Goal: Information Seeking & Learning: Learn about a topic

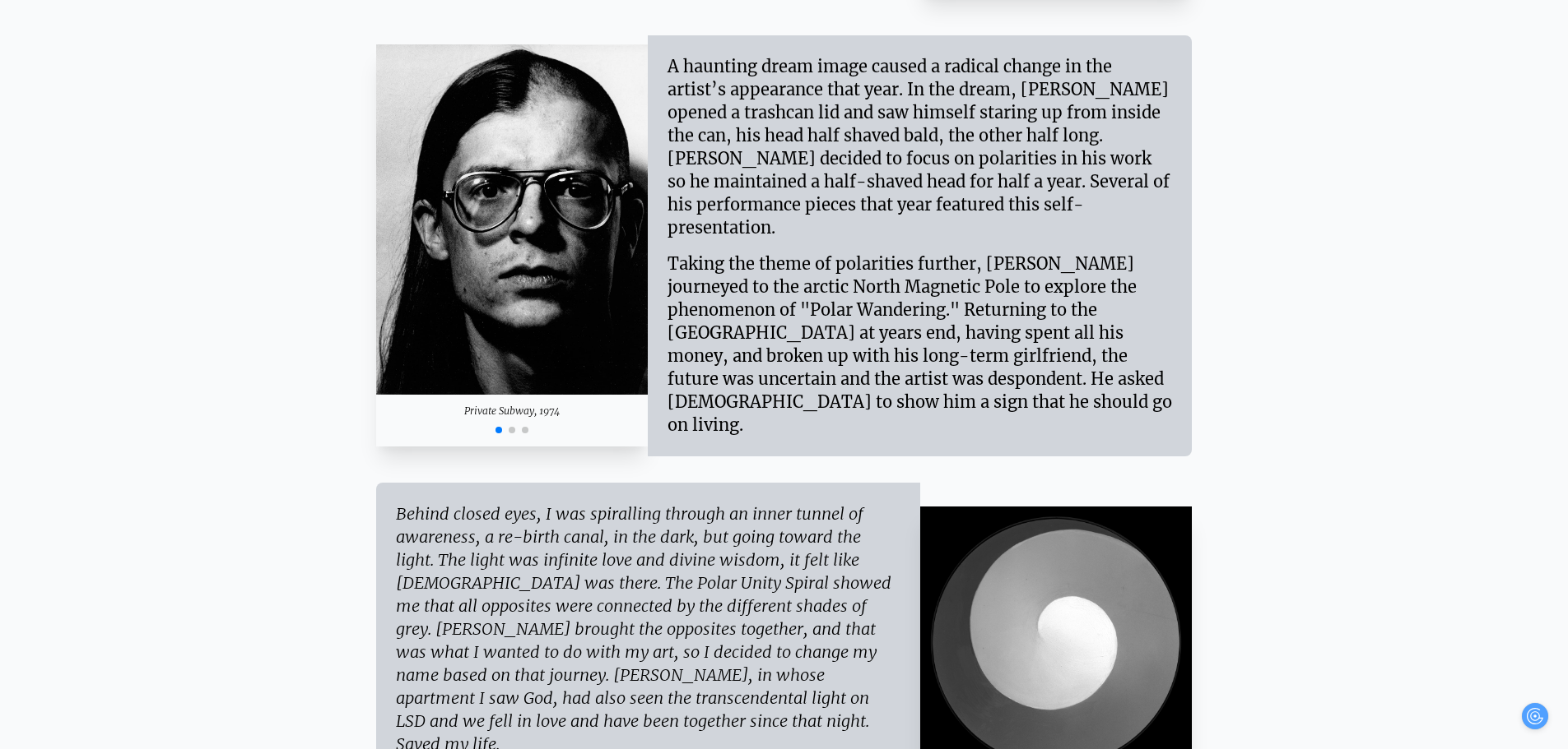
scroll to position [3043, 0]
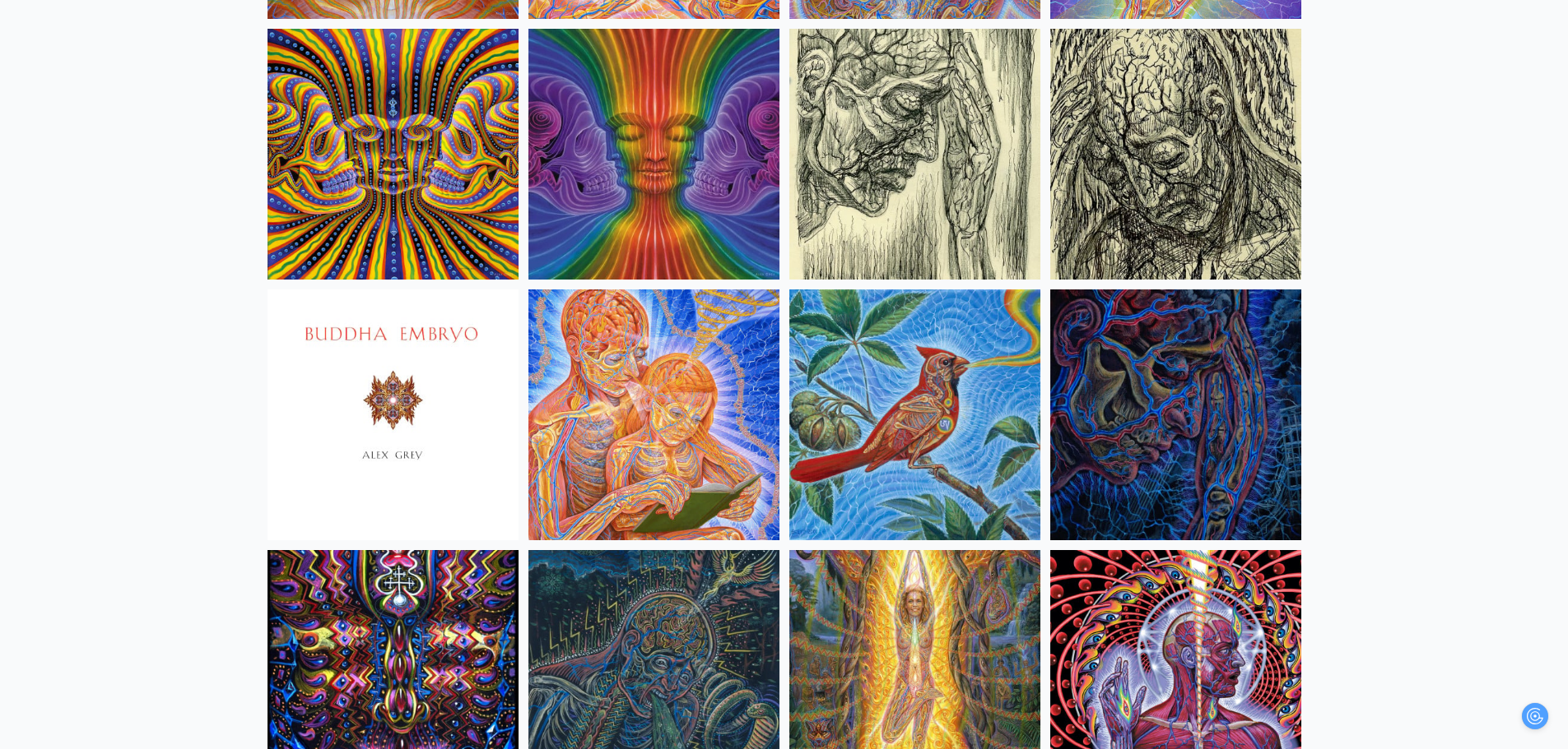
scroll to position [10281, 0]
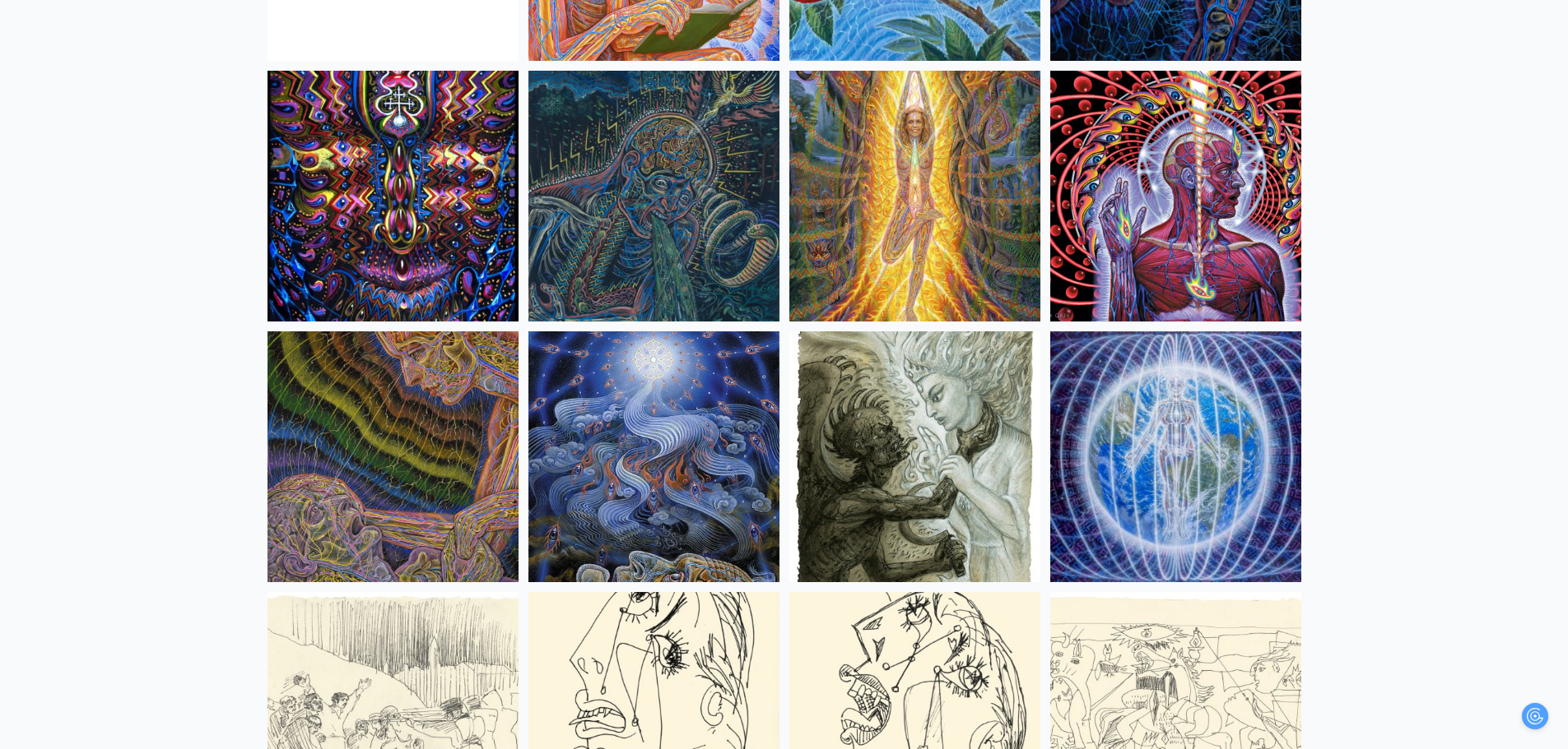
click at [617, 488] on img at bounding box center [654, 457] width 251 height 251
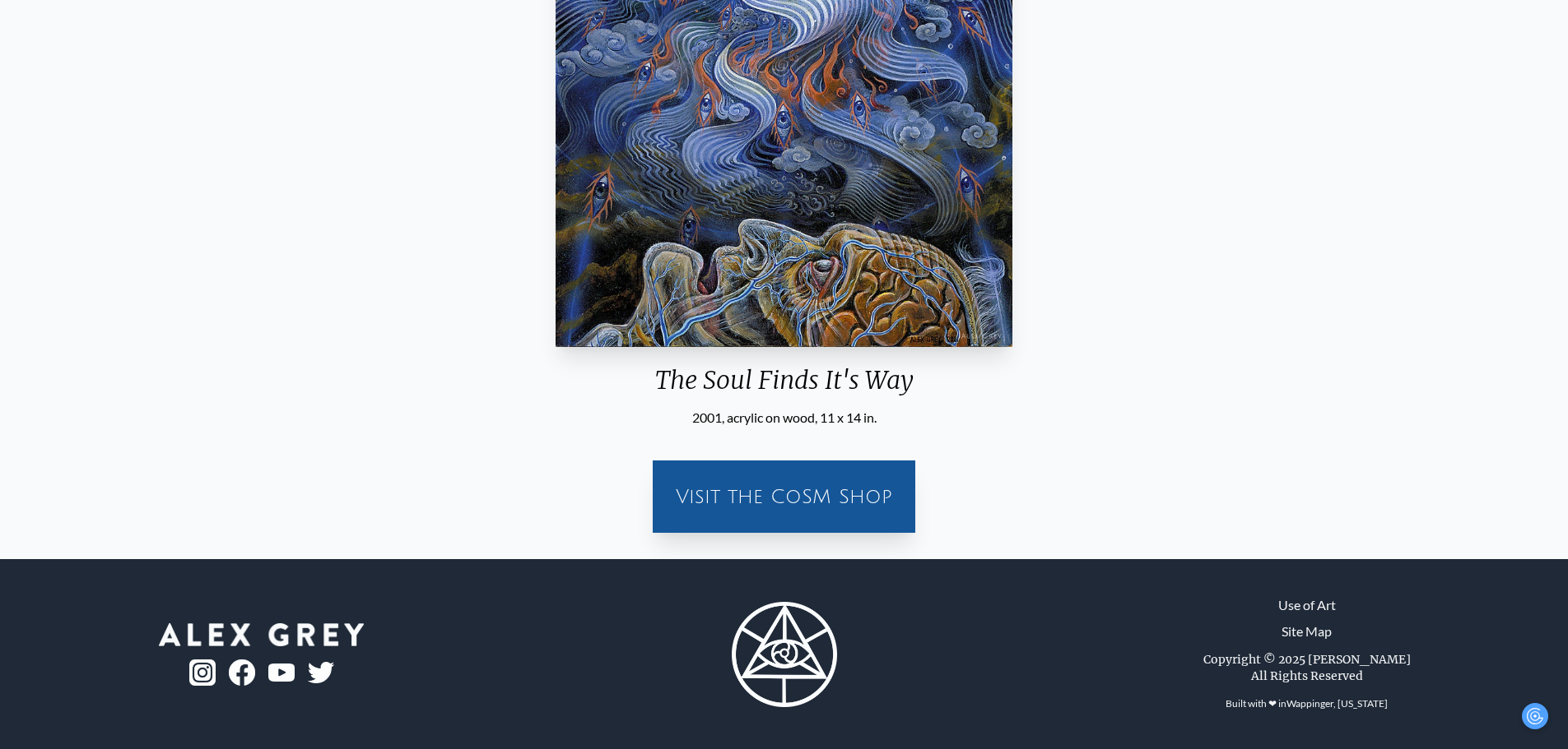
scroll to position [410, 0]
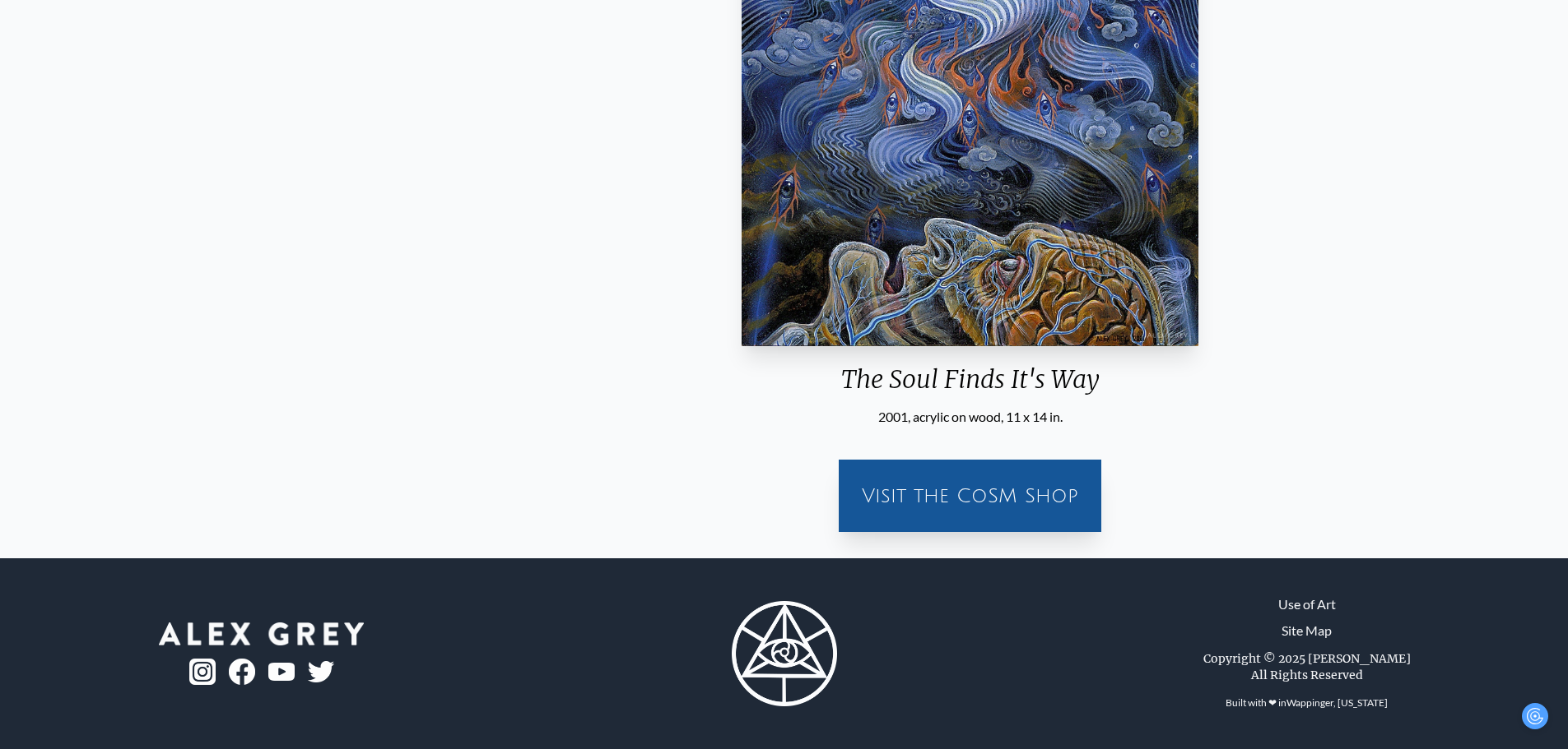
click at [744, 388] on div "The Soul Finds It's Way" at bounding box center [969, 386] width 470 height 43
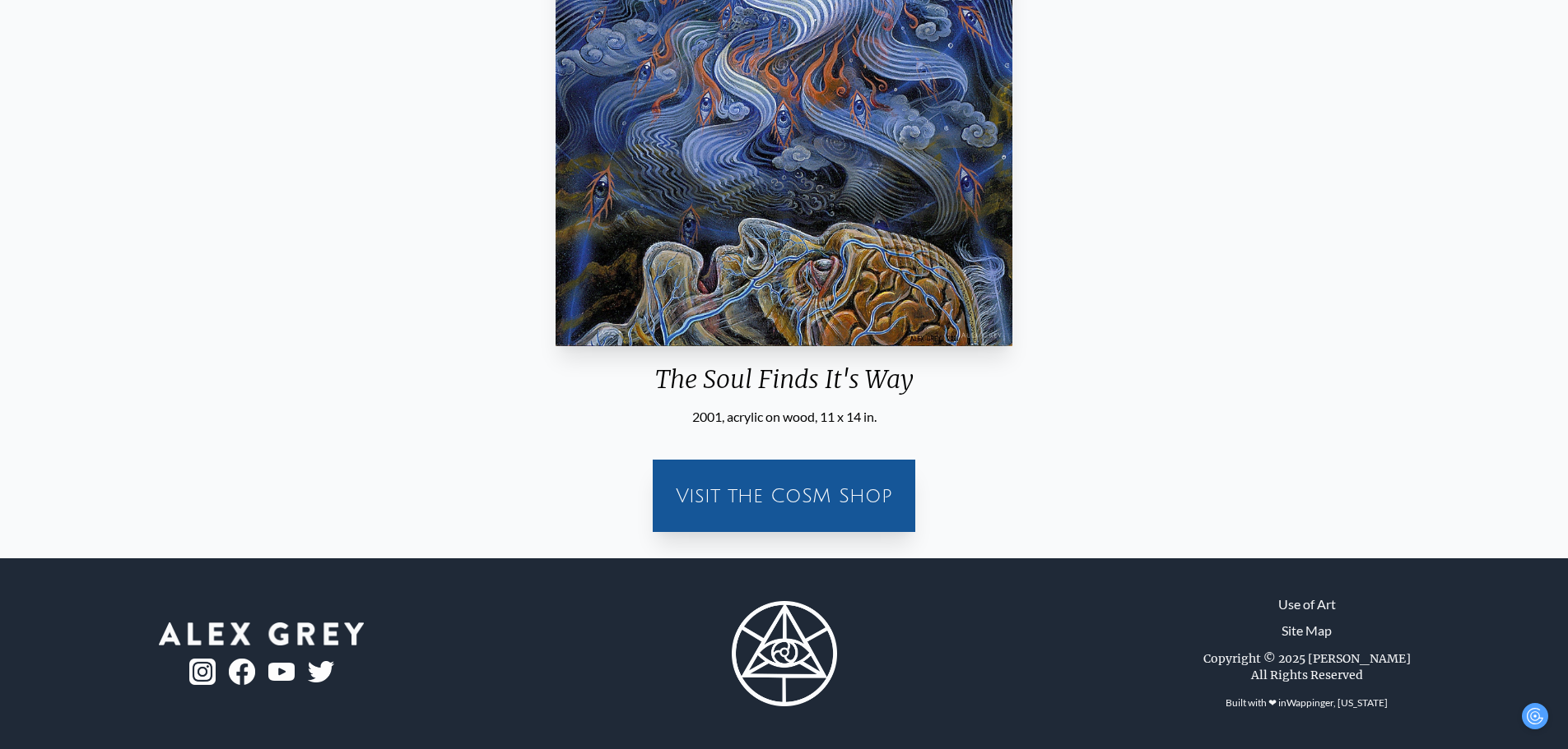
click at [837, 374] on div "The Soul Finds It's Way" at bounding box center [784, 386] width 470 height 43
click at [689, 376] on div "The Soul Finds It's Way" at bounding box center [784, 386] width 470 height 43
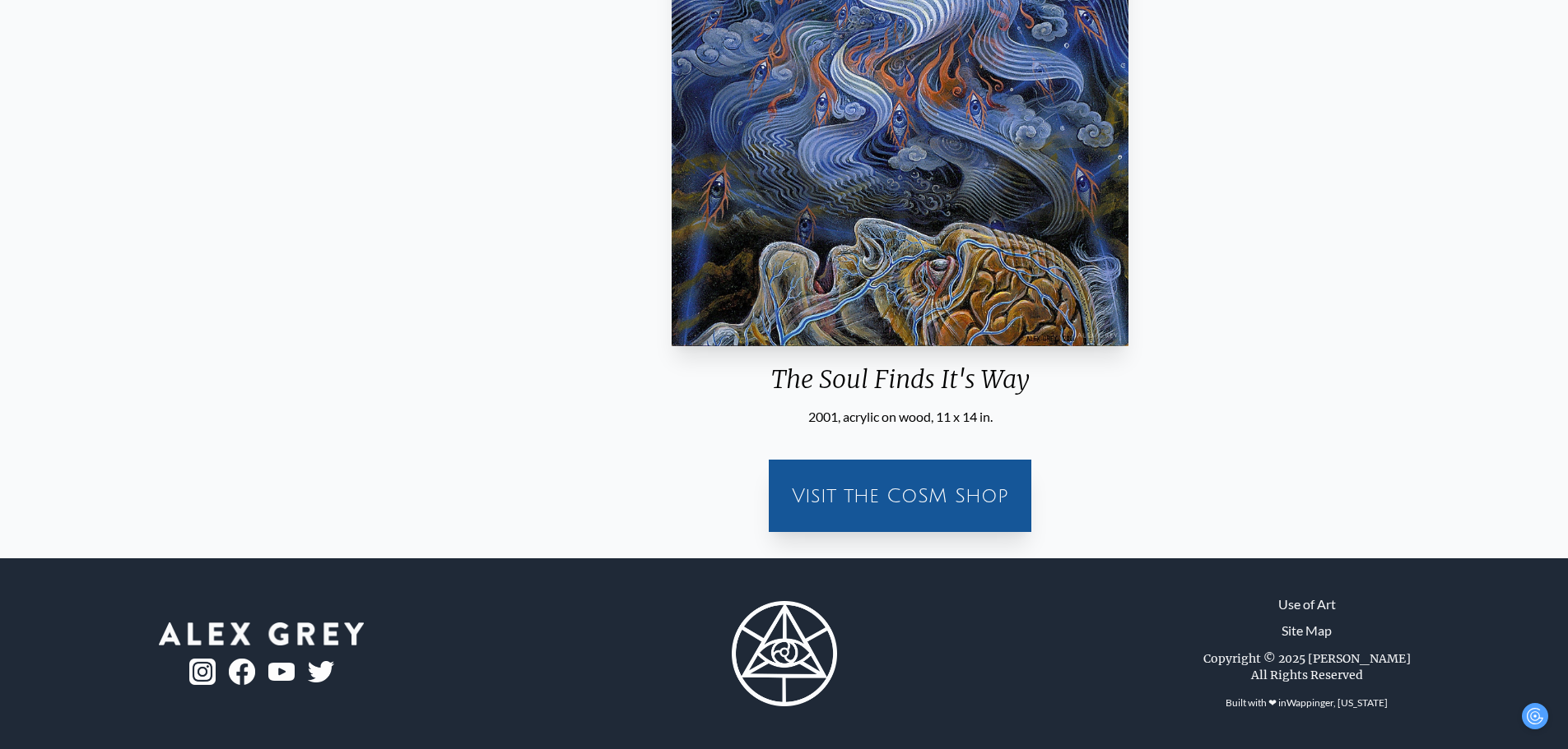
click at [761, 379] on div "The Soul Finds It's Way" at bounding box center [899, 386] width 470 height 43
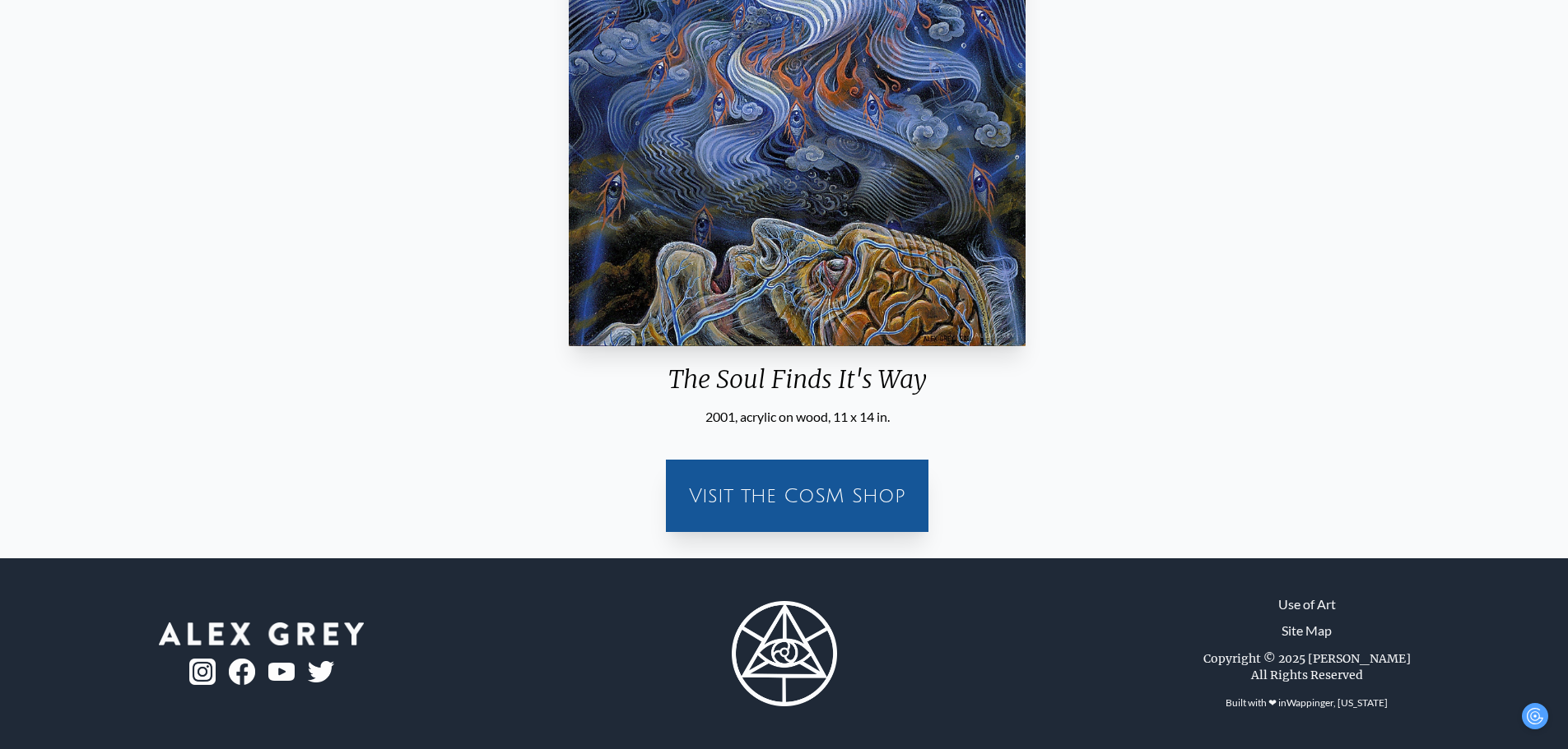
click at [705, 414] on div "2001, acrylic on wood, 11 x 14 in." at bounding box center [796, 417] width 470 height 20
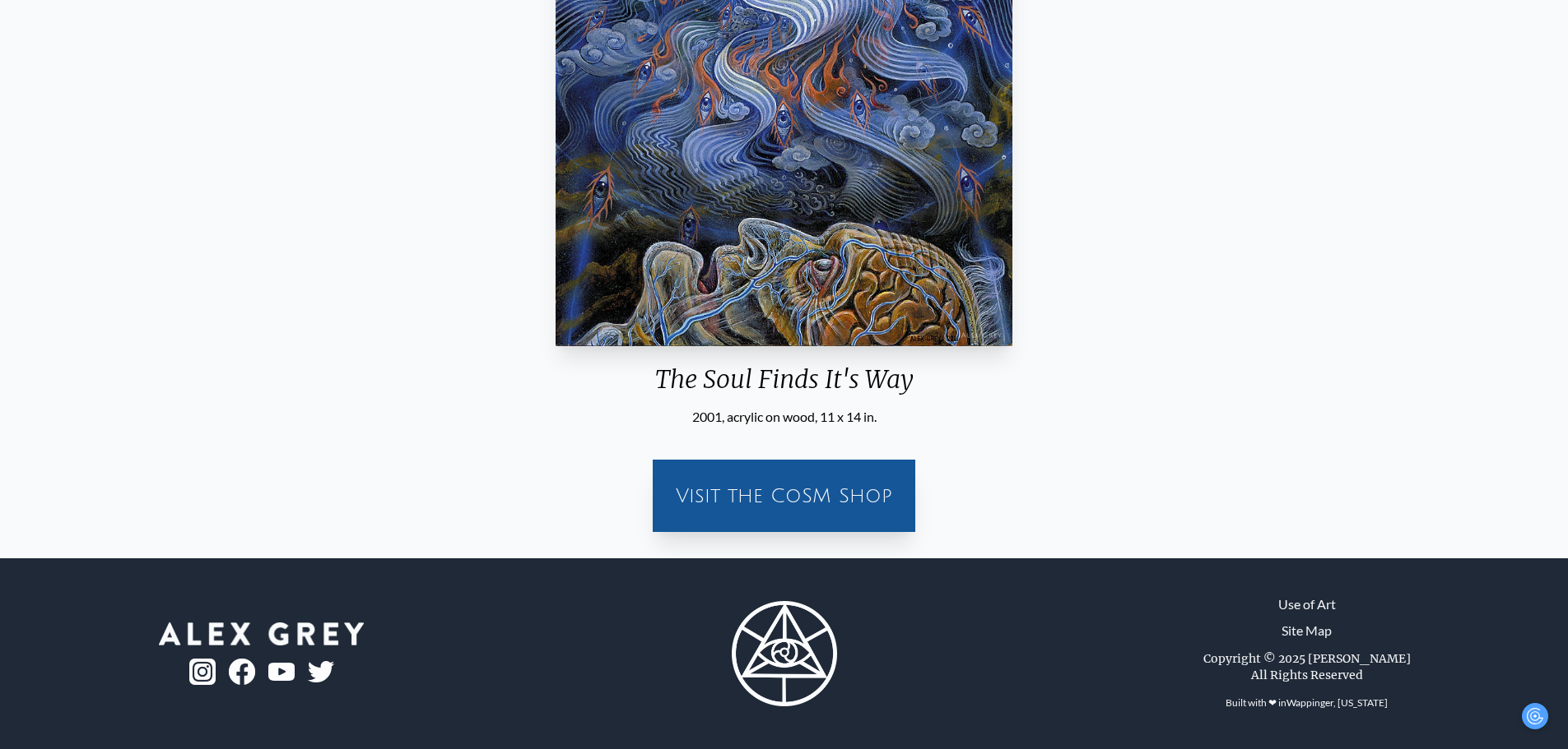
drag, startPoint x: 705, startPoint y: 414, endPoint x: 750, endPoint y: 413, distance: 45.0
click at [738, 422] on div "2001, acrylic on wood, 11 x 14 in." at bounding box center [784, 417] width 470 height 20
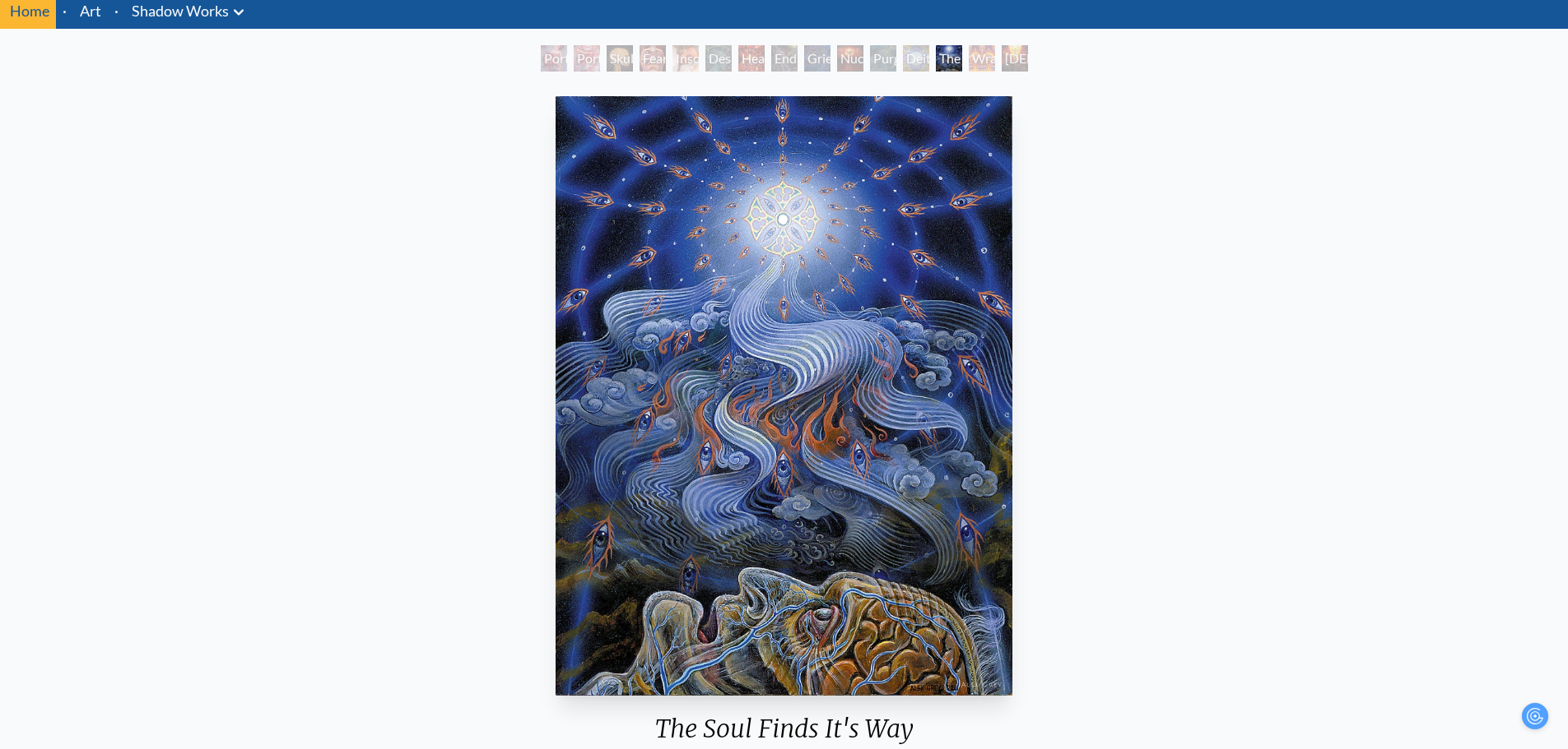
scroll to position [0, 0]
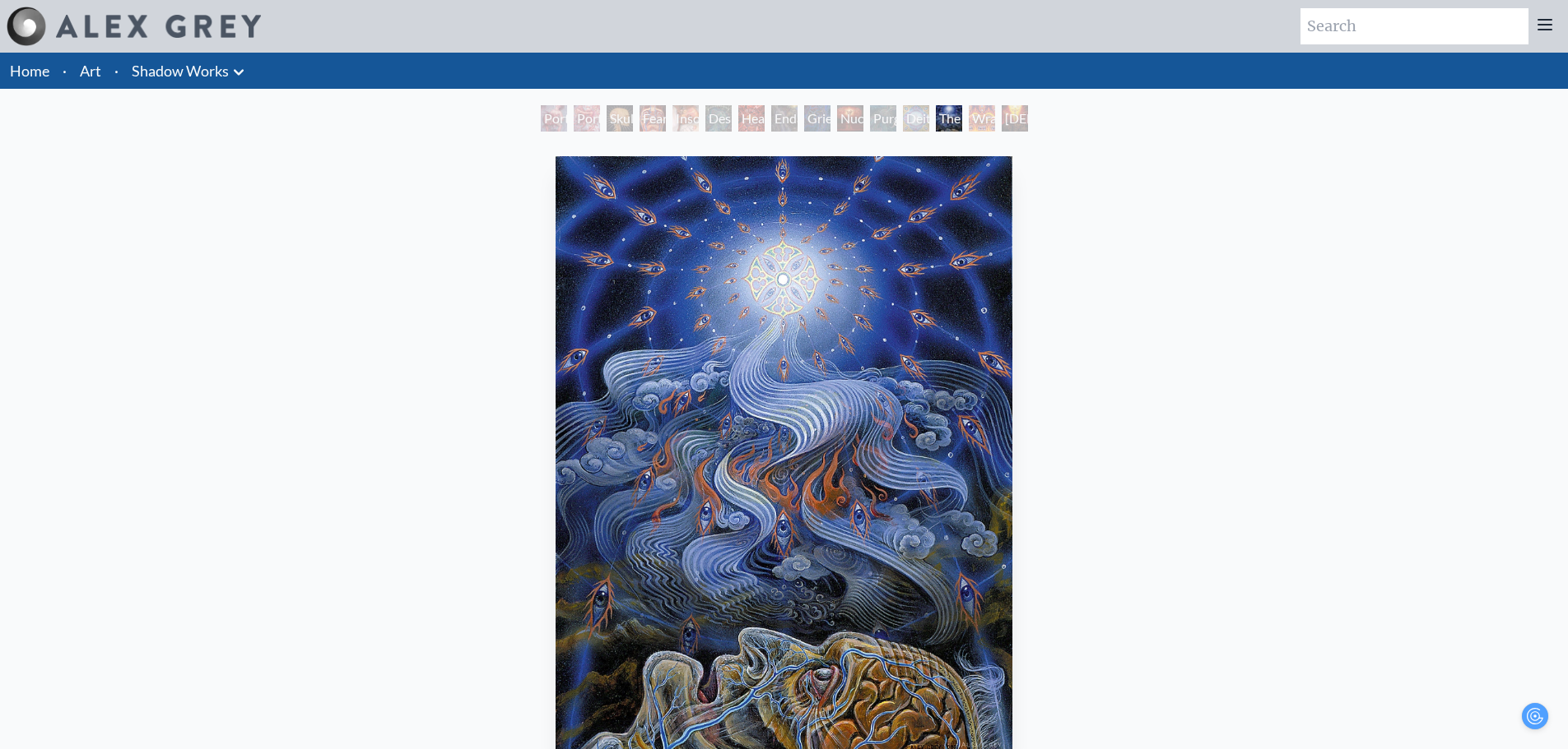
click at [632, 121] on div "Skull Fetus" at bounding box center [619, 119] width 26 height 26
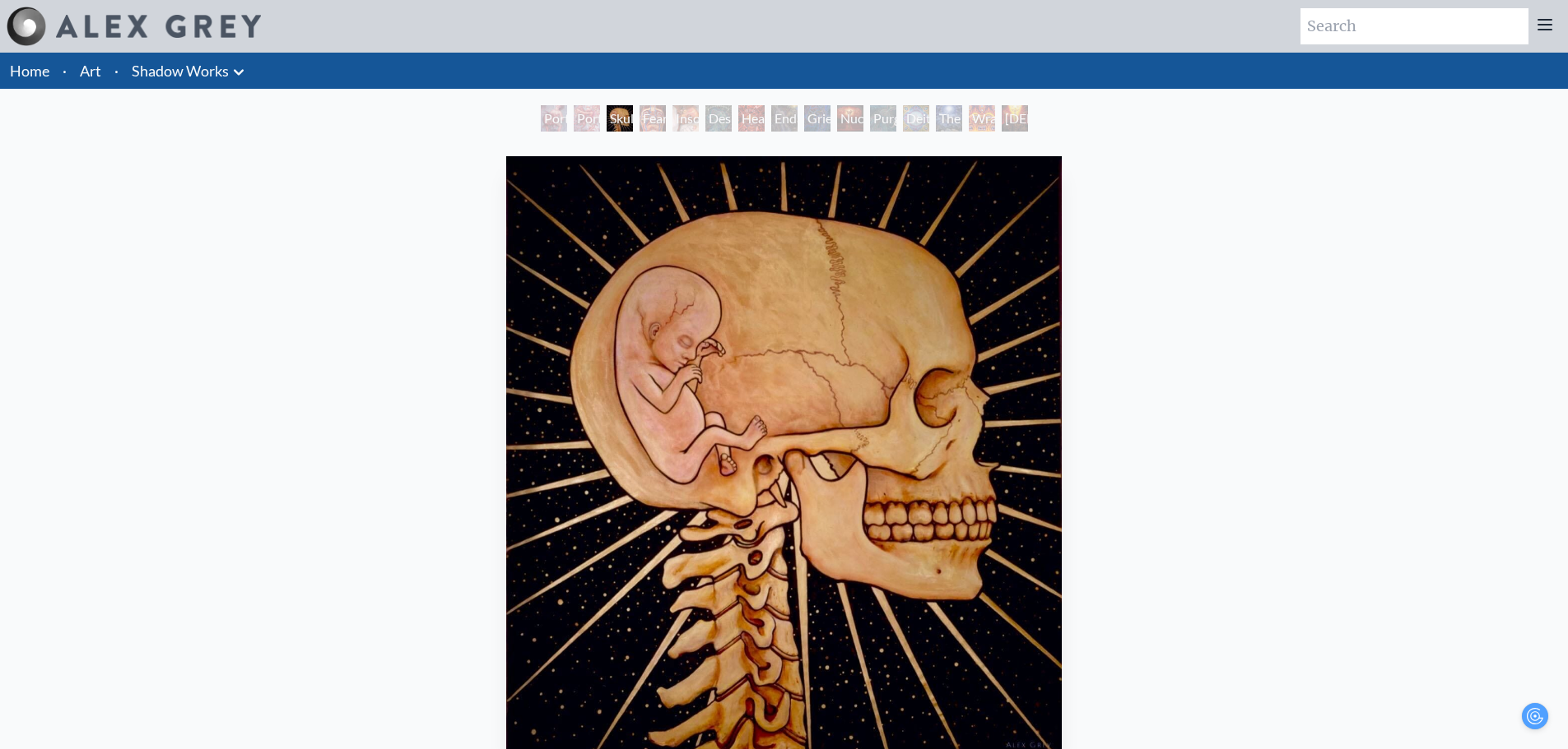
click at [573, 112] on div "Portrait of an Artist 1" at bounding box center [586, 119] width 26 height 26
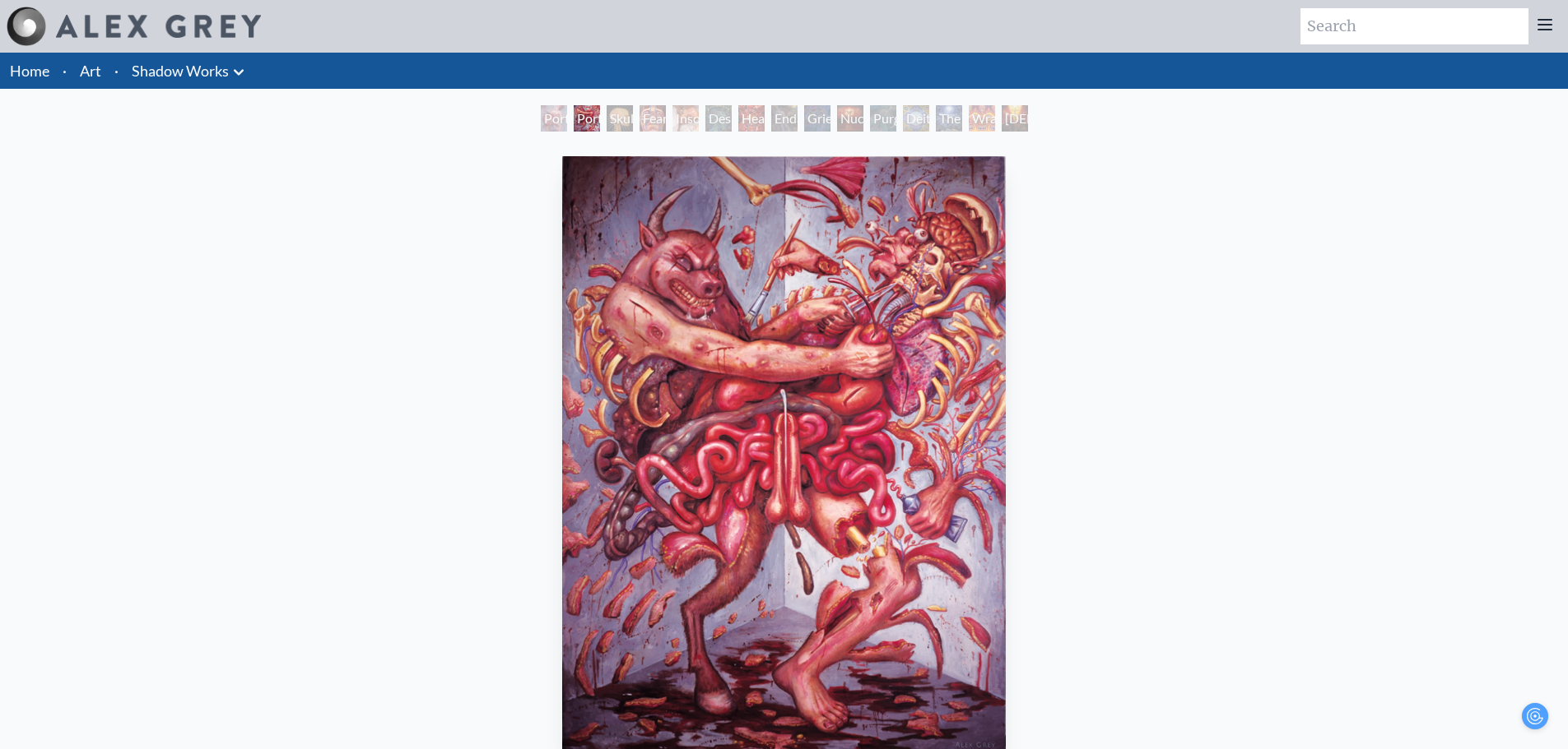
click at [573, 124] on div "Portrait of an Artist 1" at bounding box center [586, 119] width 26 height 26
click at [550, 126] on div "Portrait of an Artist 2" at bounding box center [554, 119] width 26 height 26
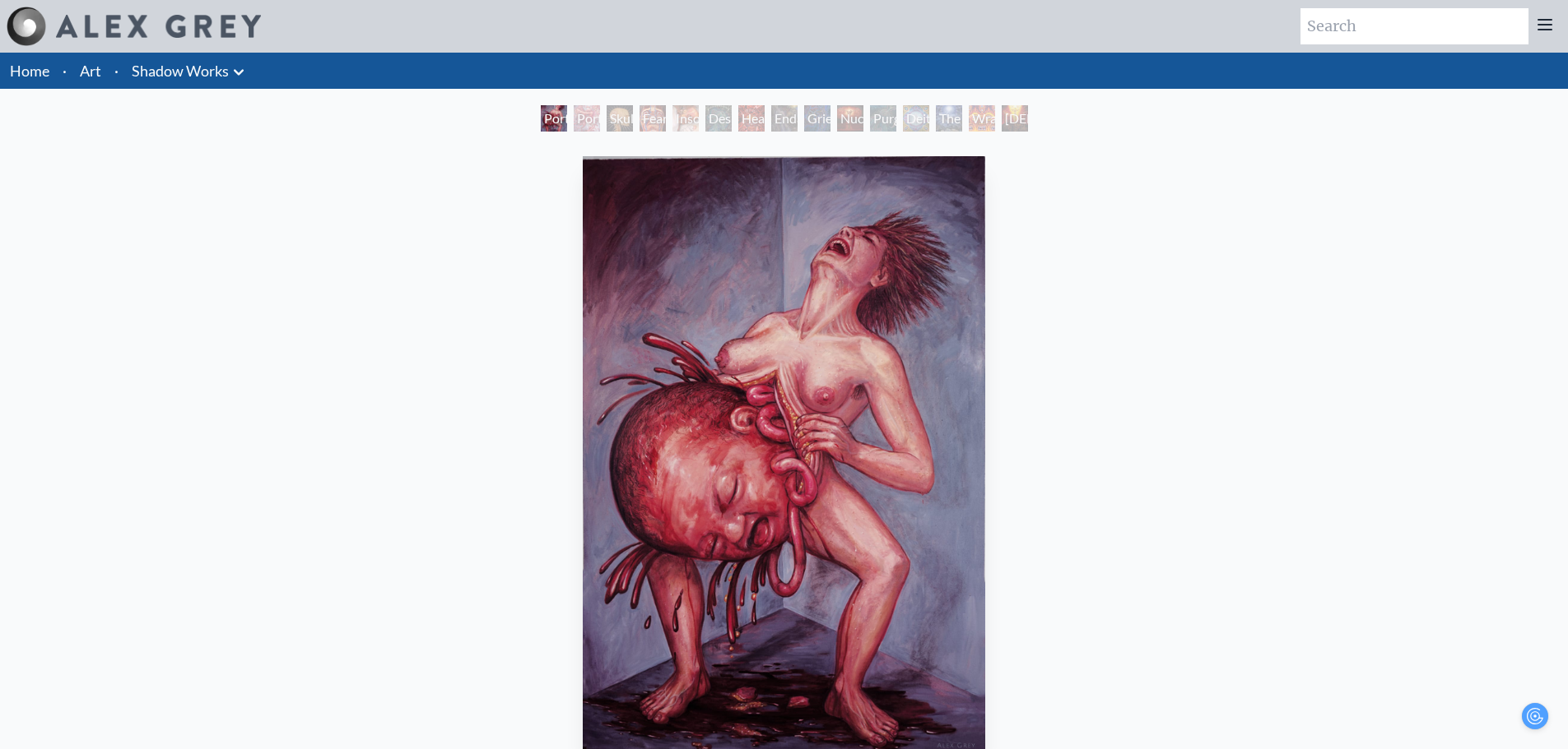
click at [878, 116] on div "Purging" at bounding box center [883, 119] width 26 height 26
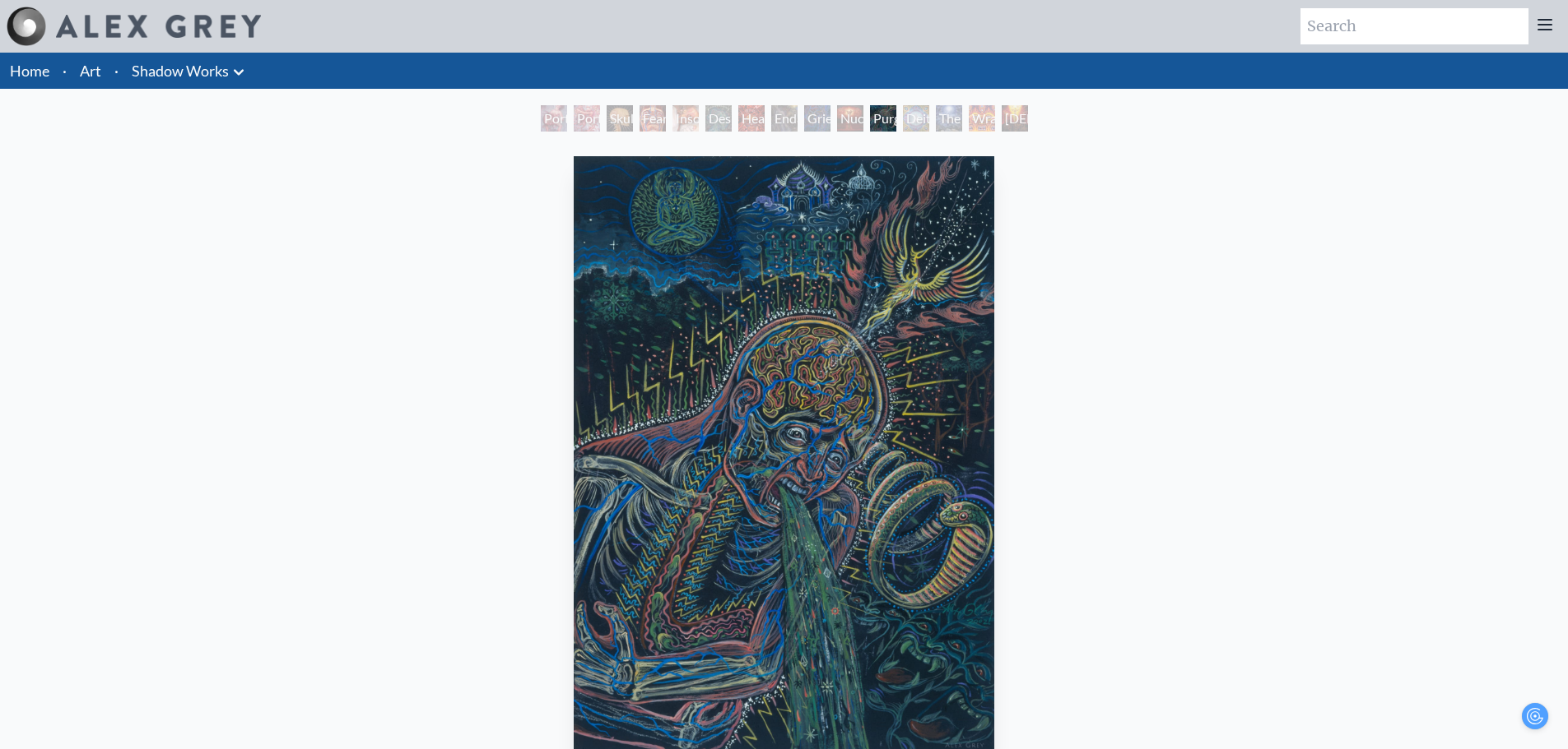
click at [606, 110] on div "Skull Fetus" at bounding box center [619, 119] width 26 height 26
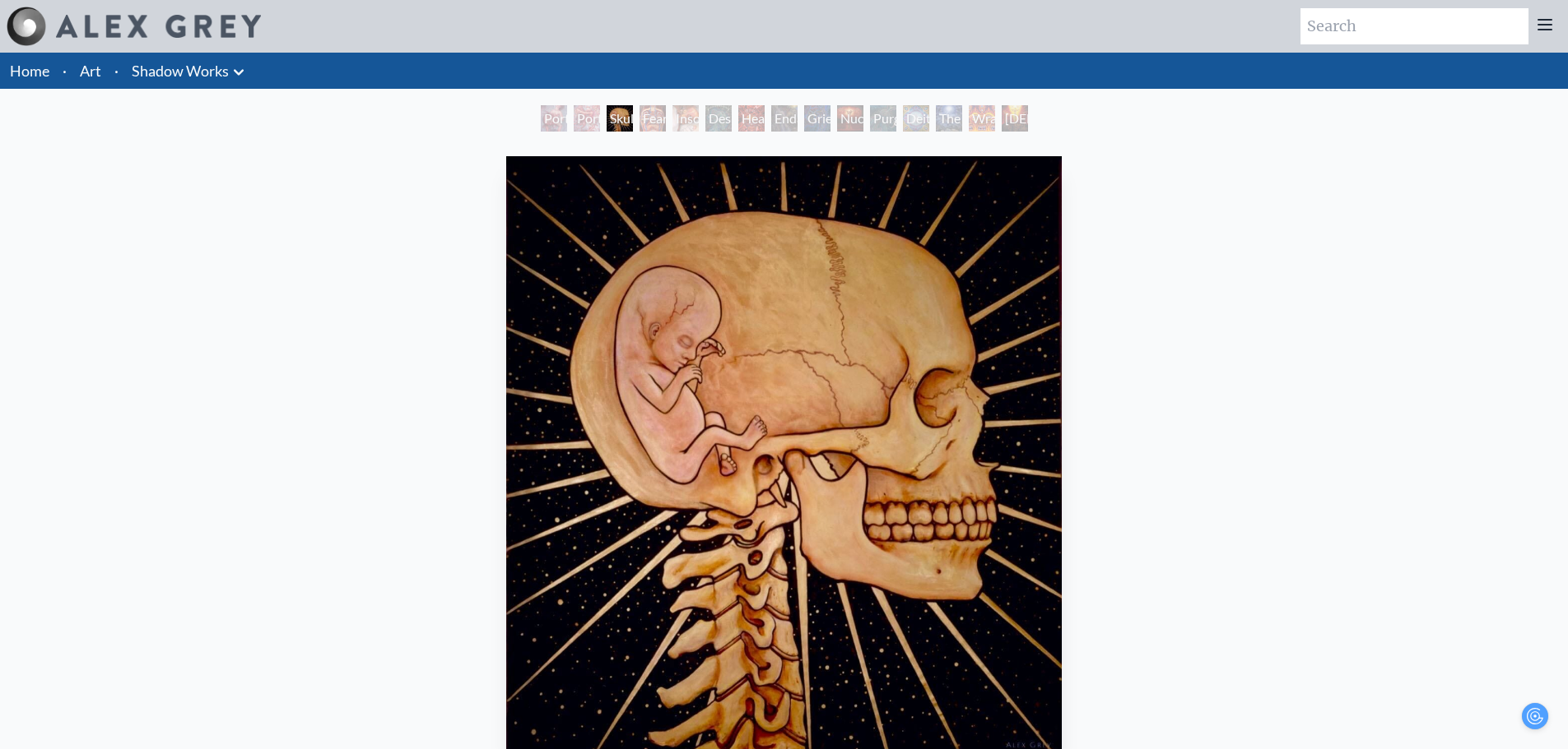
click at [160, 67] on link "Shadow Works" at bounding box center [180, 71] width 97 height 23
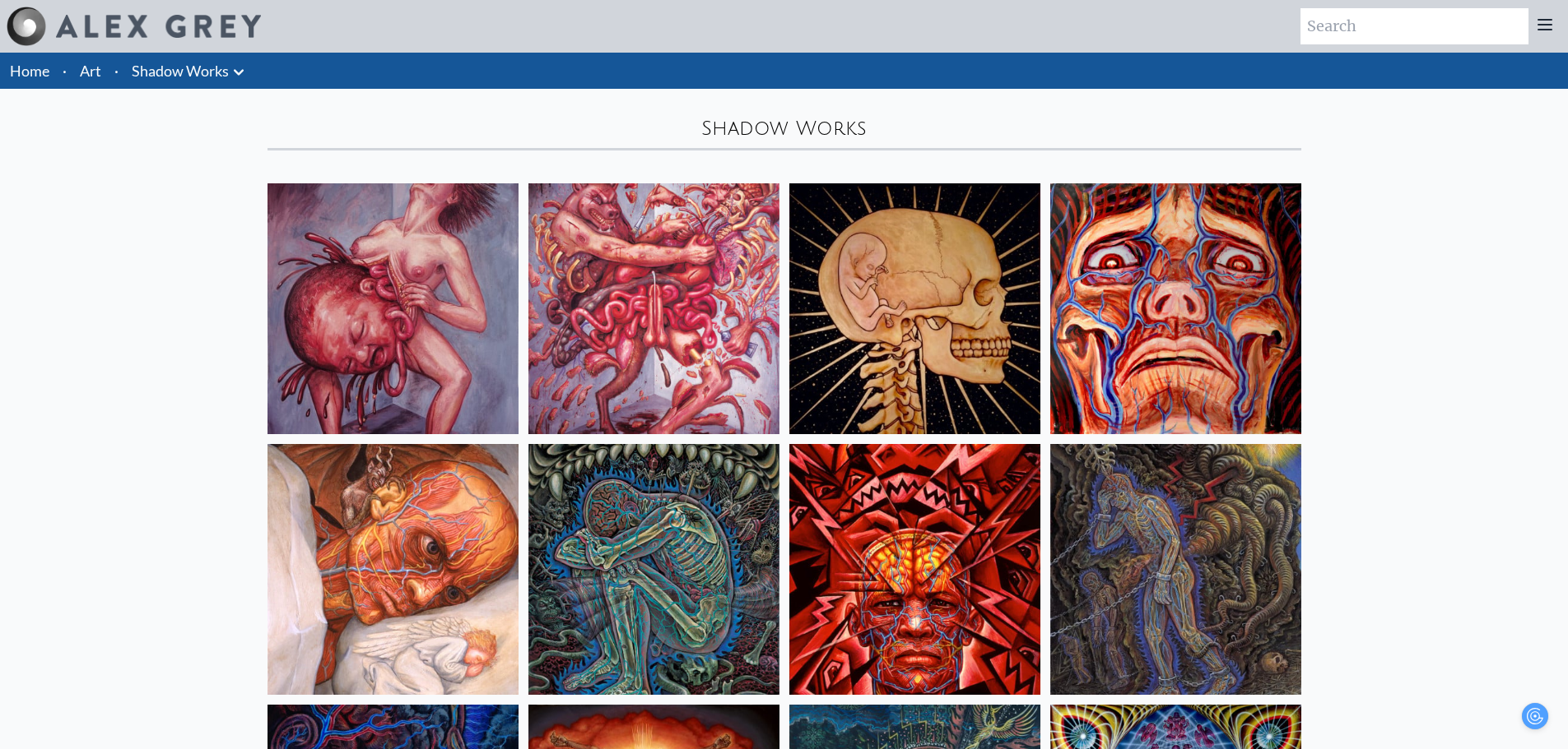
click at [188, 72] on link "Shadow Works" at bounding box center [180, 71] width 97 height 23
click at [239, 64] on icon at bounding box center [239, 72] width 20 height 20
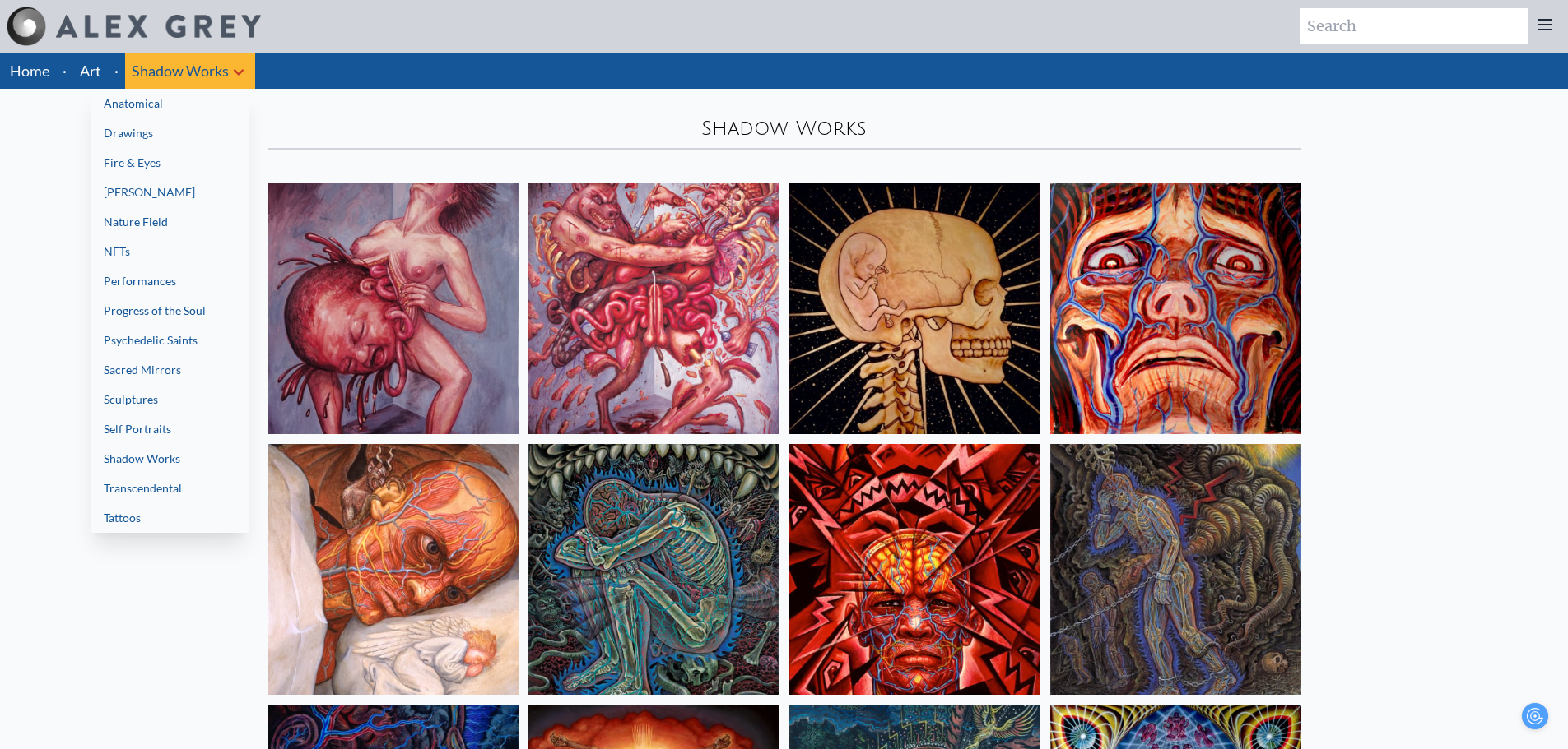
click at [145, 156] on link "Fire & Eyes" at bounding box center [170, 163] width 158 height 30
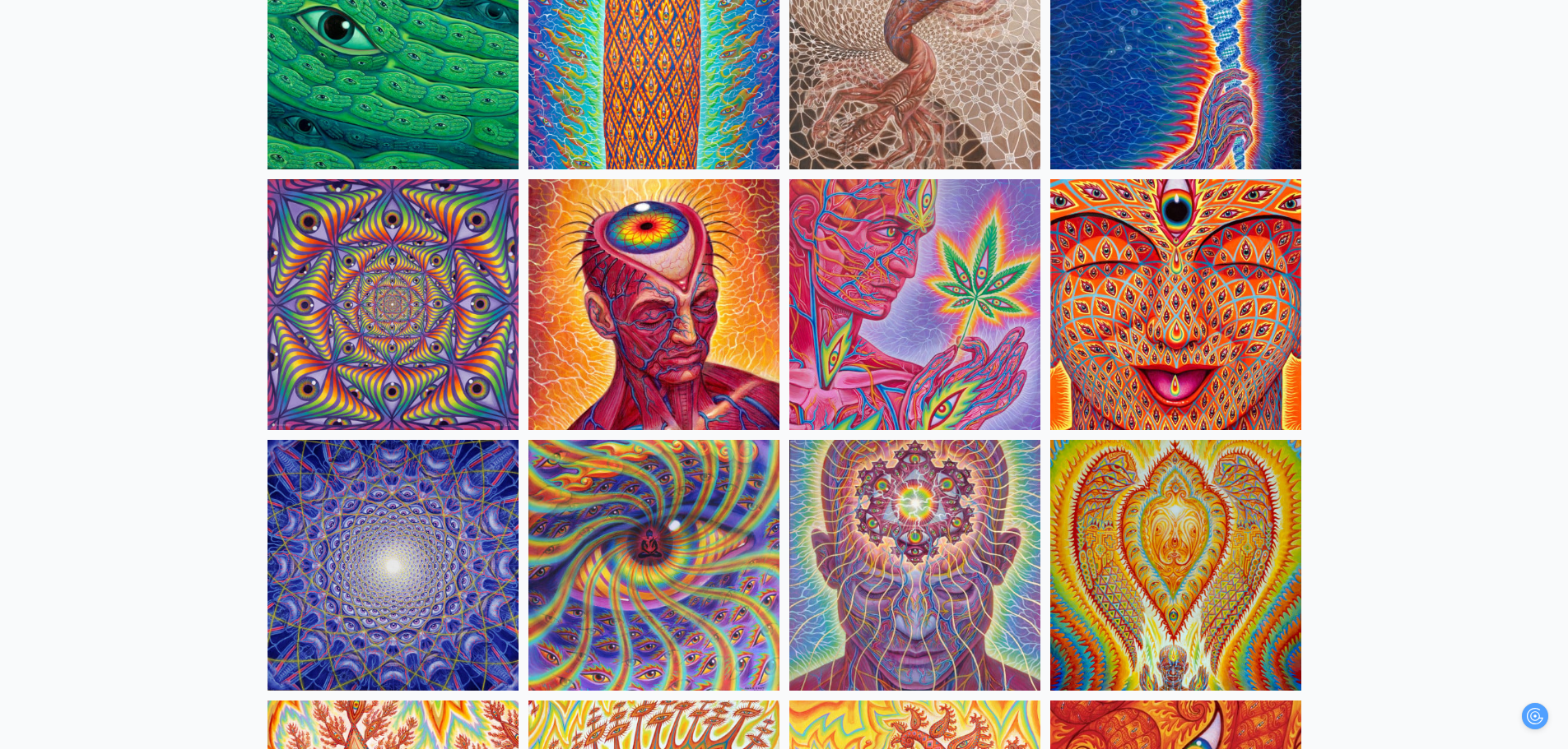
scroll to position [421, 0]
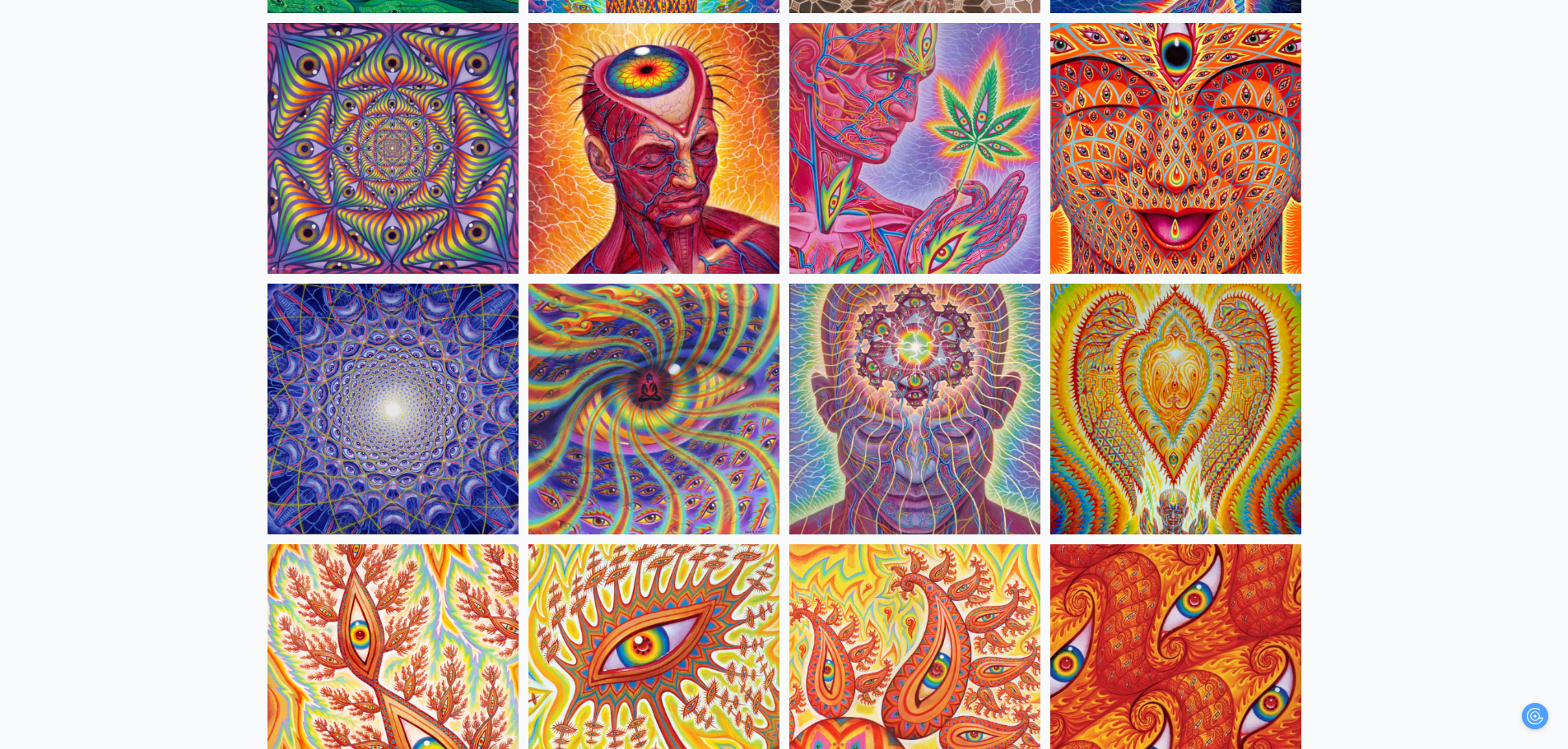
click at [567, 379] on img at bounding box center [654, 409] width 251 height 251
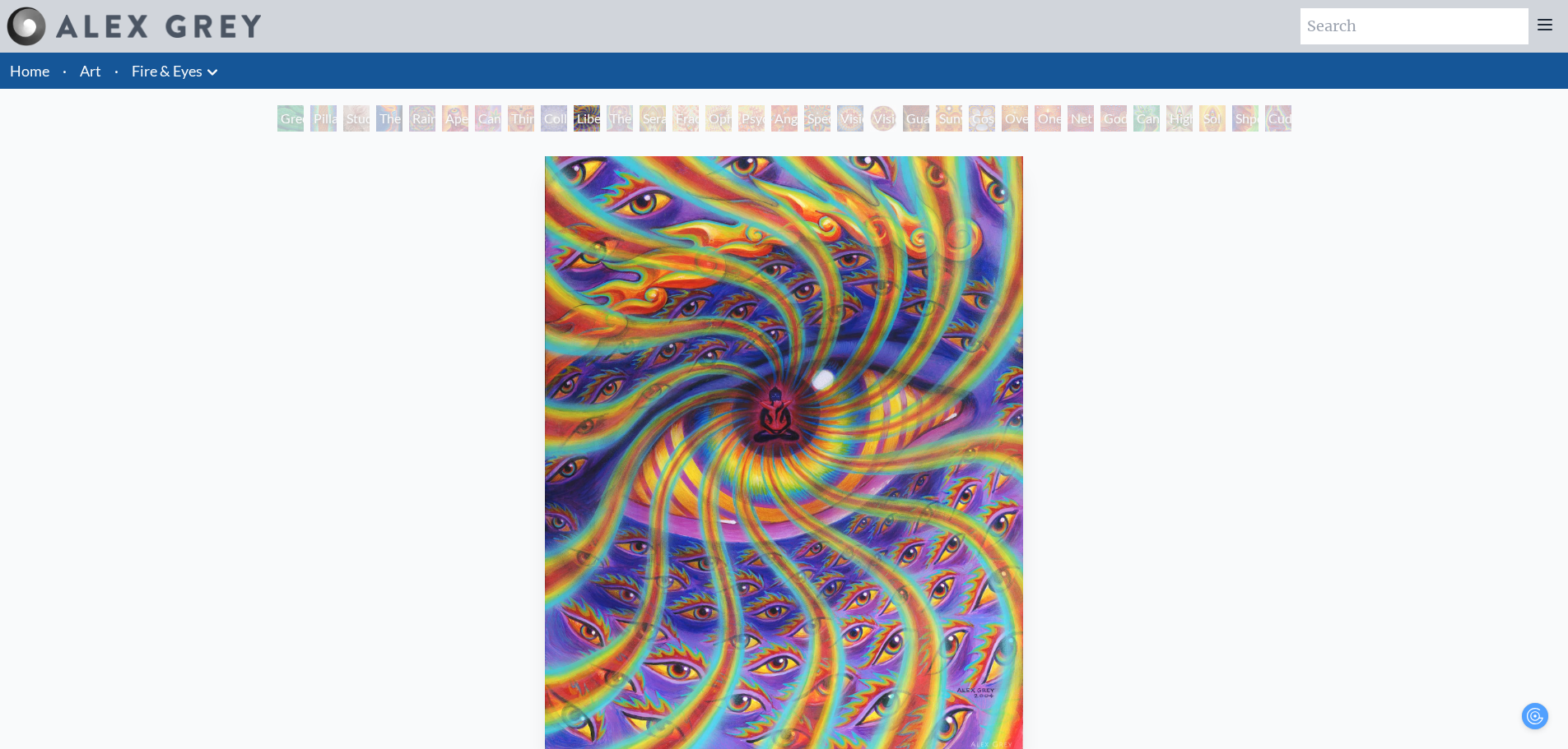
click at [221, 76] on icon at bounding box center [212, 72] width 20 height 20
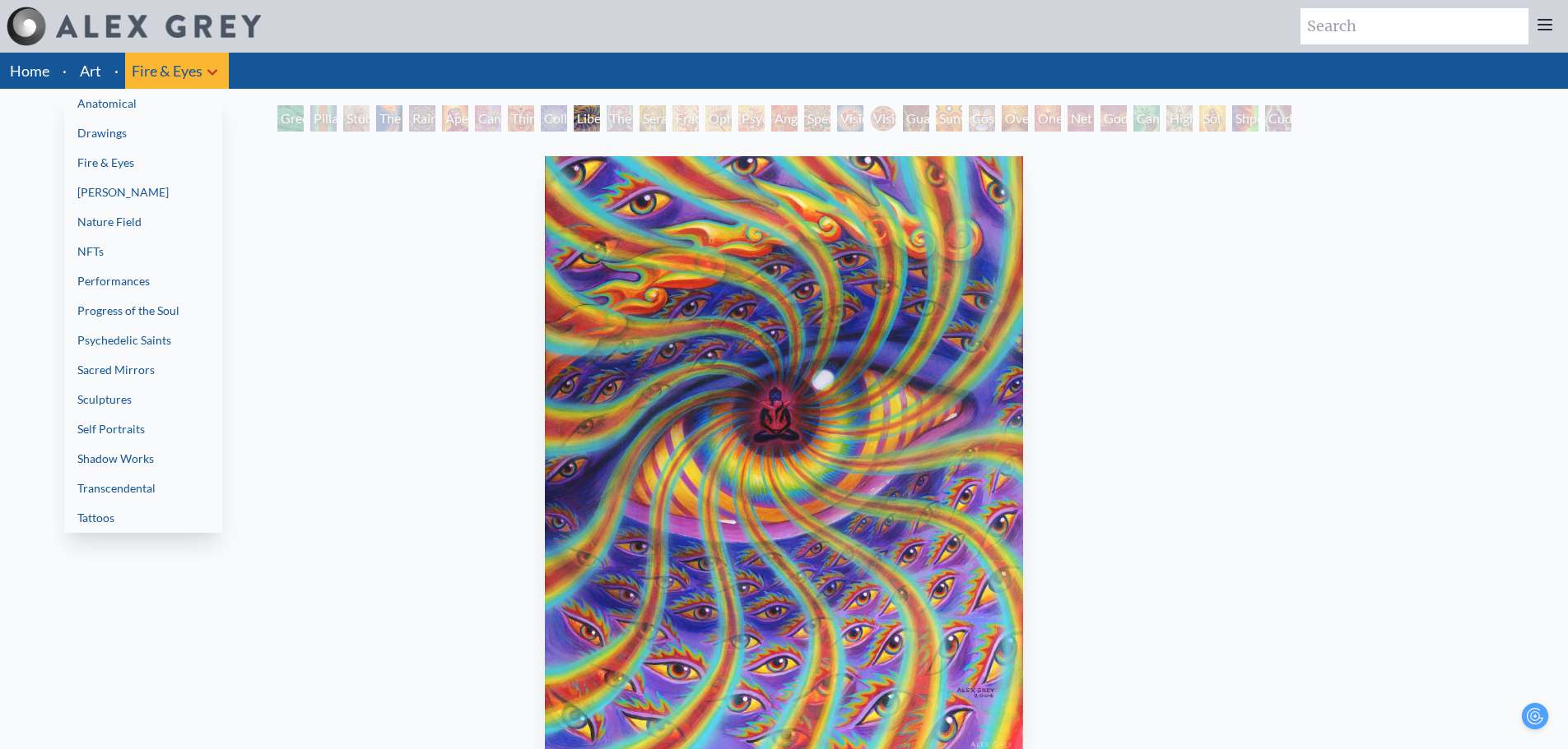
click at [151, 150] on link "Fire & Eyes" at bounding box center [143, 163] width 158 height 30
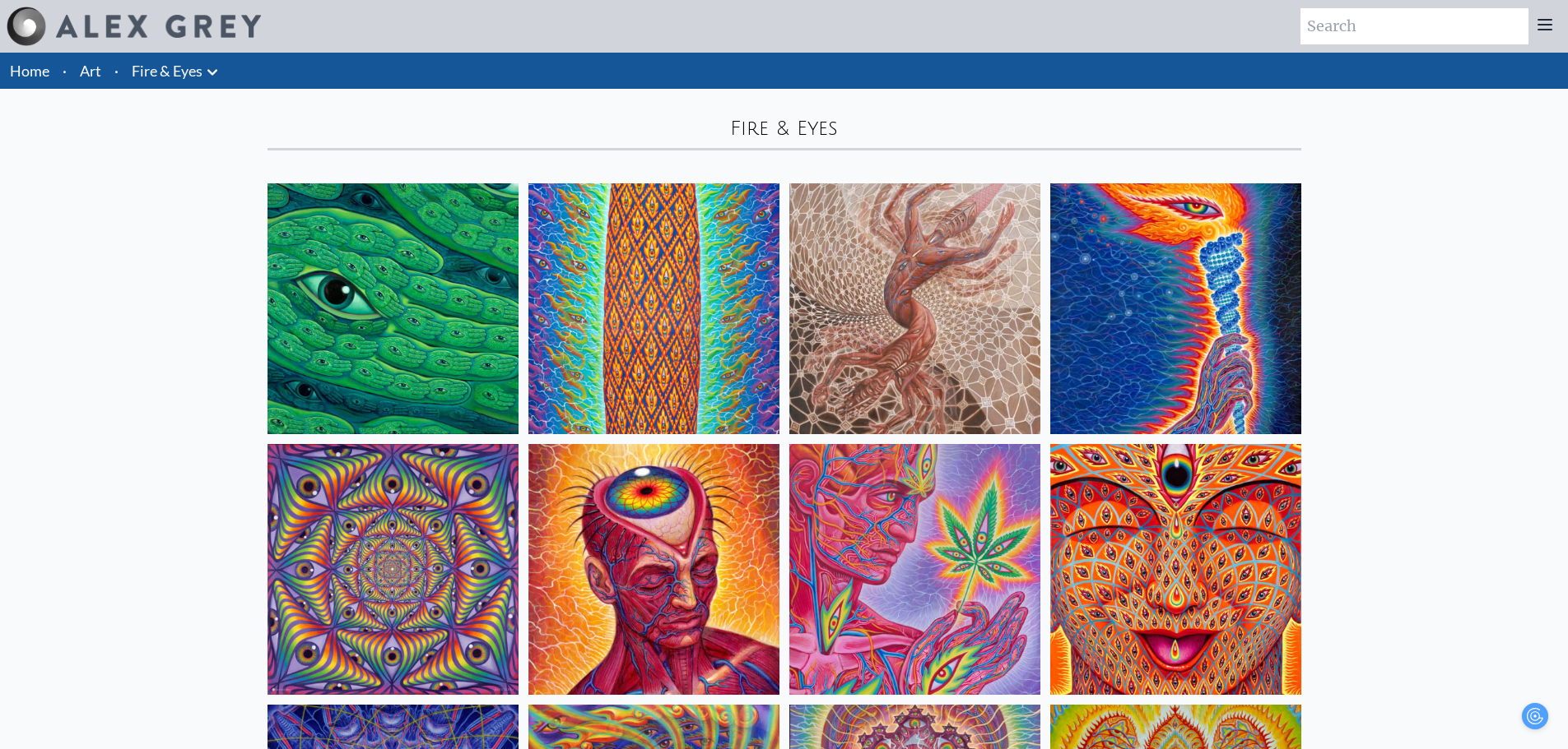
click at [181, 54] on li "Fire & Eyes Anatomical Drawings" at bounding box center [177, 71] width 104 height 36
click at [205, 71] on icon at bounding box center [212, 72] width 20 height 20
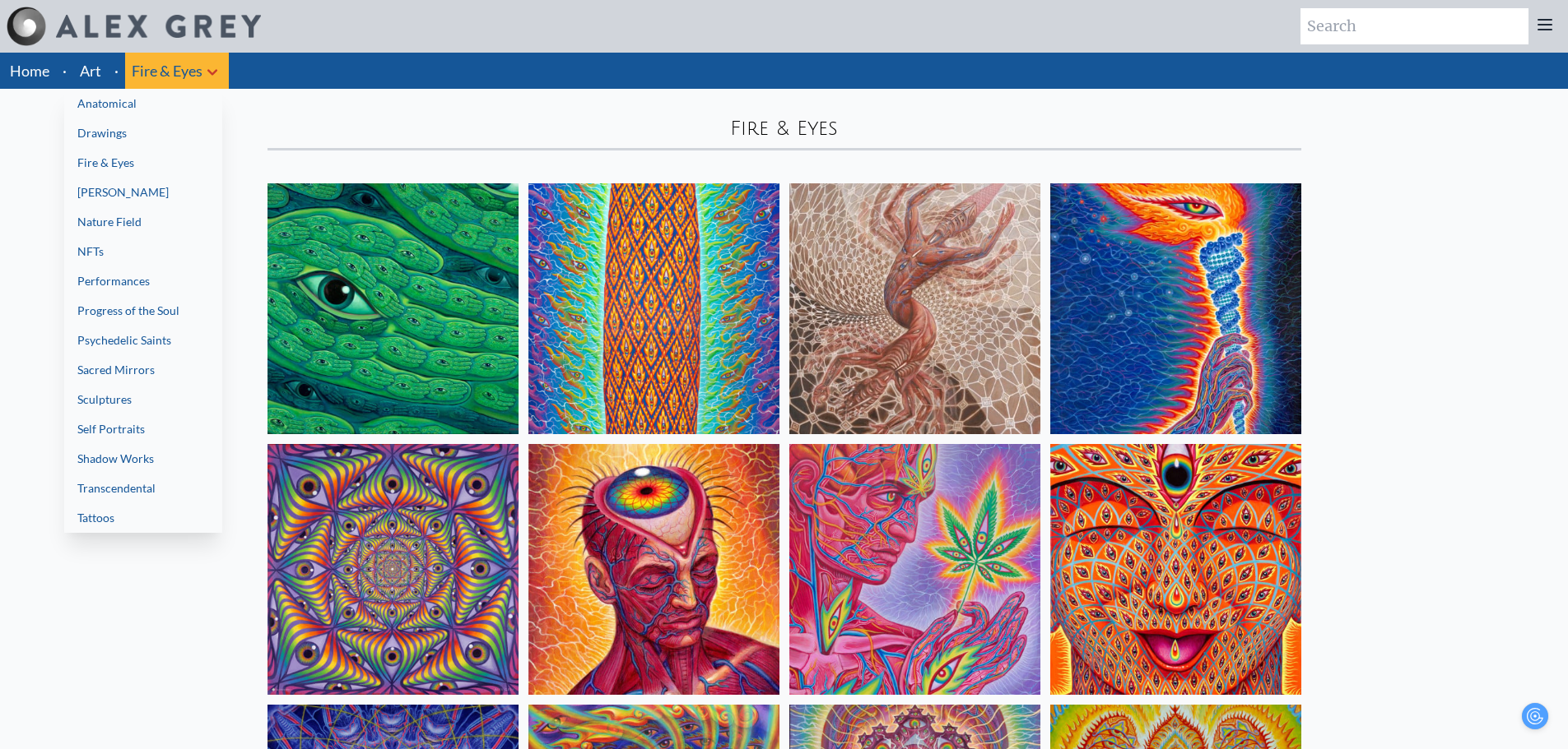
click at [131, 186] on link "[PERSON_NAME]" at bounding box center [143, 193] width 158 height 30
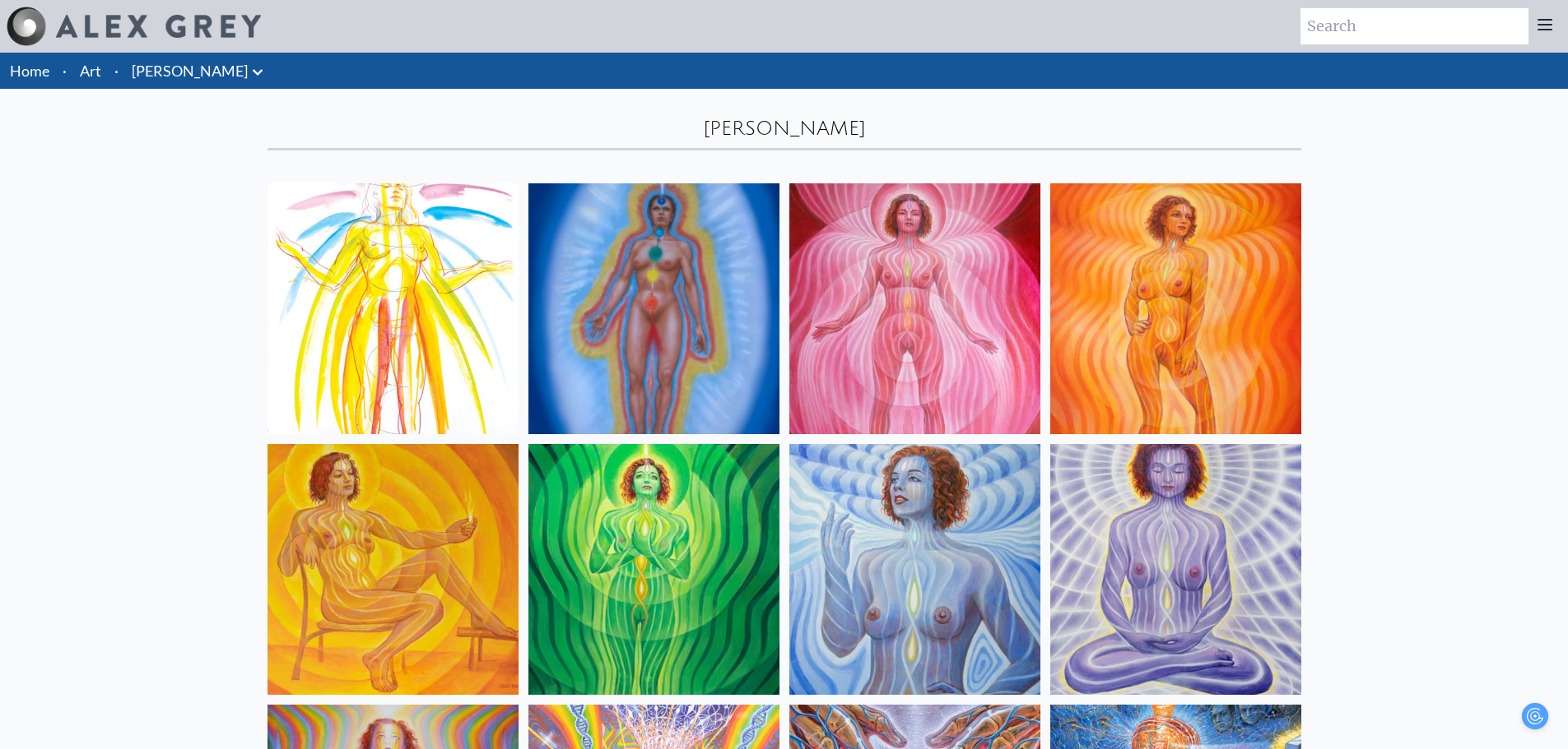
click at [248, 76] on icon at bounding box center [258, 72] width 20 height 20
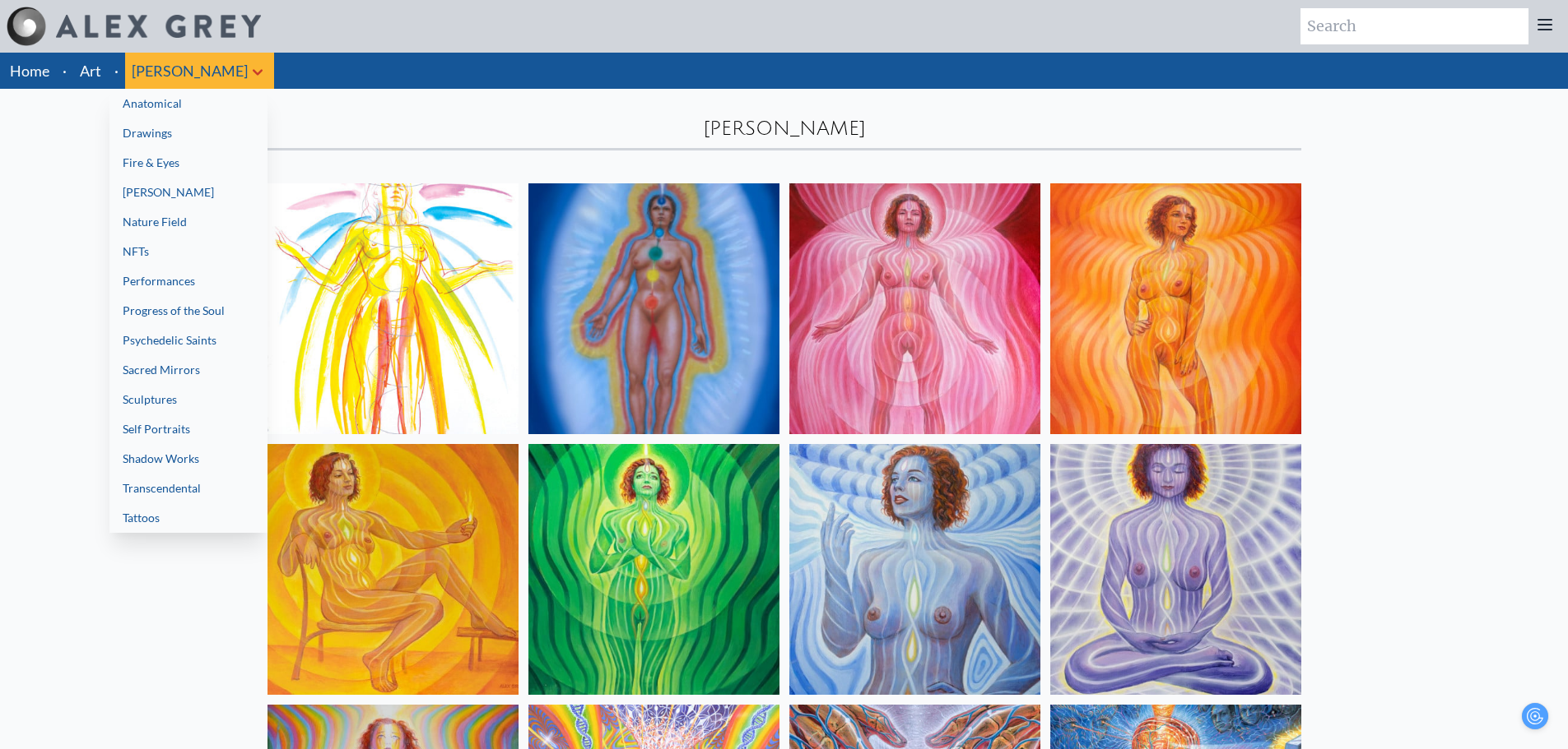
click at [110, 229] on link "Nature Field" at bounding box center [189, 222] width 158 height 30
click at [124, 254] on link "NFTs" at bounding box center [189, 252] width 158 height 30
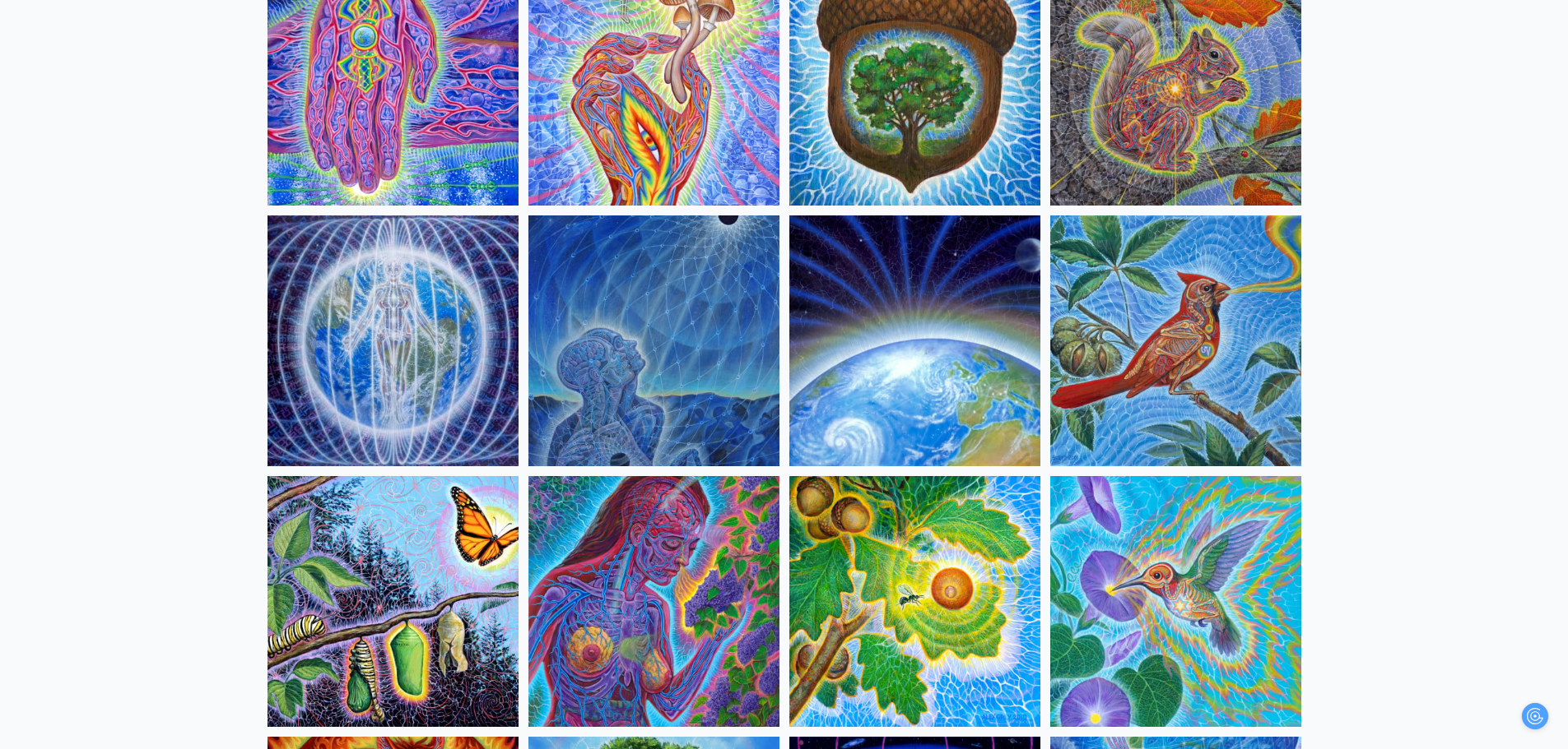
scroll to position [804, 0]
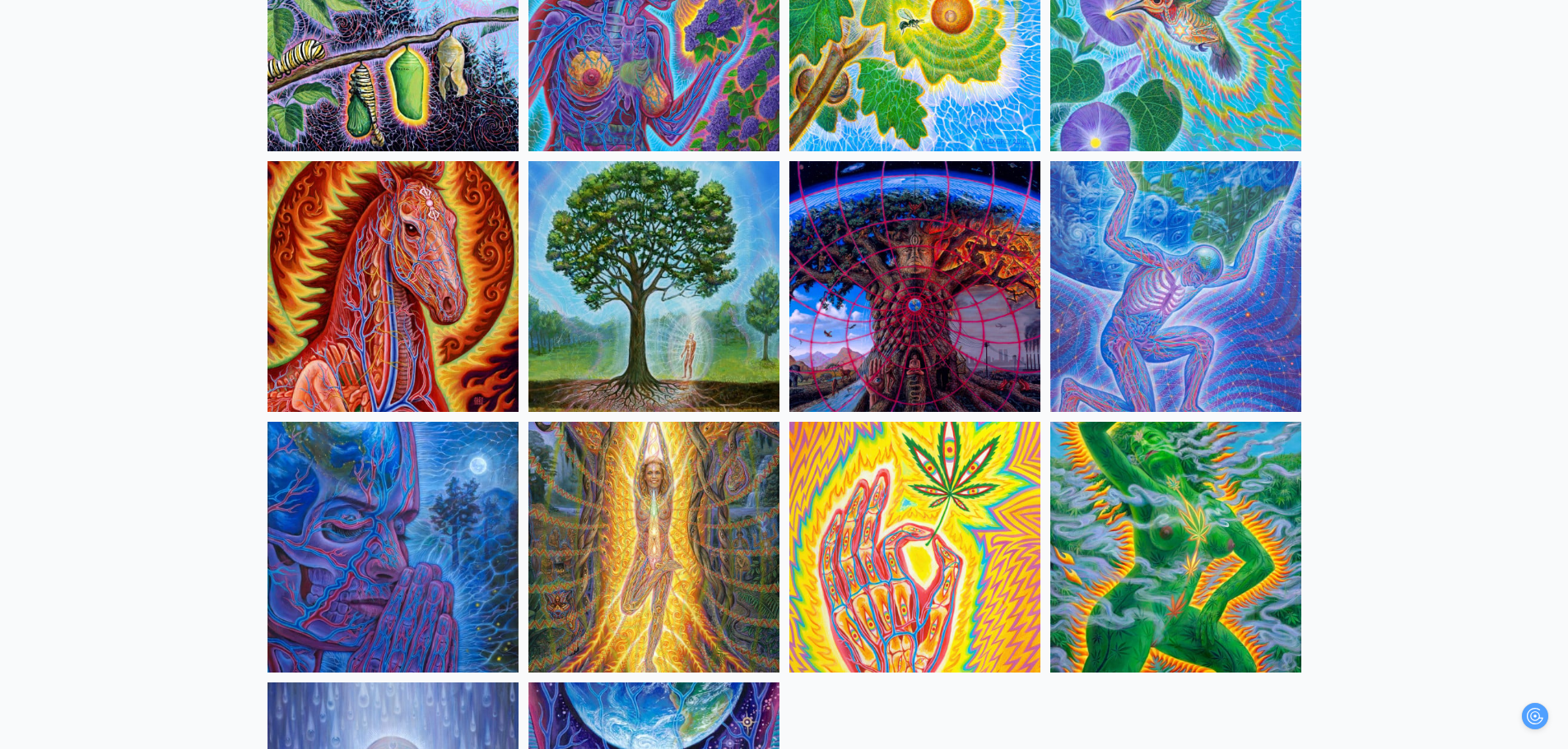
click at [1124, 202] on img at bounding box center [1175, 286] width 251 height 251
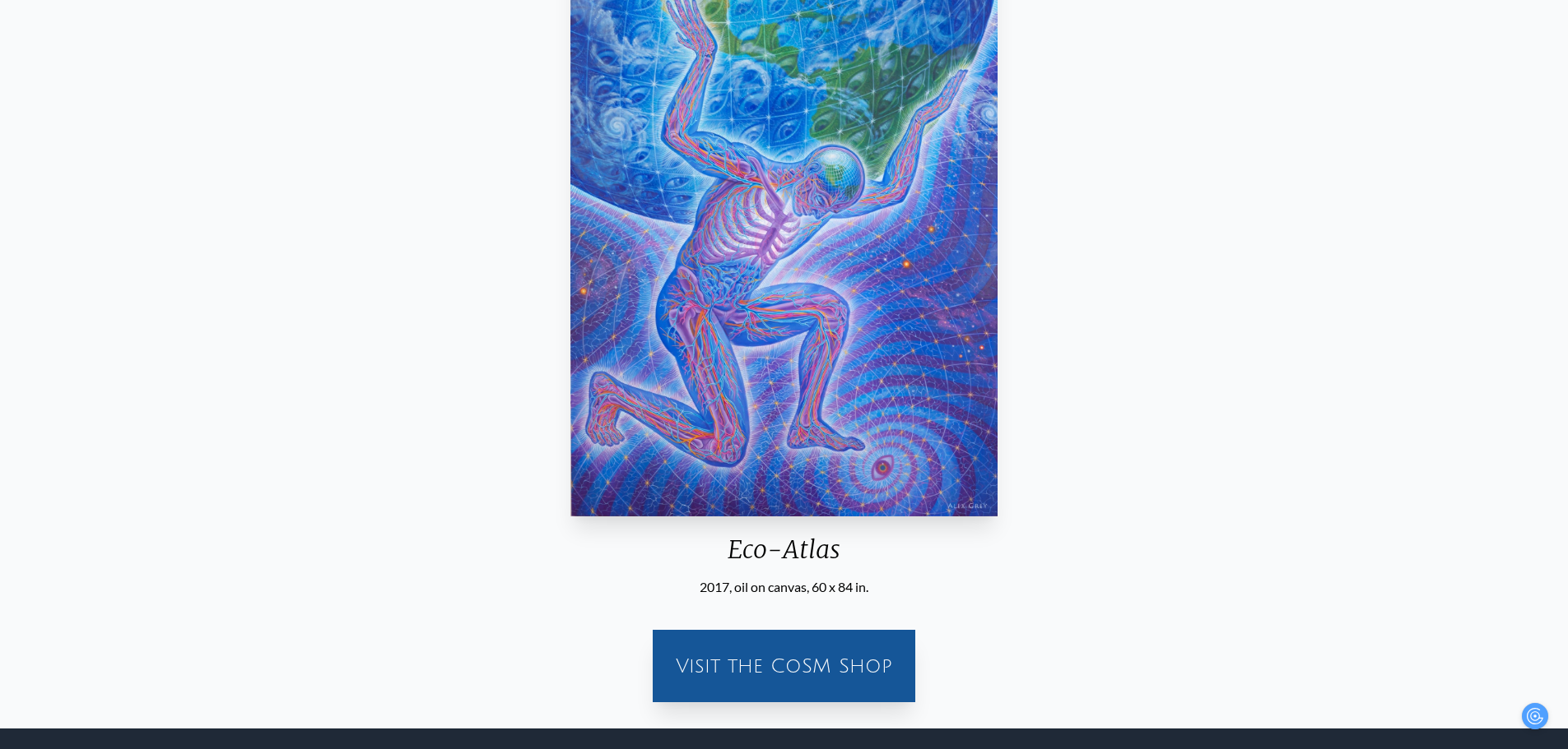
scroll to position [81, 0]
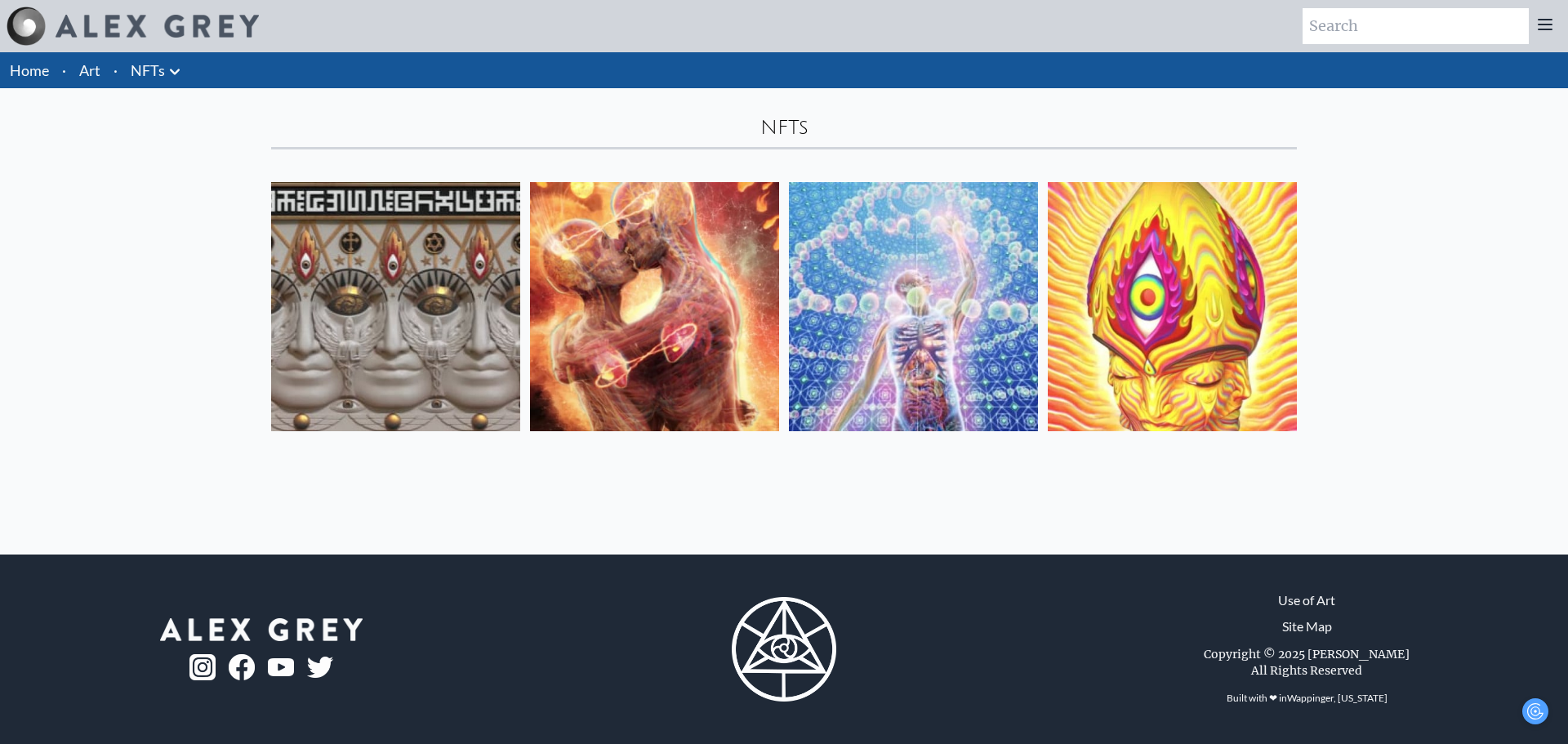
click at [168, 77] on icon at bounding box center [175, 72] width 20 height 20
click at [105, 270] on link "Performances" at bounding box center [106, 280] width 157 height 29
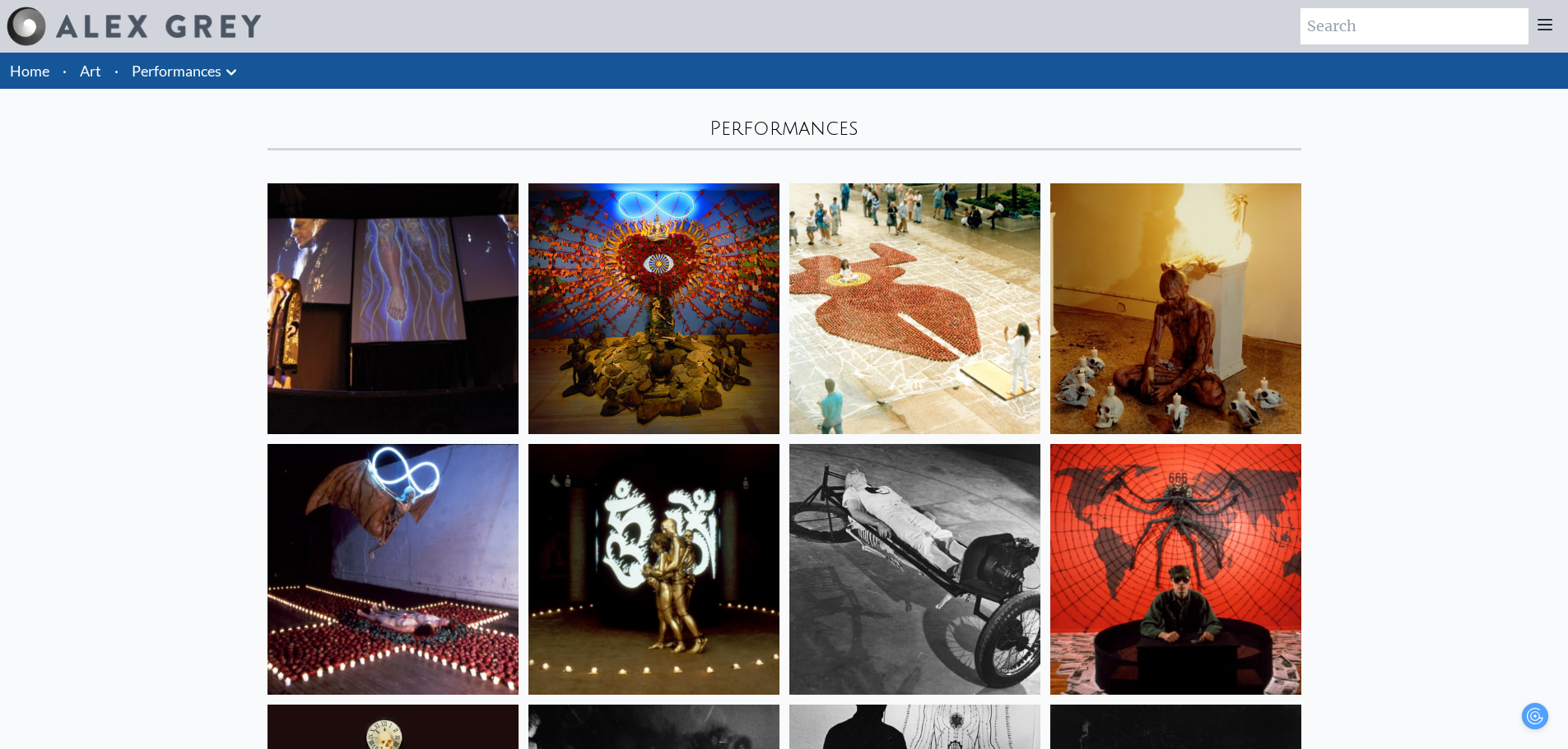
click at [203, 66] on link "Performances" at bounding box center [176, 71] width 90 height 23
click at [226, 75] on icon at bounding box center [231, 72] width 20 height 20
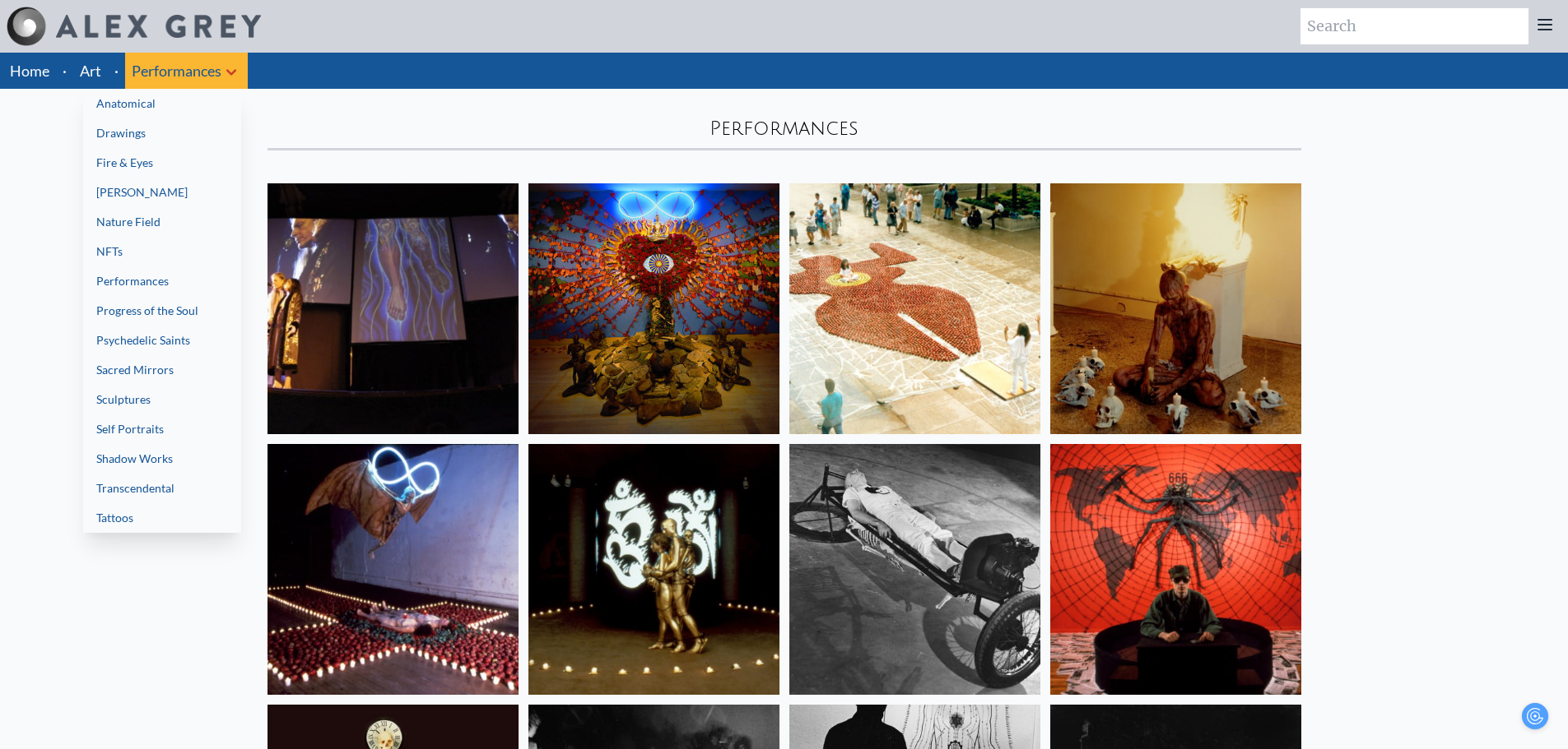
click at [189, 302] on link "Progress of the Soul" at bounding box center [162, 311] width 158 height 30
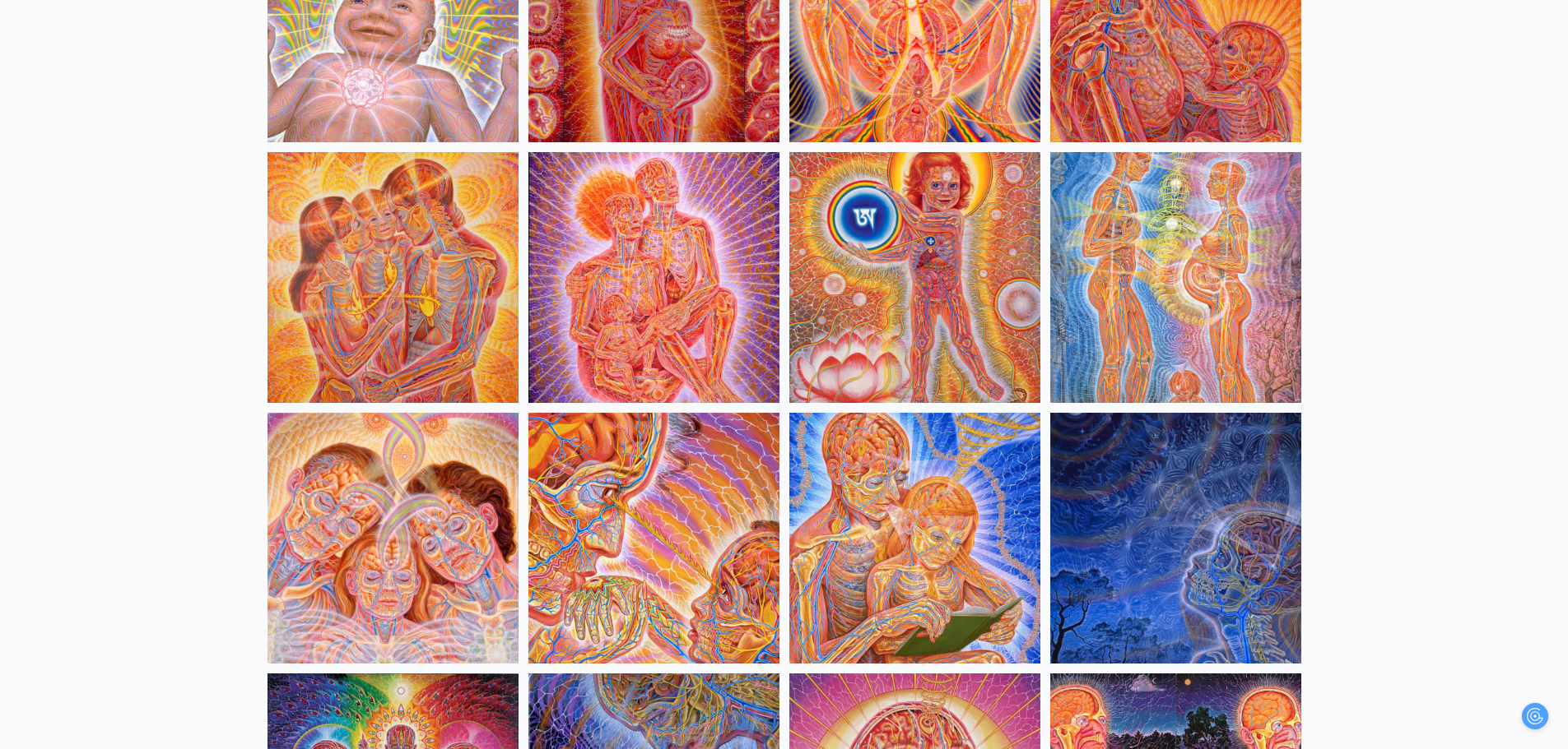
scroll to position [1727, 0]
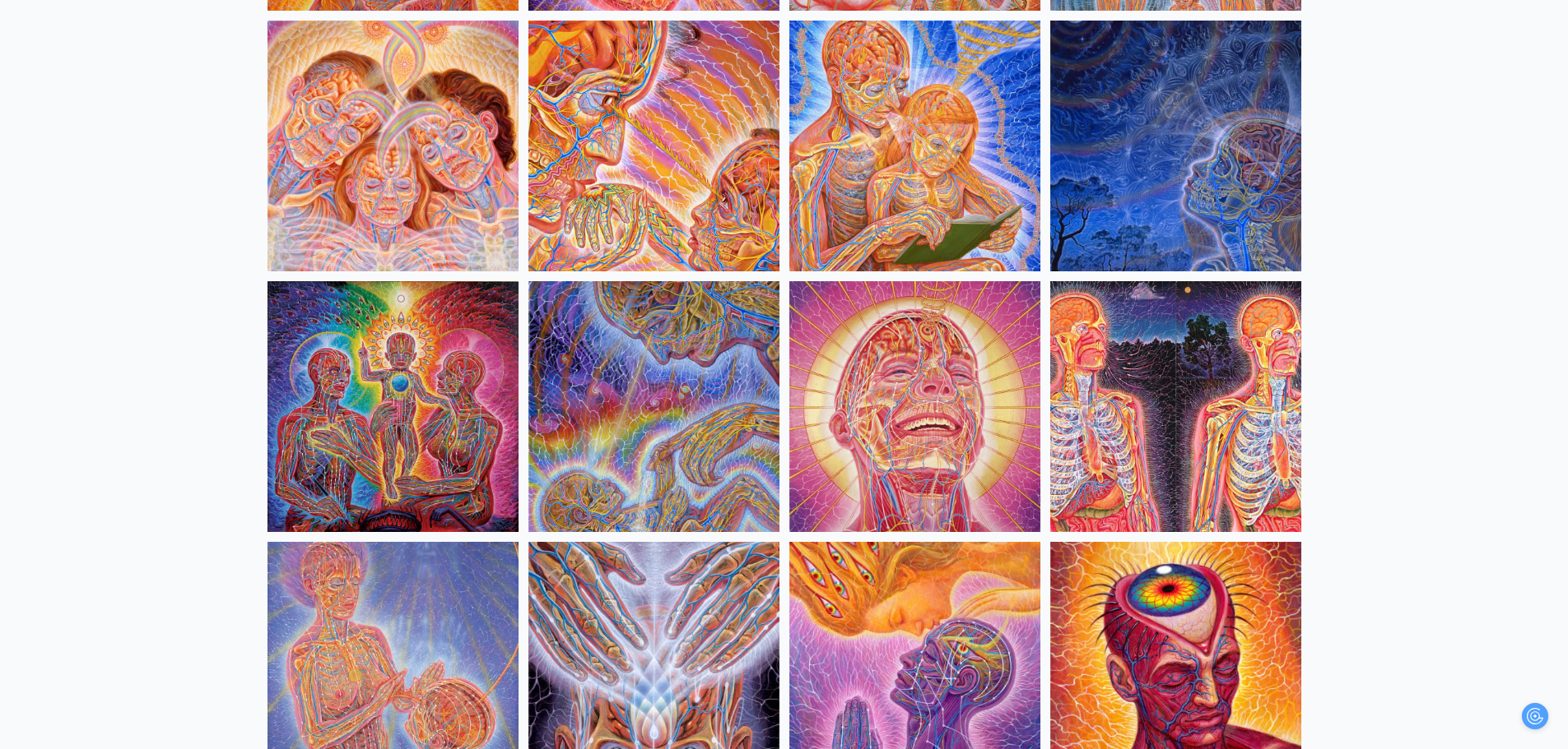
click at [1131, 100] on img at bounding box center [1175, 146] width 251 height 251
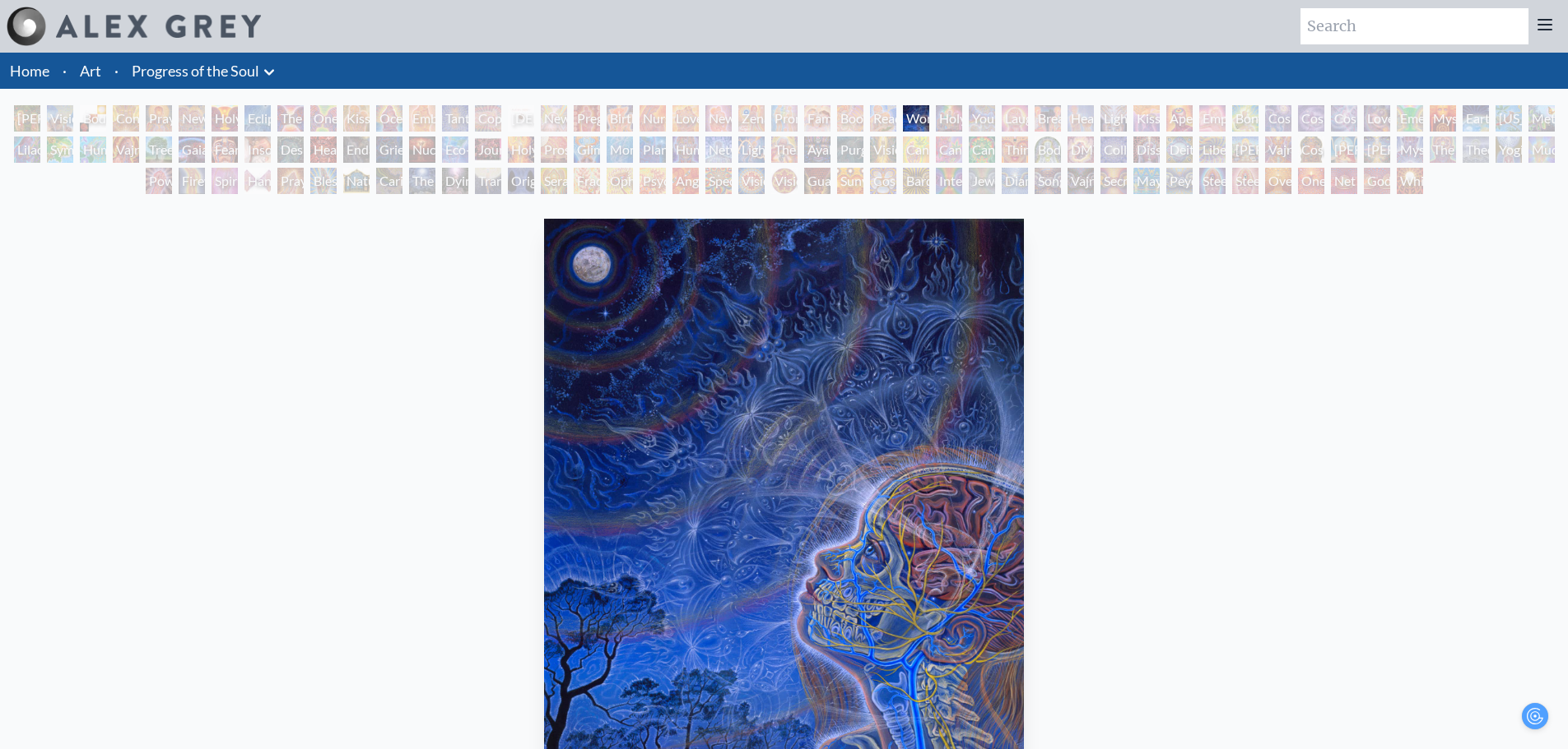
click at [262, 66] on icon at bounding box center [269, 72] width 20 height 20
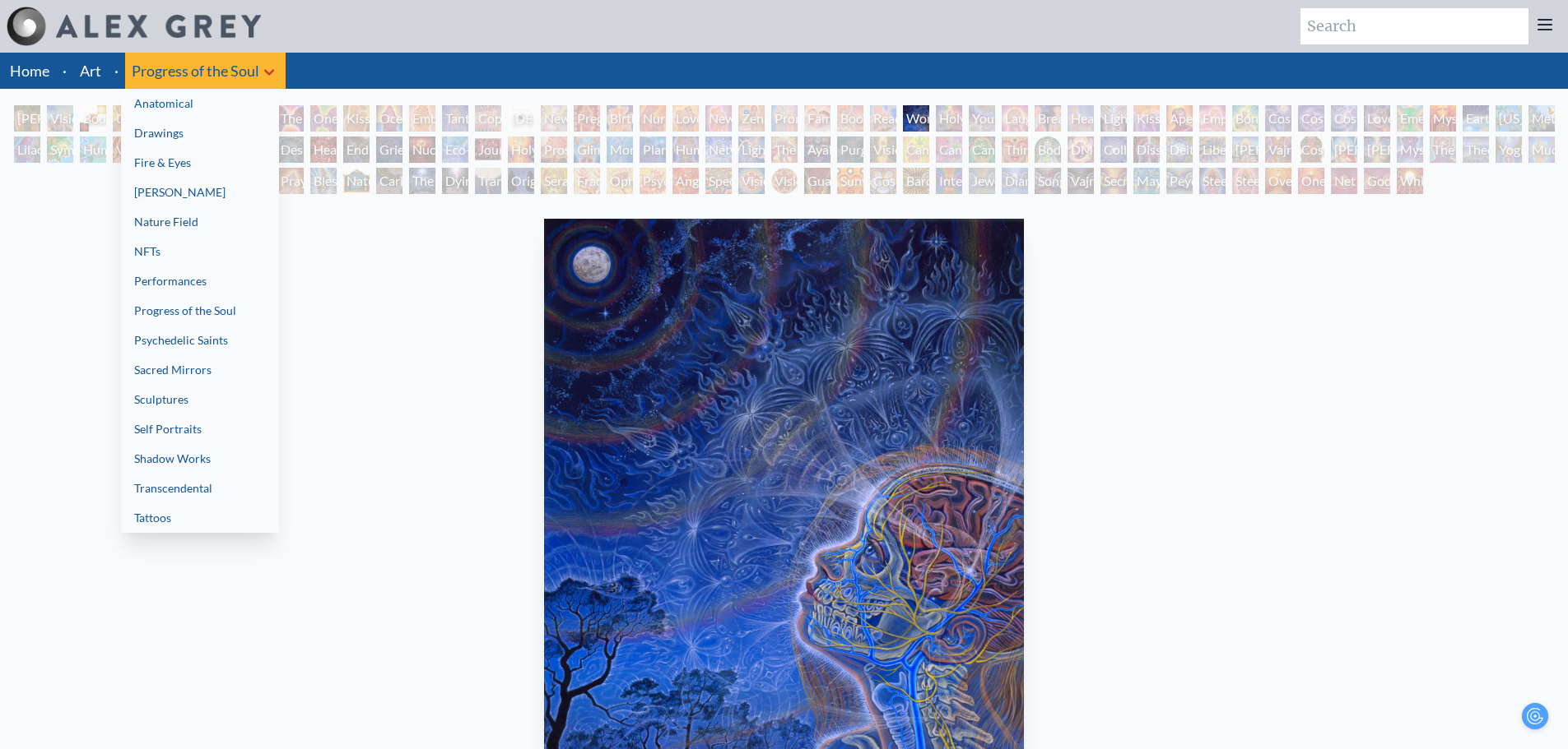
click at [169, 312] on link "Progress of the Soul" at bounding box center [200, 311] width 158 height 30
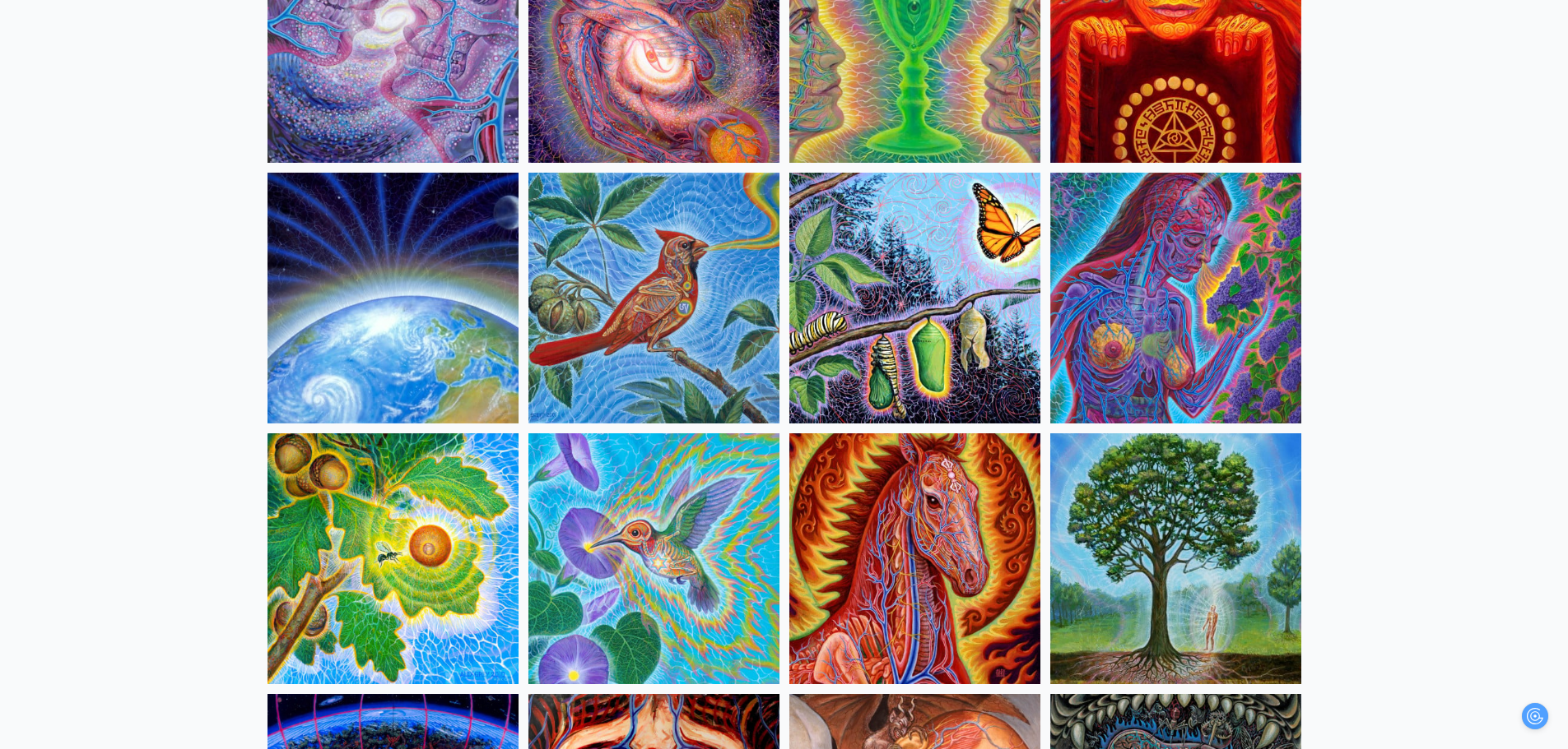
scroll to position [2385, 0]
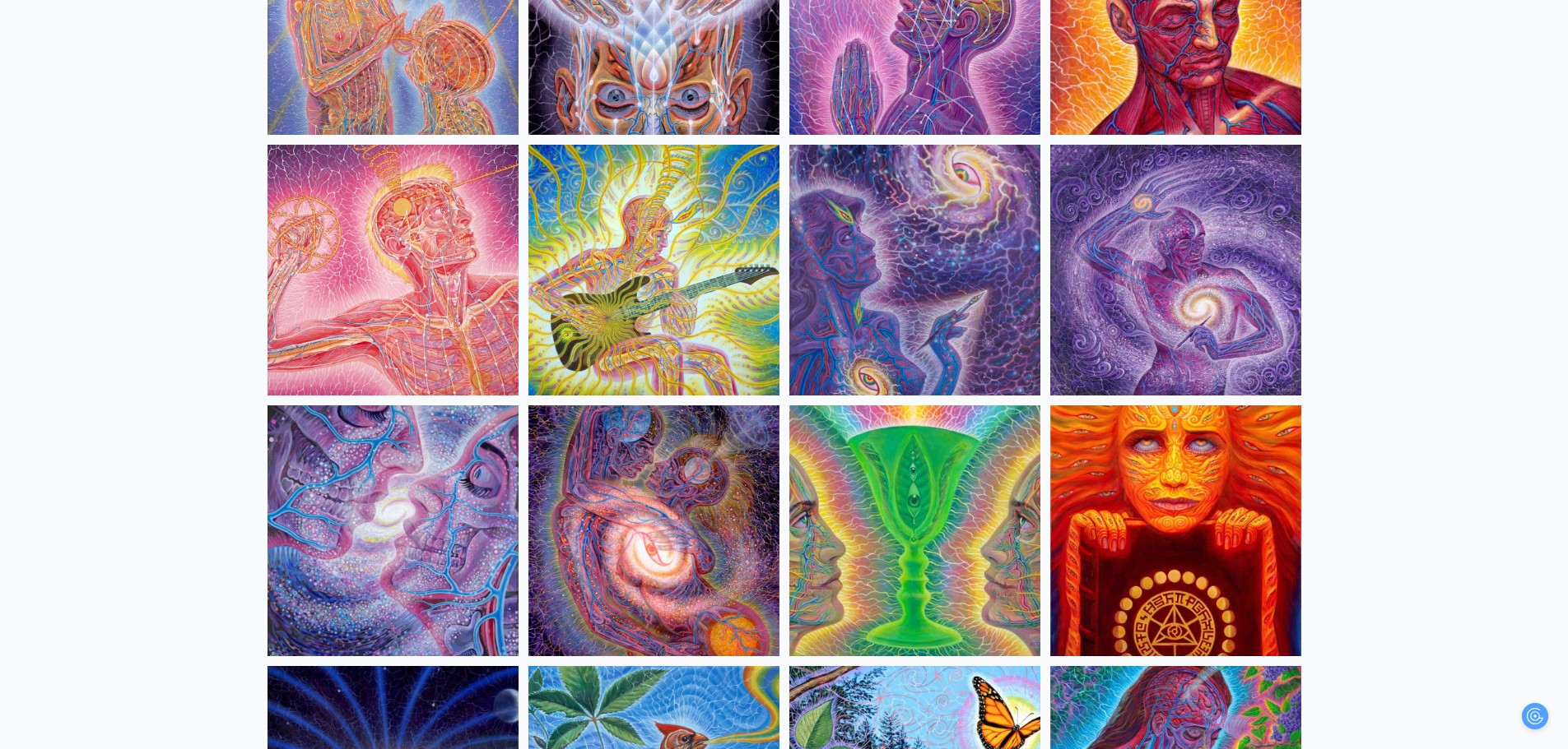
click at [974, 350] on img at bounding box center [914, 270] width 251 height 251
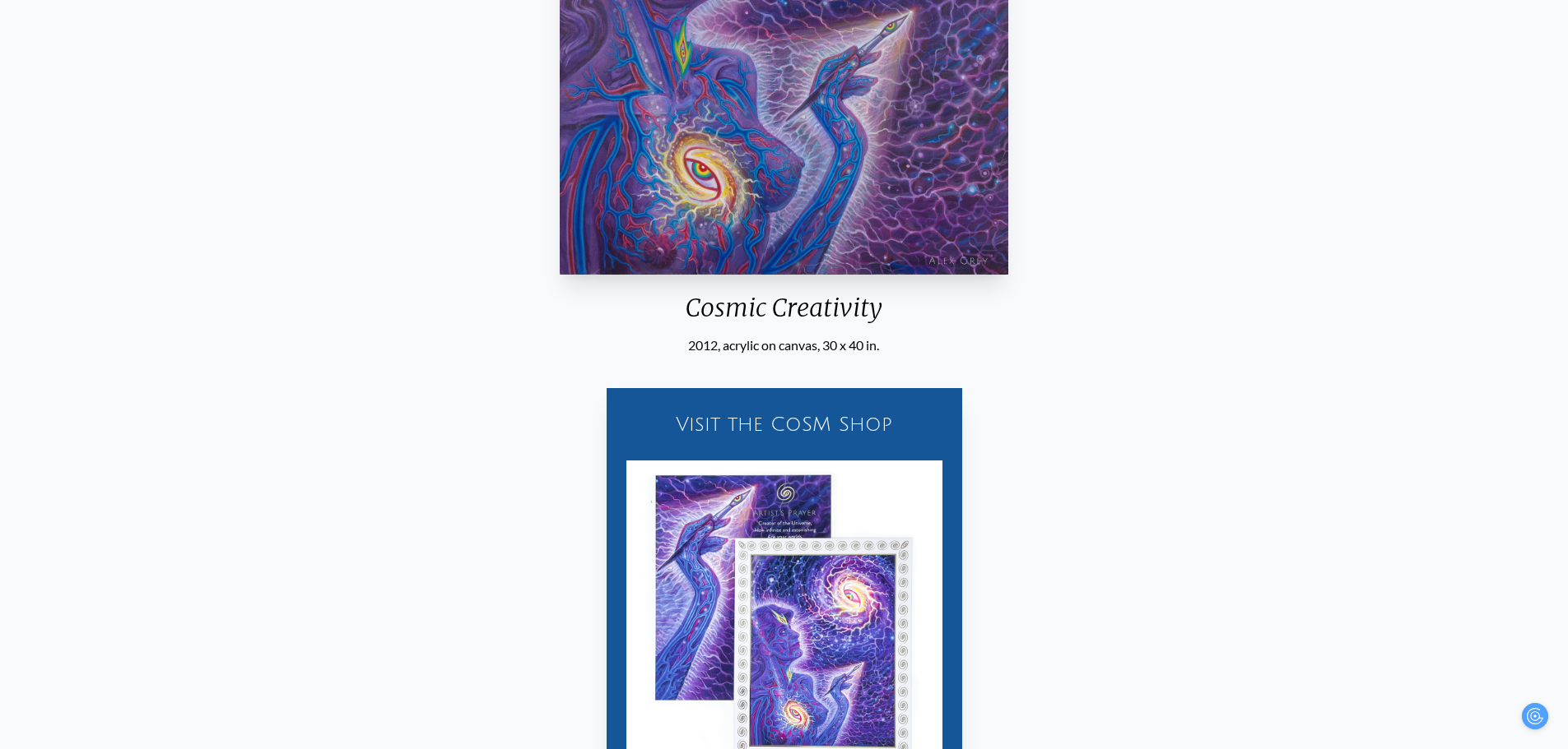
scroll to position [575, 0]
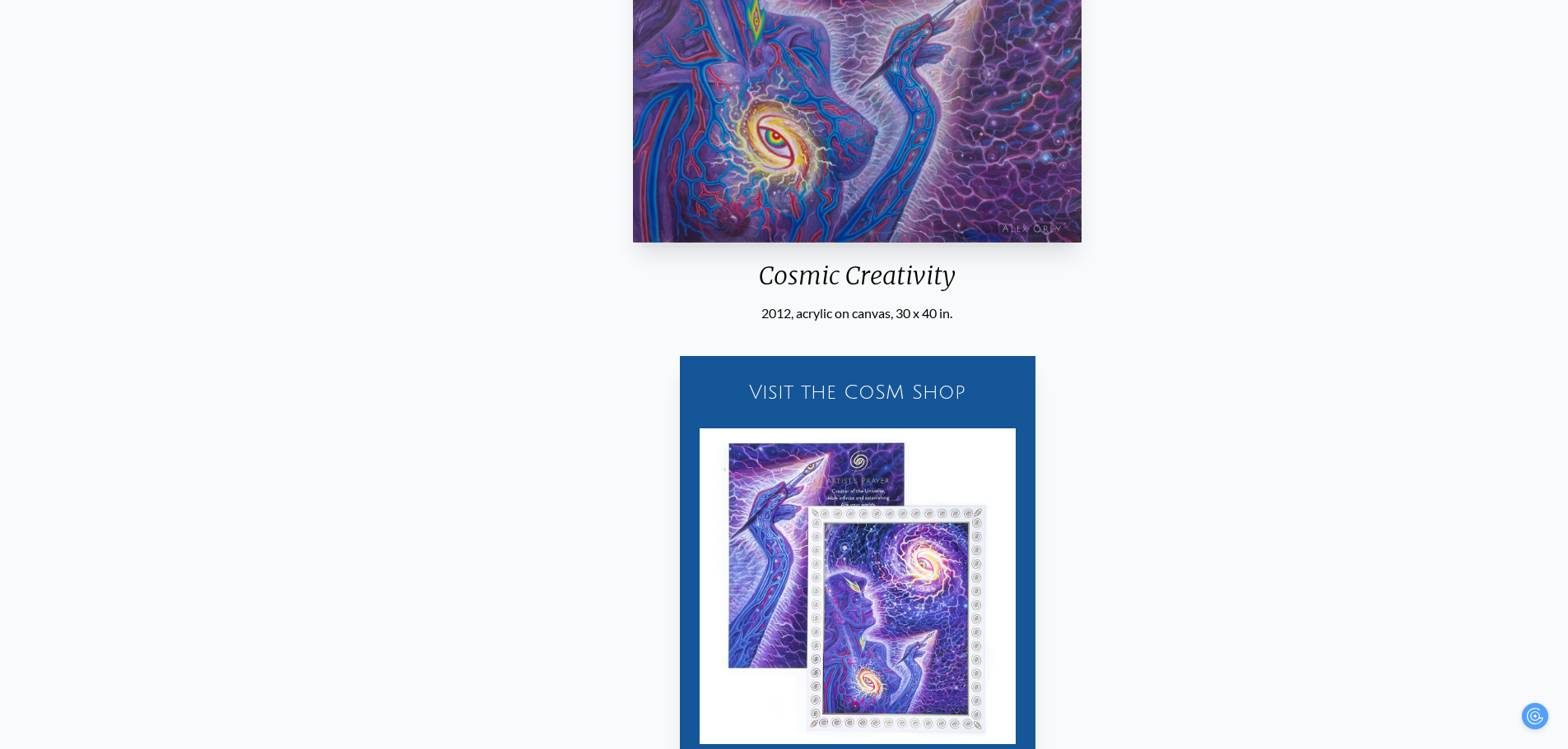
click at [760, 285] on div "Cosmic Creativity" at bounding box center [856, 282] width 462 height 43
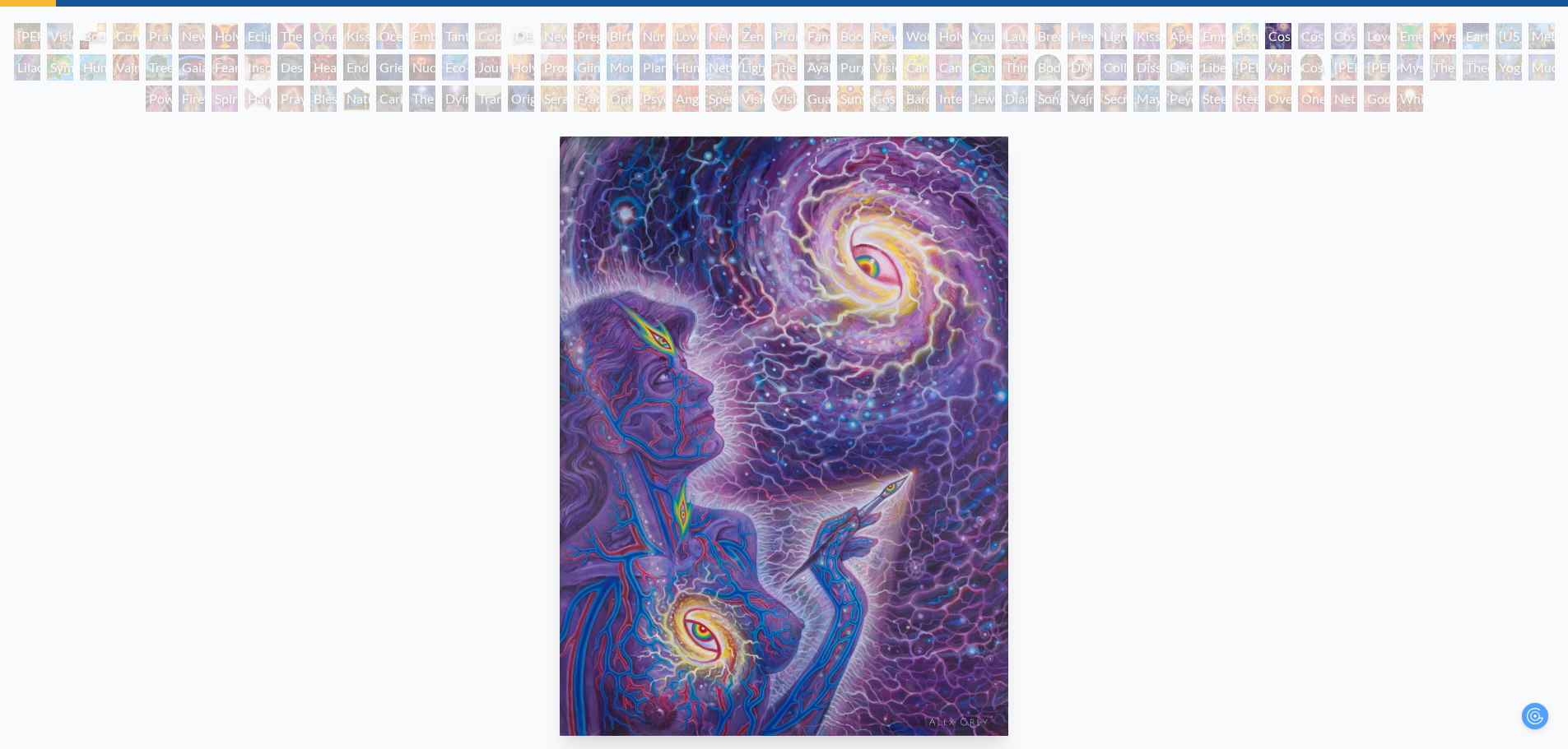
scroll to position [0, 0]
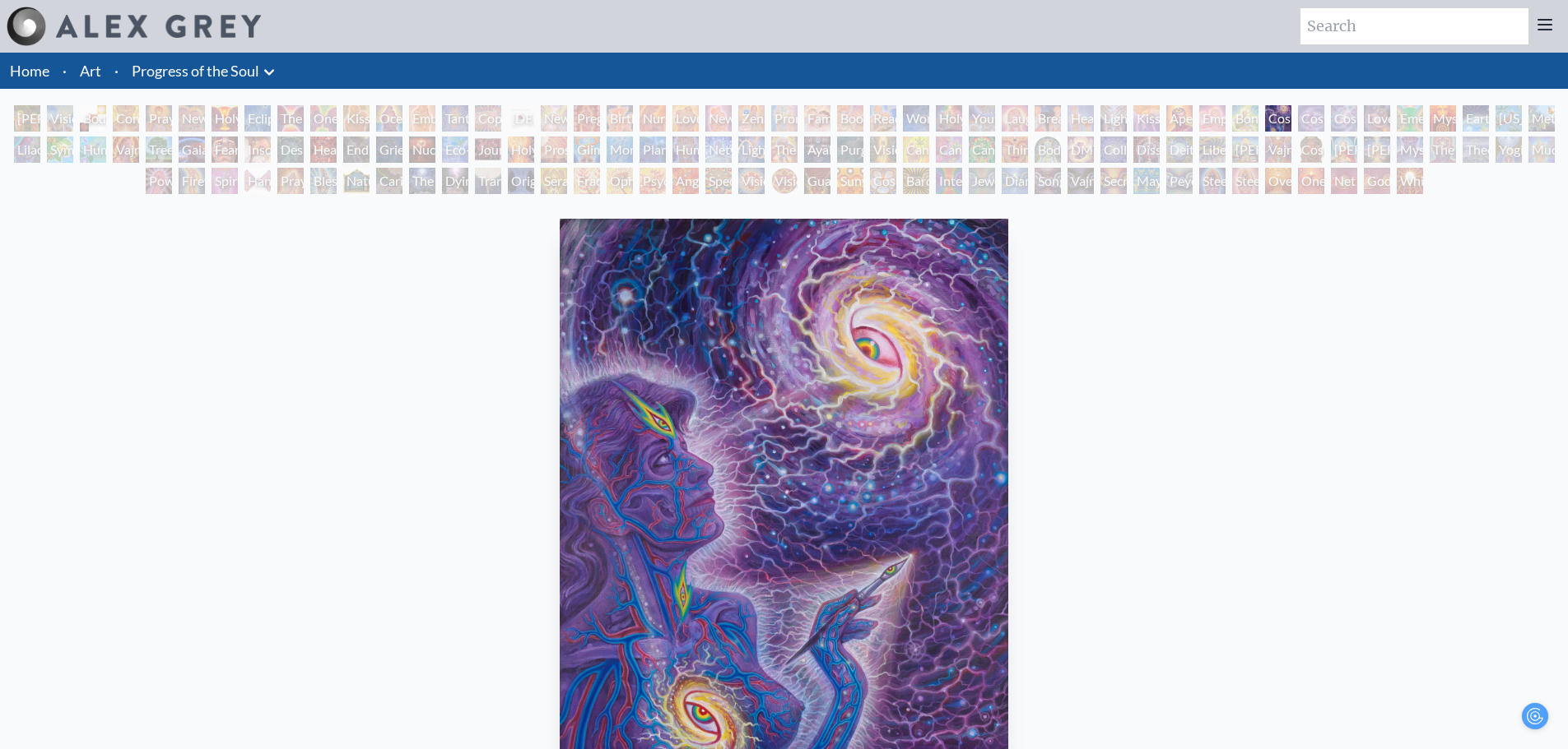
click at [174, 67] on link "Progress of the Soul" at bounding box center [195, 71] width 128 height 23
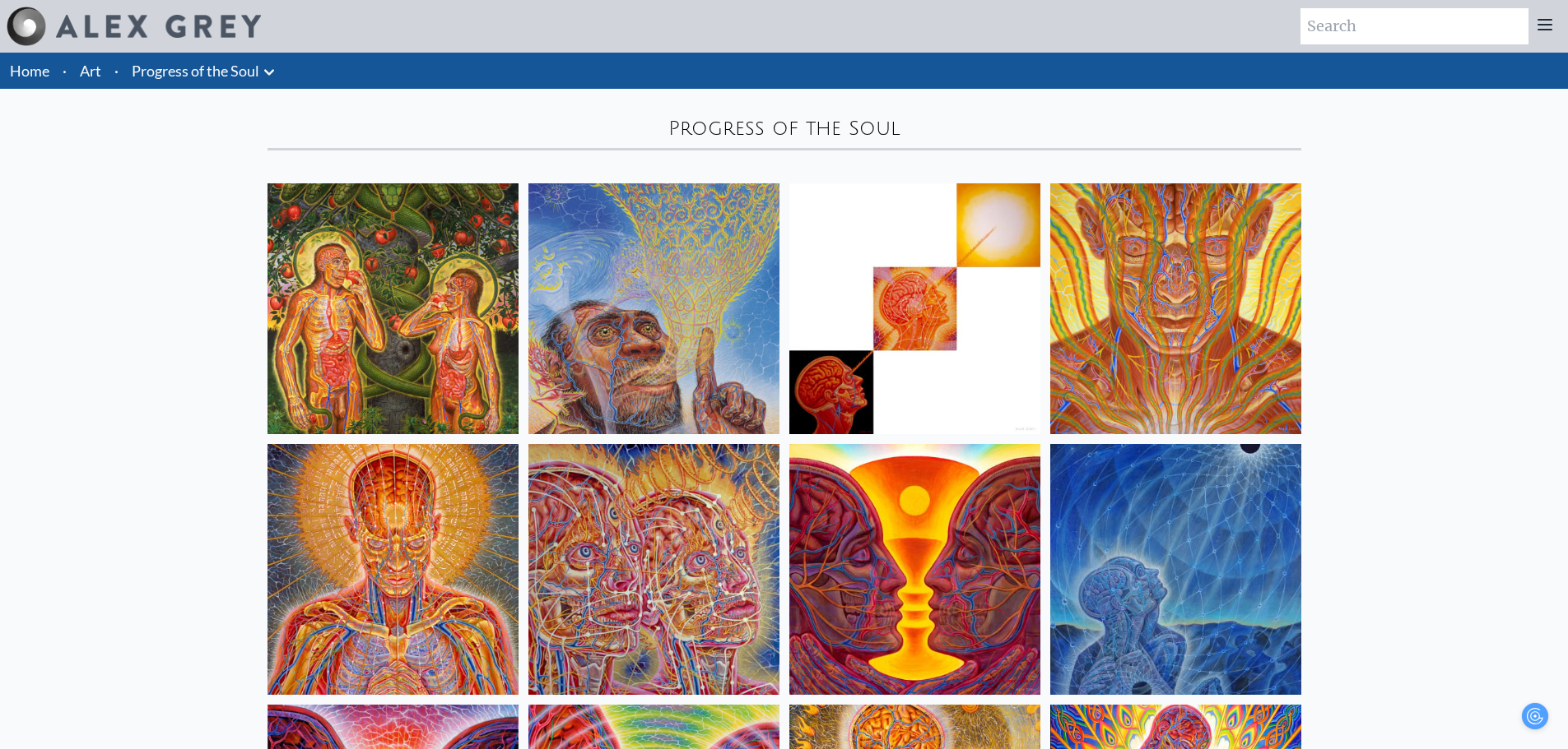
click at [245, 62] on link "Progress of the Soul" at bounding box center [195, 71] width 128 height 23
click at [267, 62] on button at bounding box center [269, 71] width 20 height 23
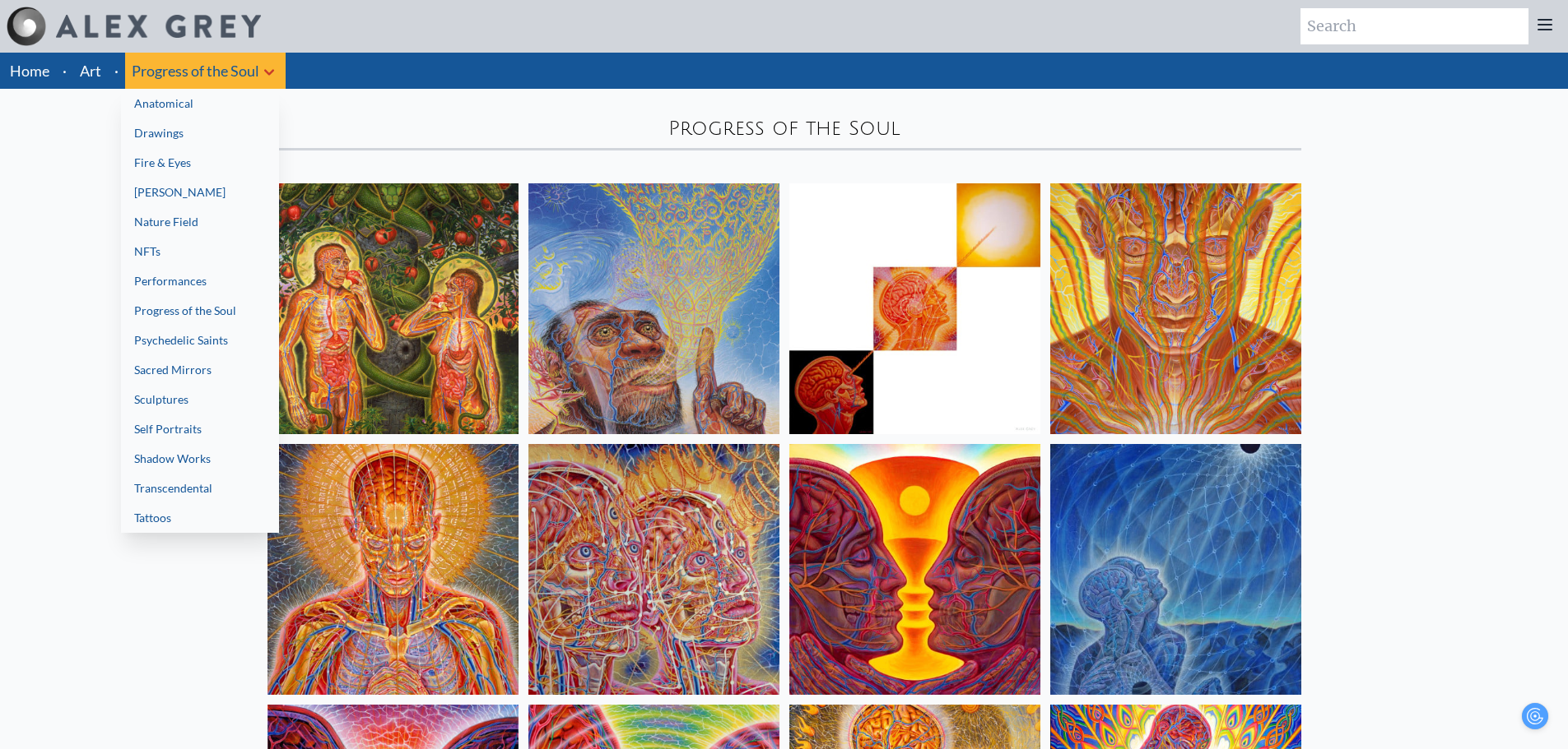
click at [178, 337] on link "Psychedelic Saints" at bounding box center [200, 341] width 158 height 30
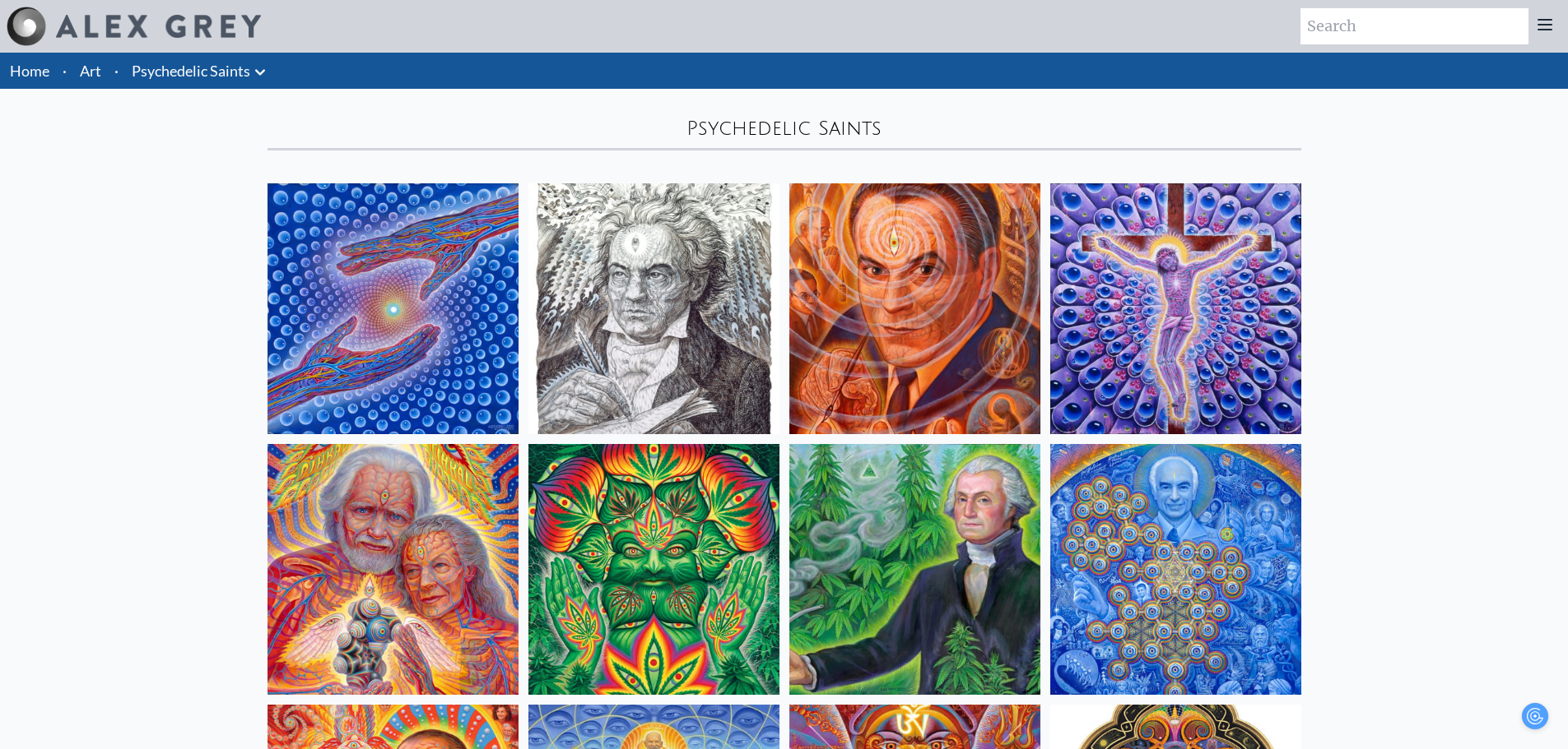
click at [212, 58] on li "Psychedelic Saints Anatomical Drawings" at bounding box center [201, 71] width 152 height 36
click at [241, 74] on link "Psychedelic Saints" at bounding box center [191, 71] width 119 height 23
click at [261, 76] on icon at bounding box center [260, 72] width 20 height 20
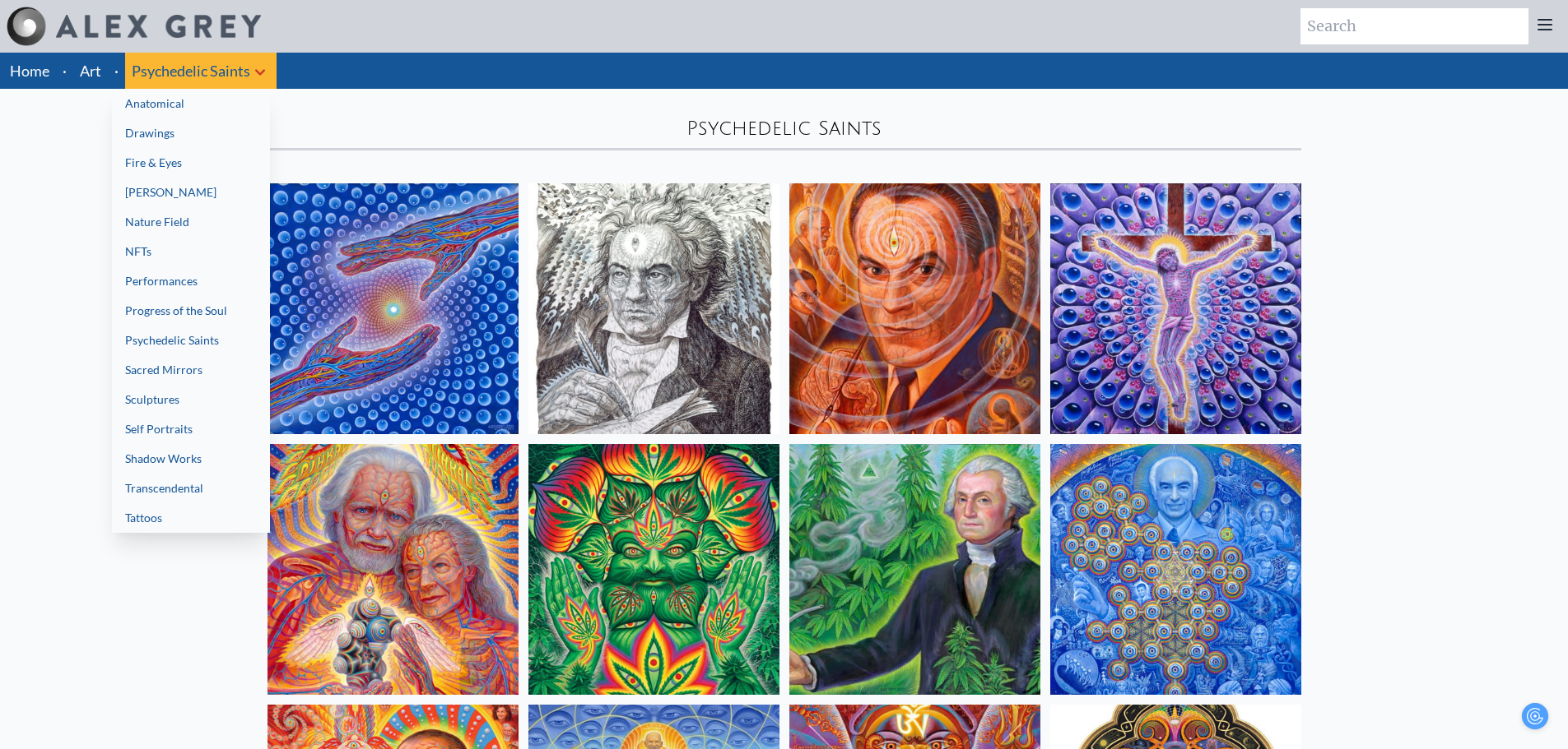
click at [173, 360] on link "Sacred Mirrors" at bounding box center [191, 370] width 158 height 30
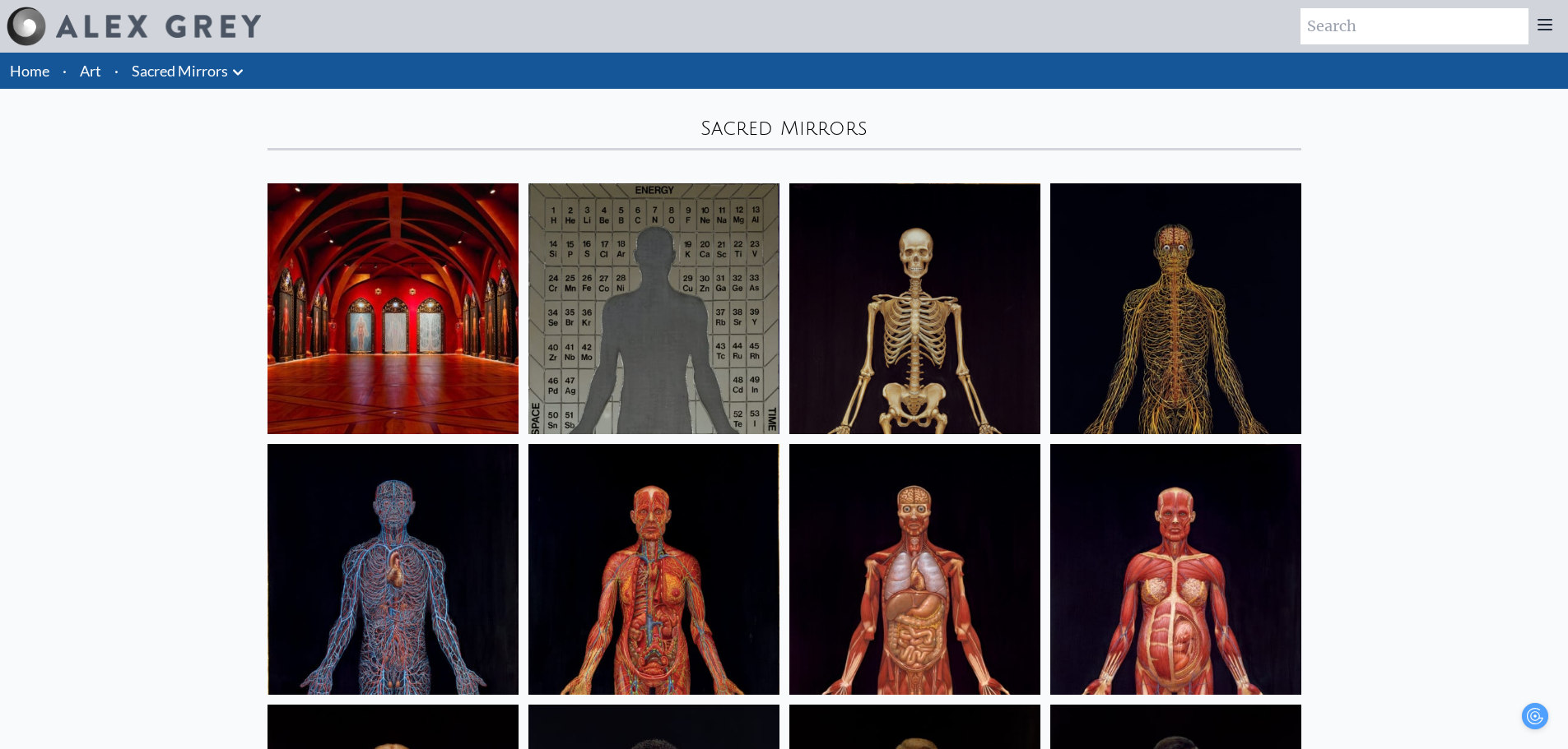
click at [239, 71] on icon at bounding box center [238, 72] width 20 height 20
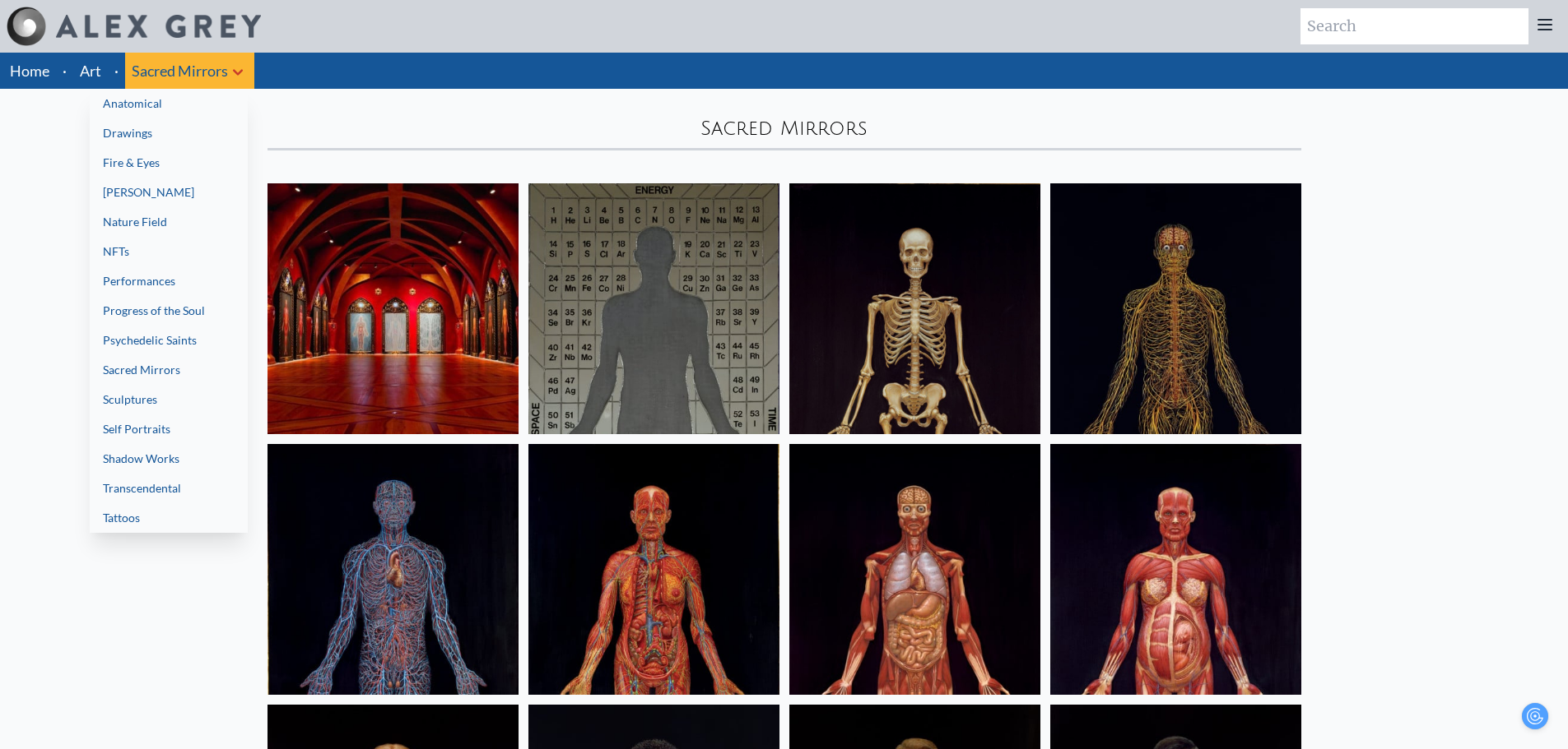
click at [174, 405] on link "Sculptures" at bounding box center [169, 400] width 158 height 30
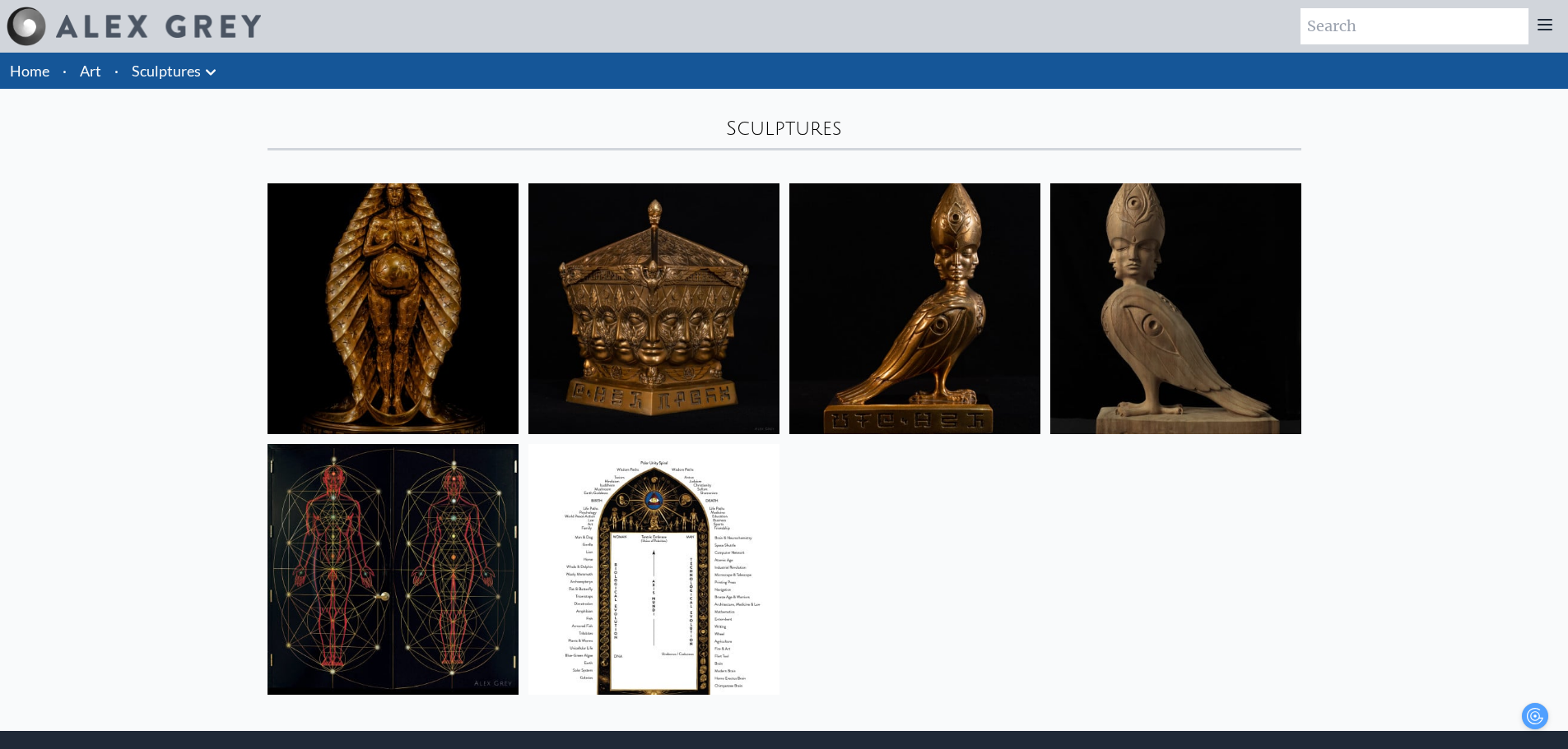
click at [213, 79] on icon at bounding box center [211, 72] width 20 height 20
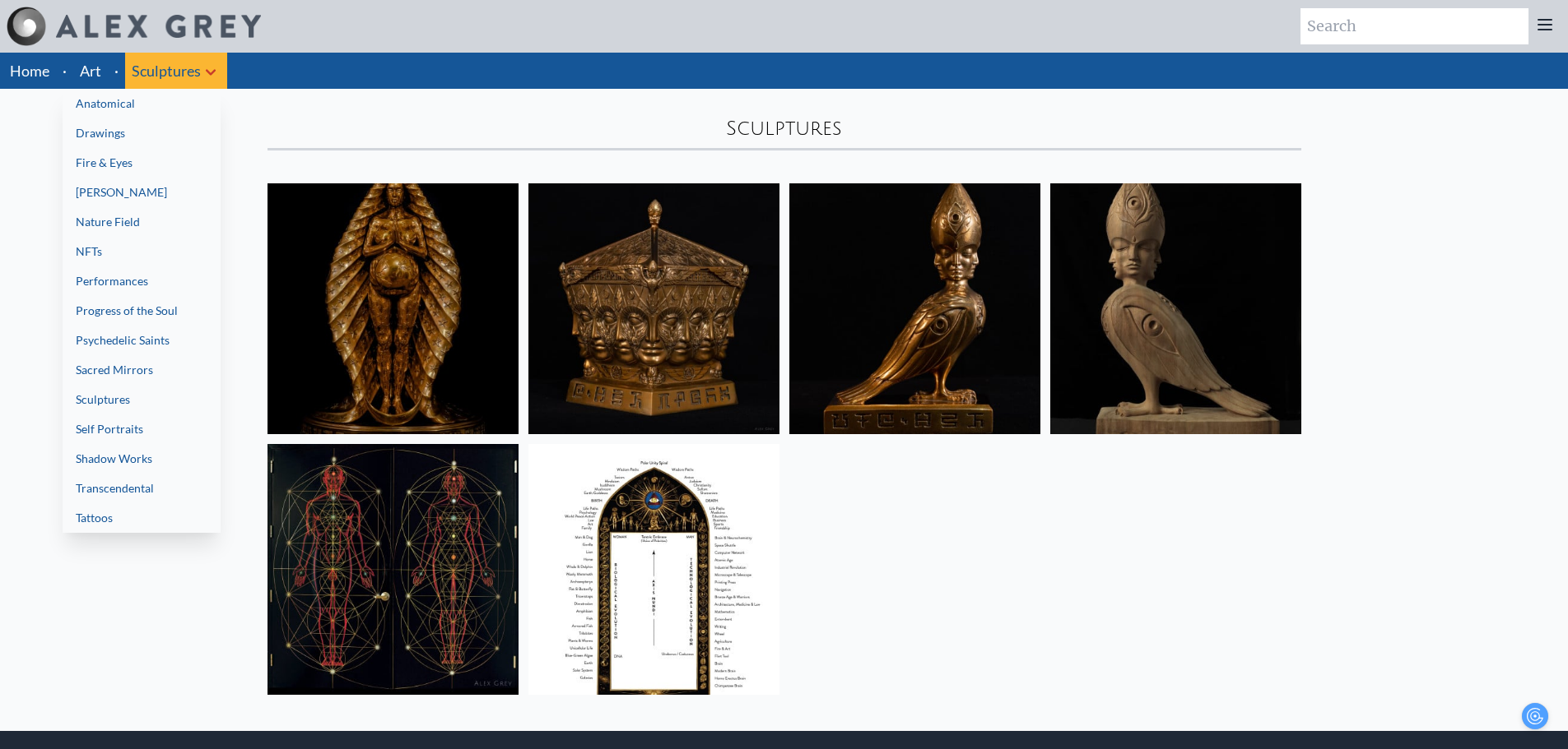
click at [173, 426] on link "Self Portraits" at bounding box center [142, 430] width 158 height 30
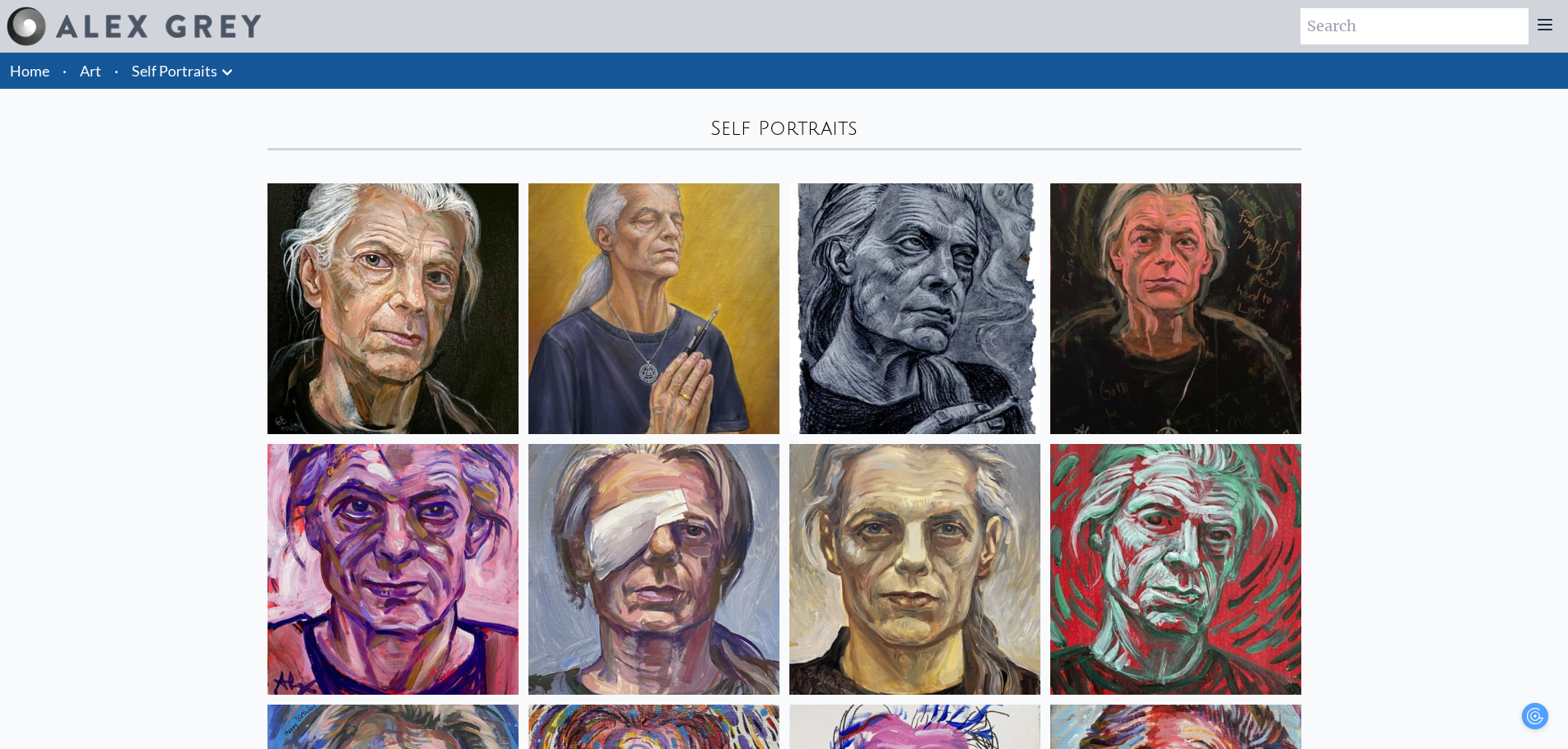
click at [223, 80] on icon at bounding box center [227, 72] width 20 height 20
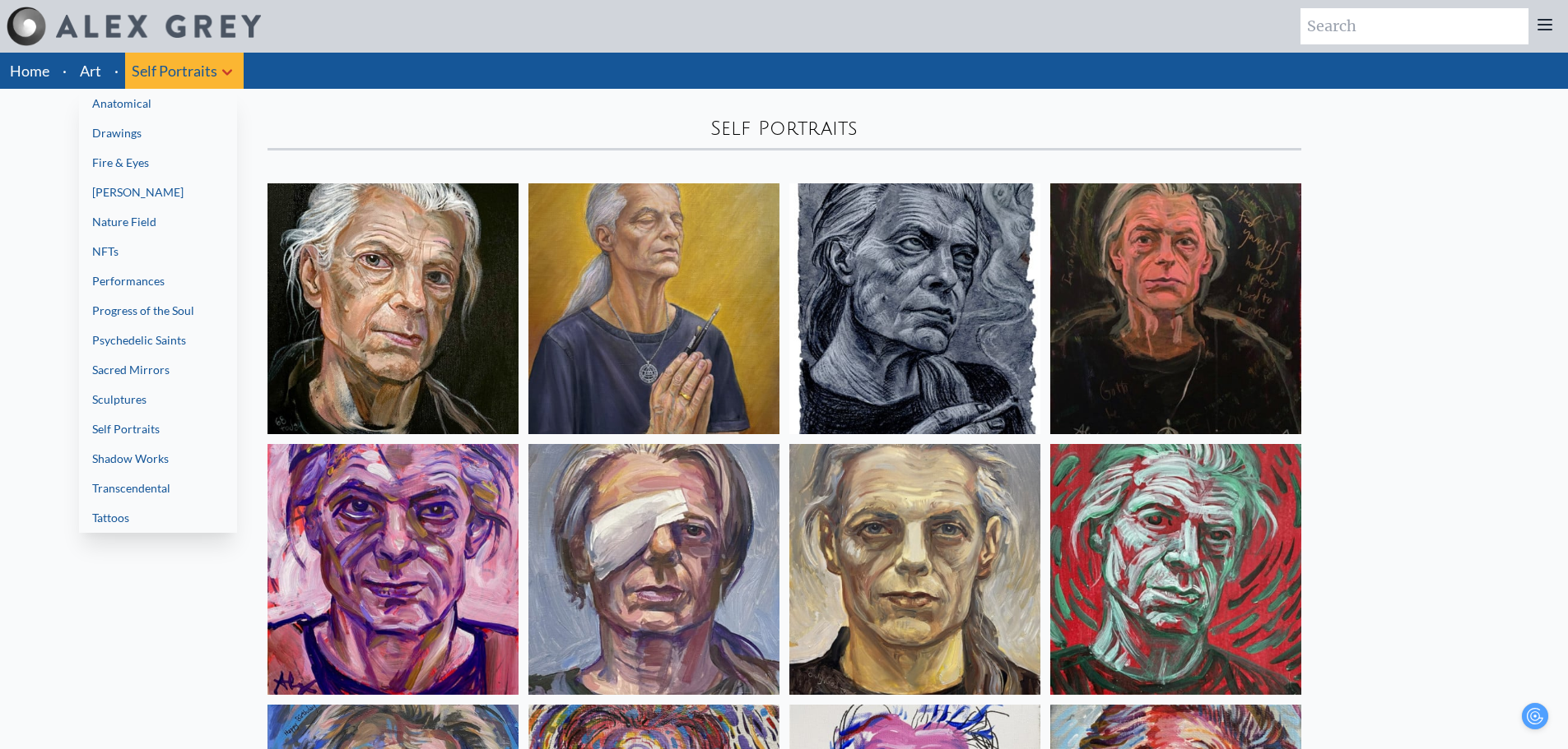
click at [160, 455] on link "Shadow Works" at bounding box center [158, 459] width 158 height 30
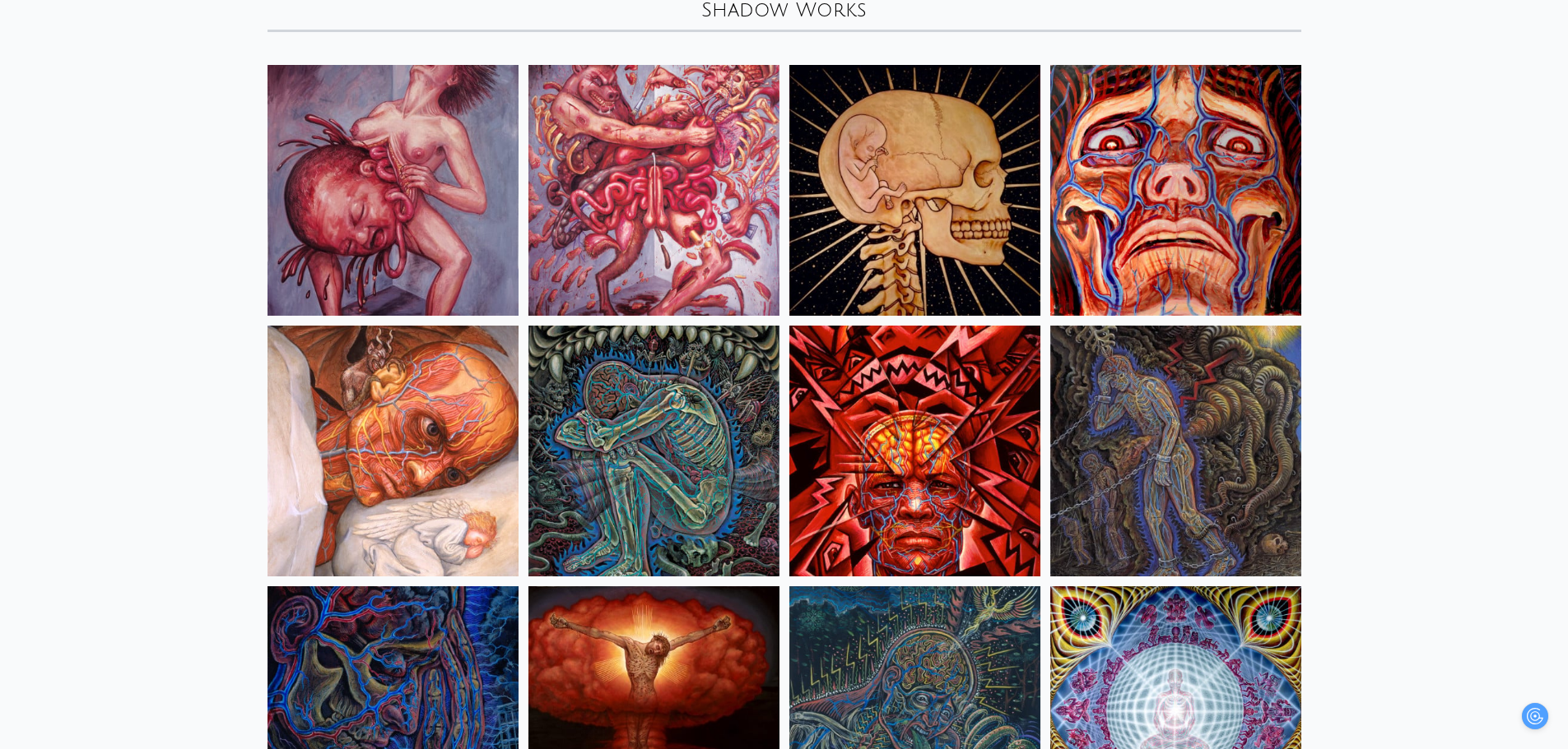
scroll to position [694, 0]
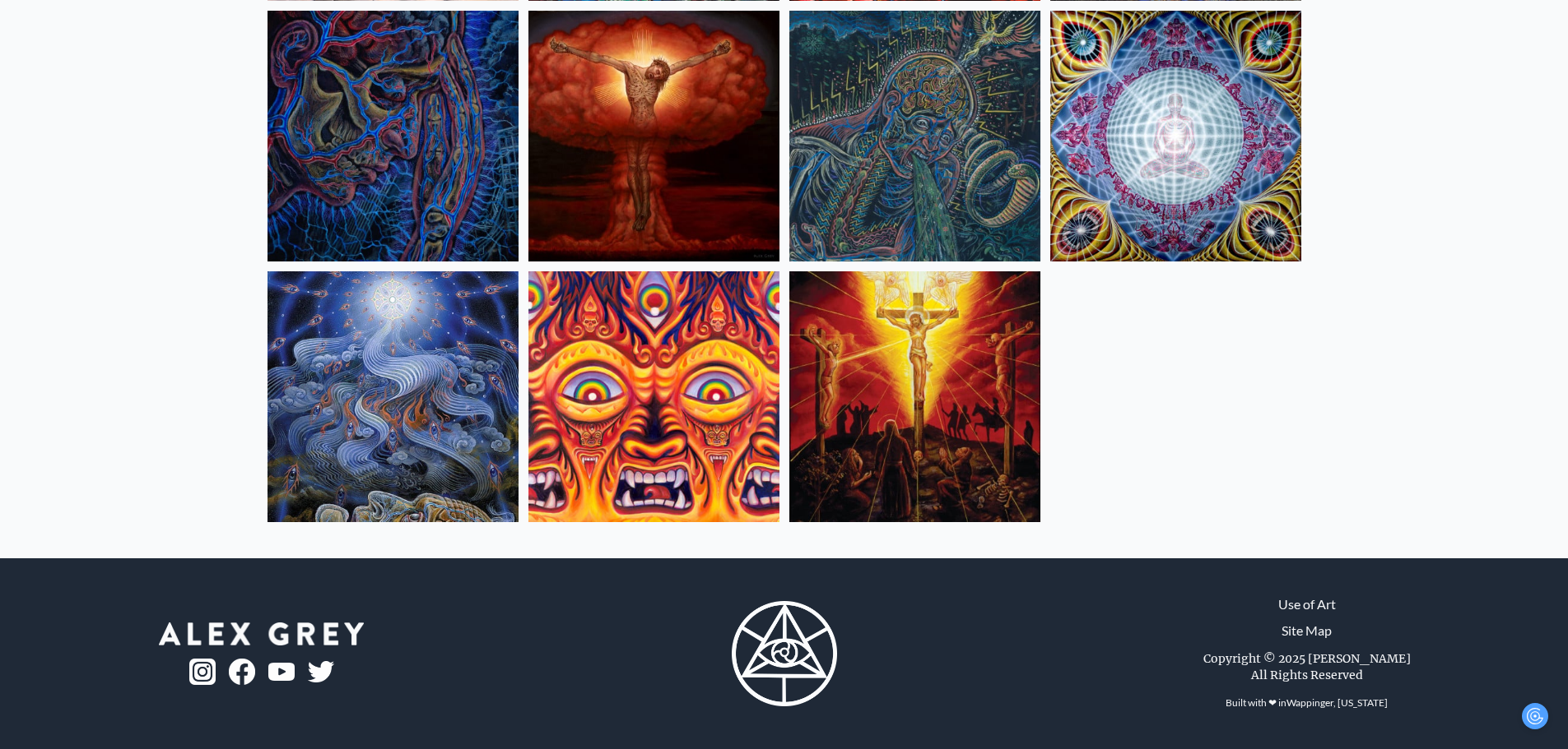
click at [446, 448] on img at bounding box center [393, 397] width 251 height 251
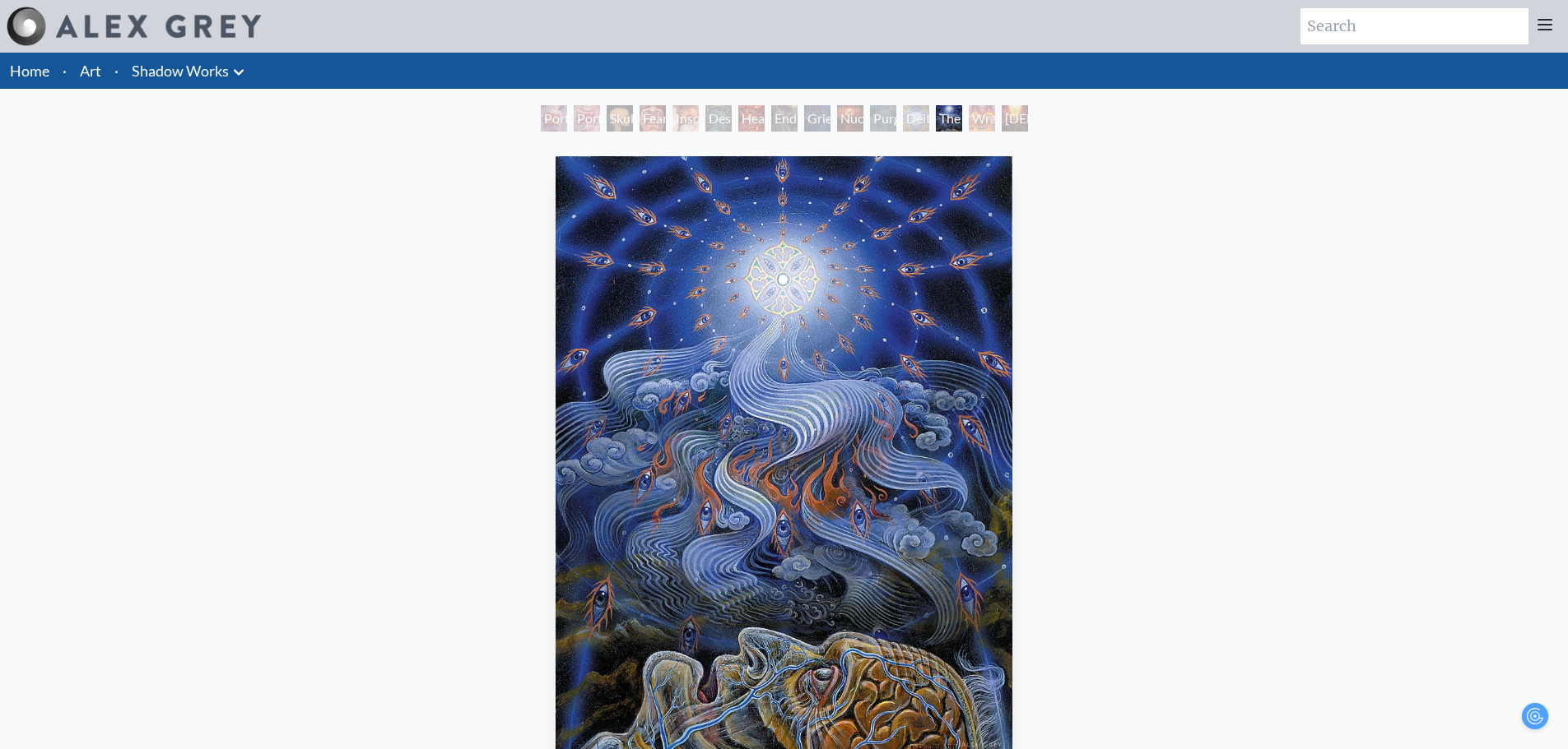
click at [243, 72] on icon at bounding box center [239, 72] width 20 height 20
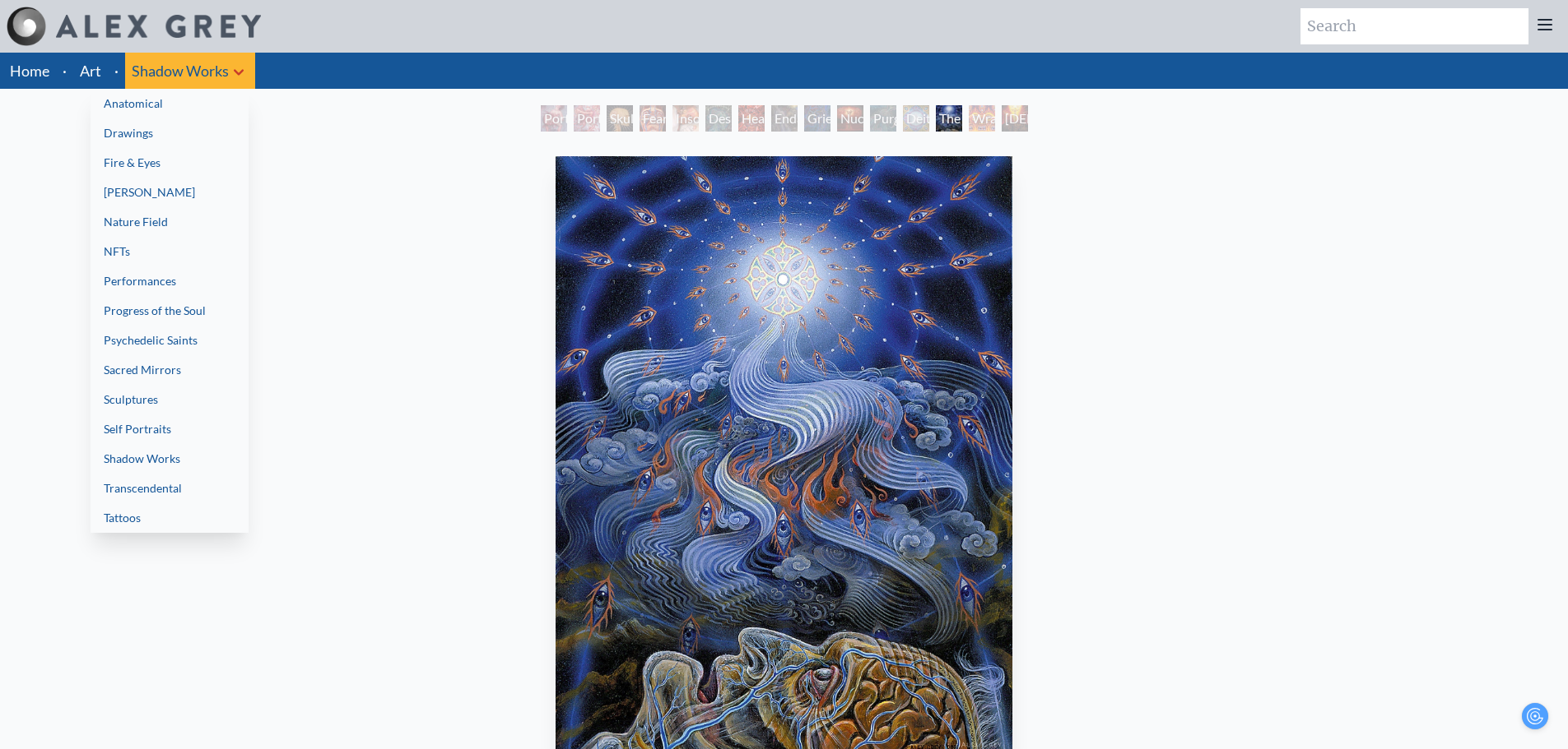
click at [200, 483] on link "Transcendental" at bounding box center [170, 489] width 158 height 30
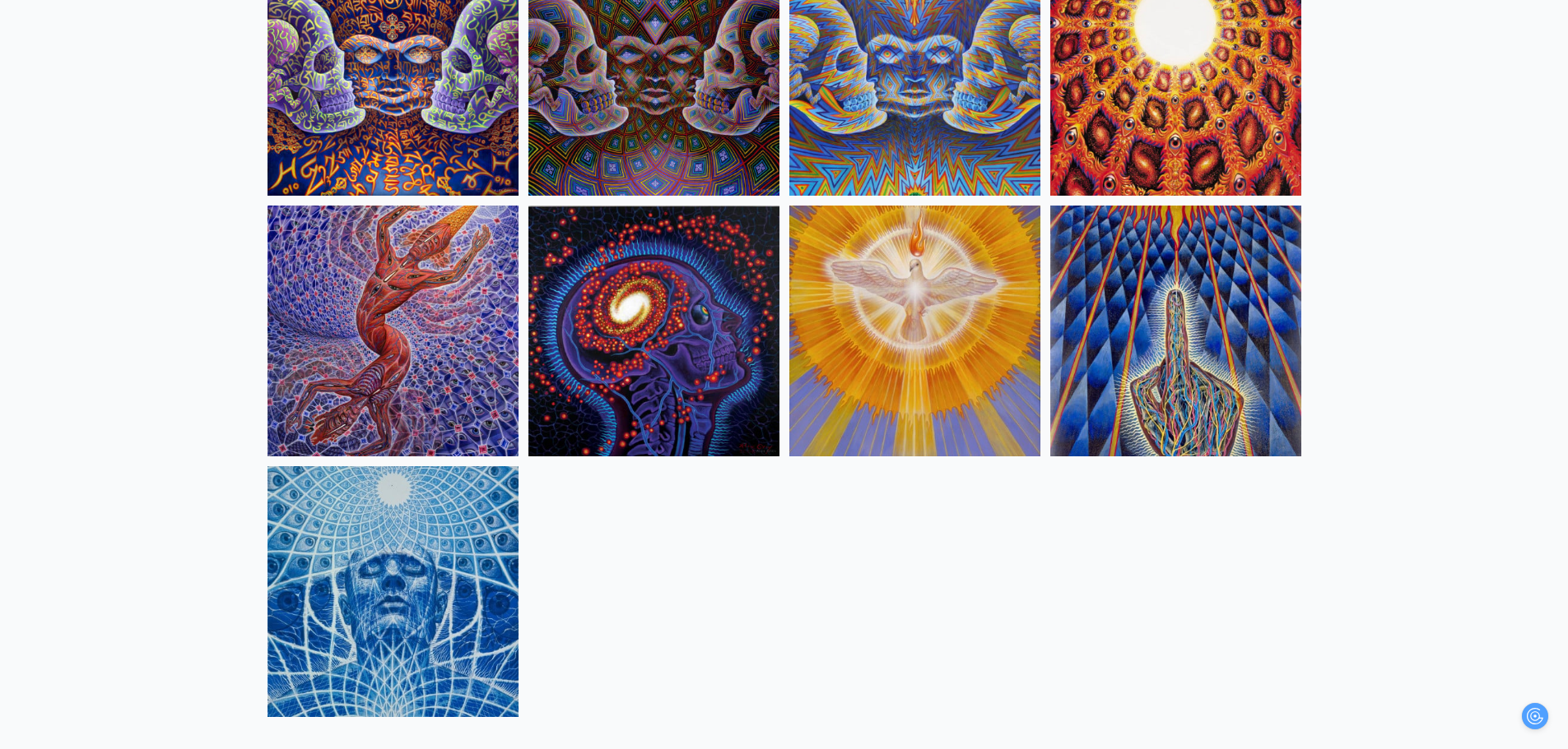
scroll to position [1809, 0]
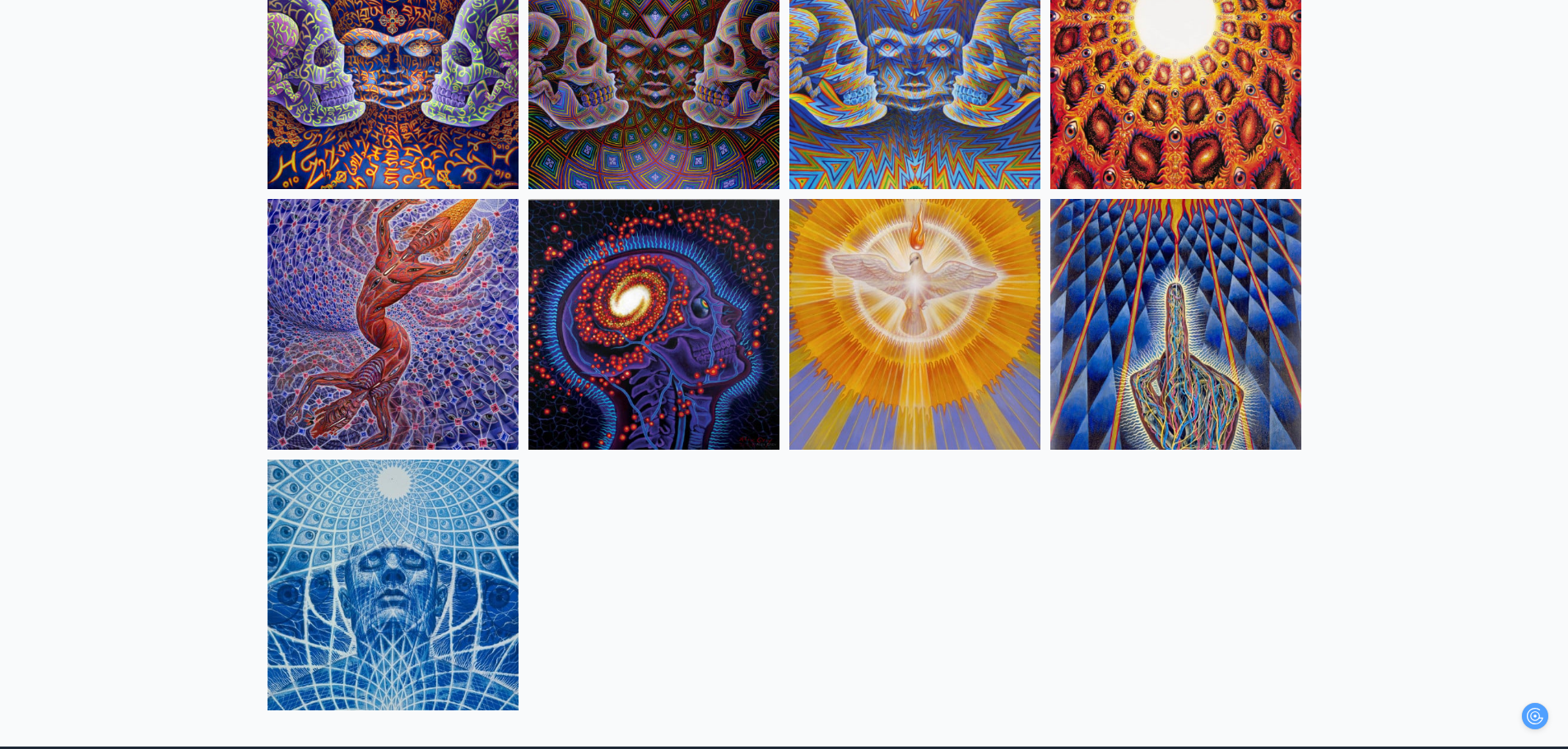
click at [682, 388] on img at bounding box center [654, 324] width 251 height 251
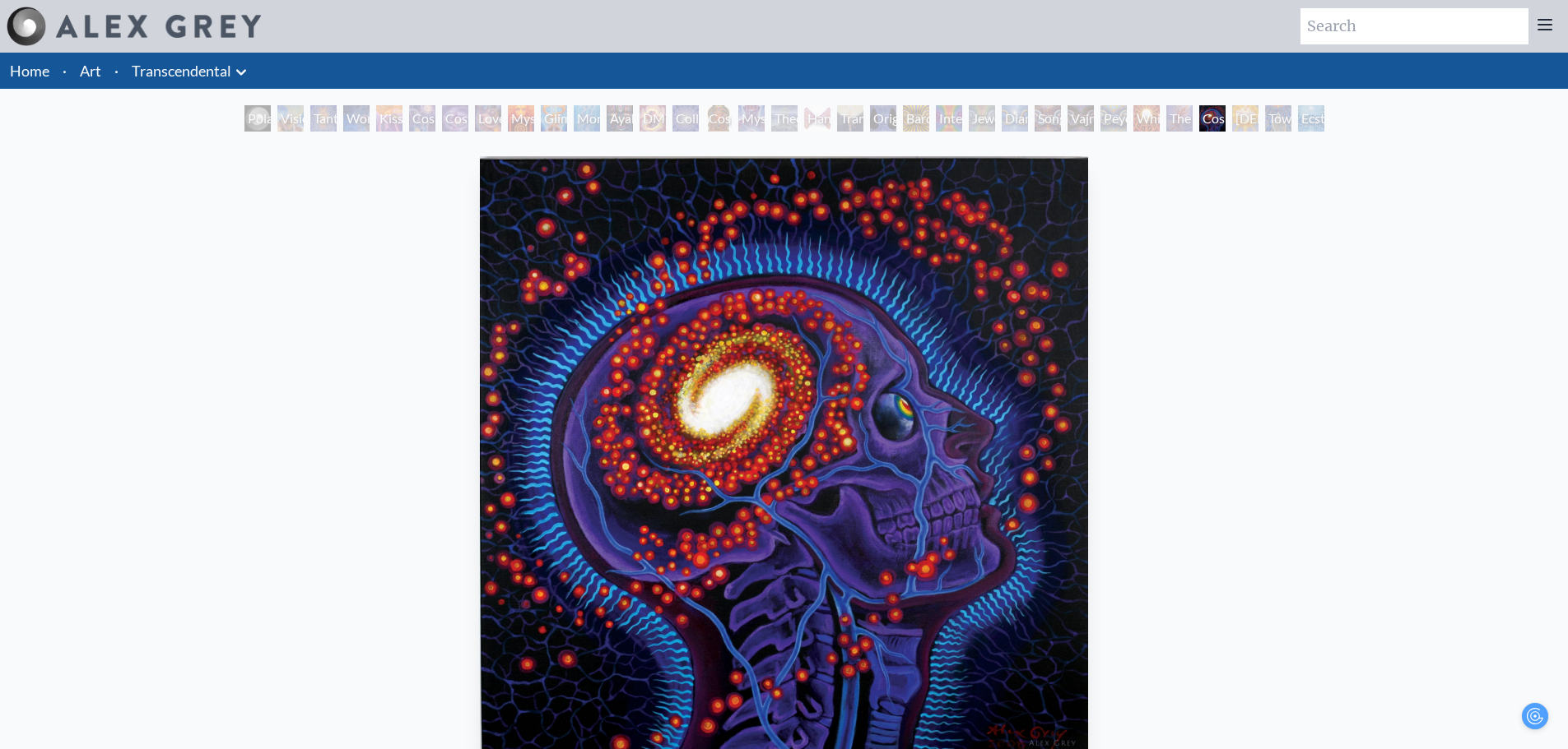
click at [197, 73] on link "Transcendental" at bounding box center [181, 71] width 100 height 23
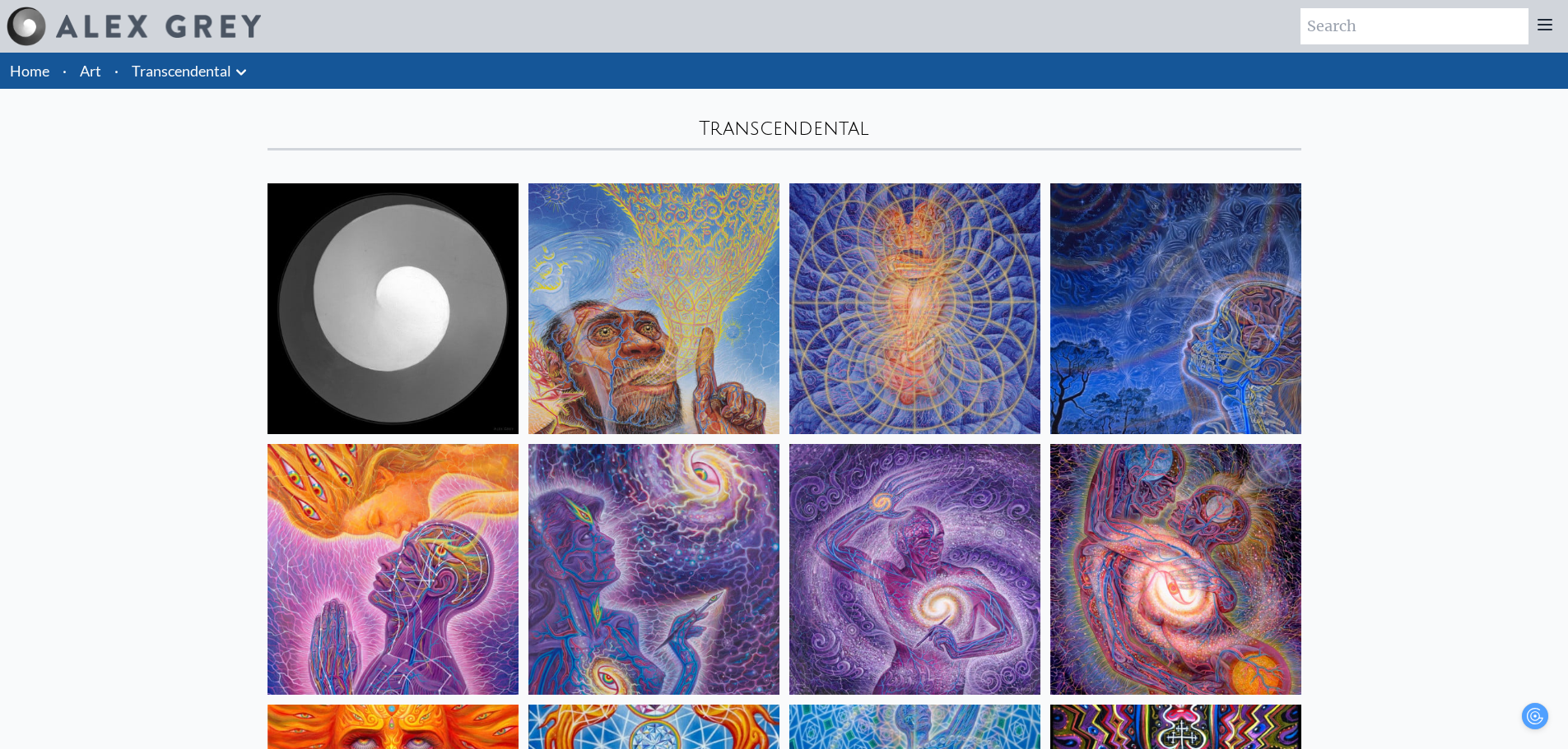
click at [238, 67] on icon at bounding box center [241, 72] width 20 height 20
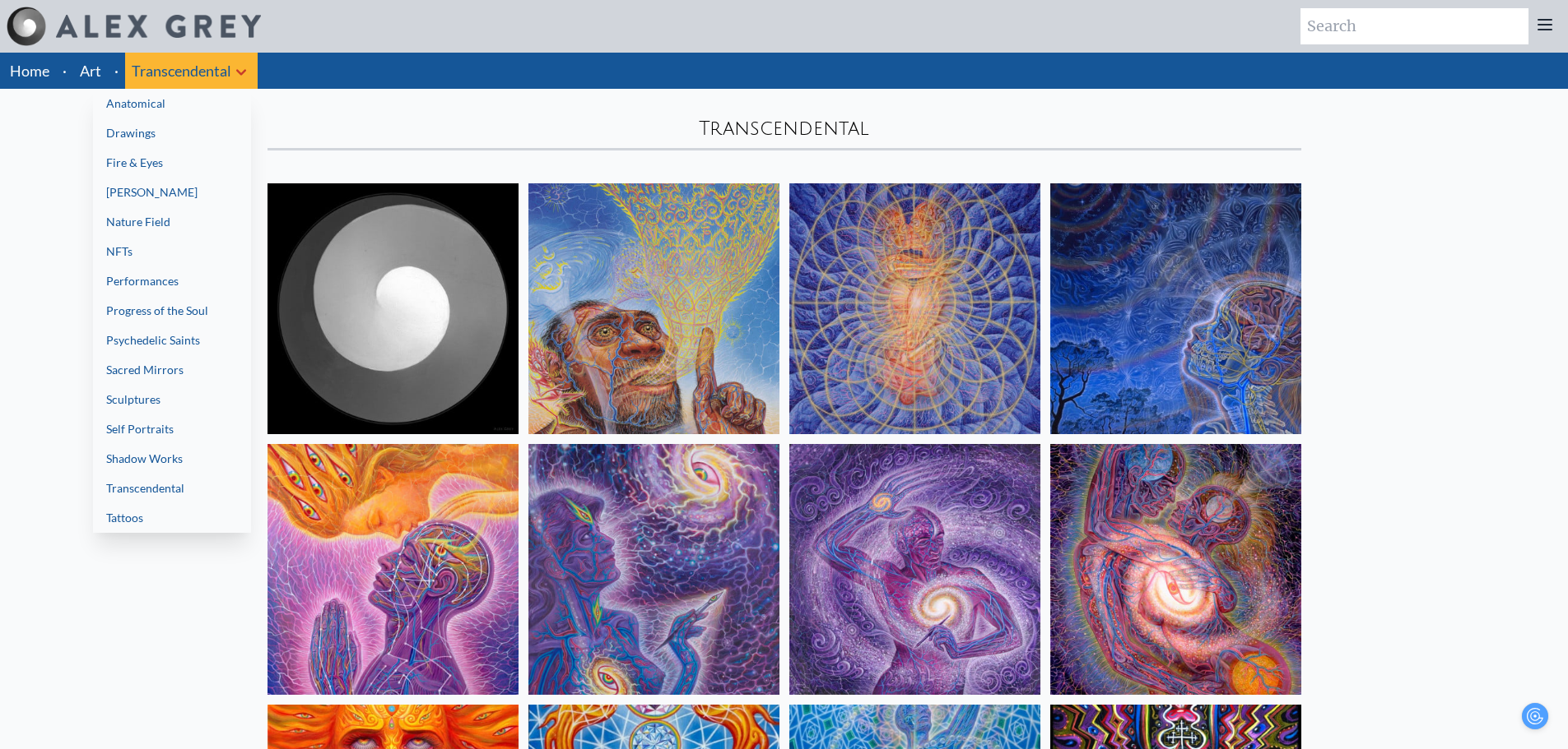
click at [184, 519] on link "Tattoos" at bounding box center [172, 519] width 158 height 30
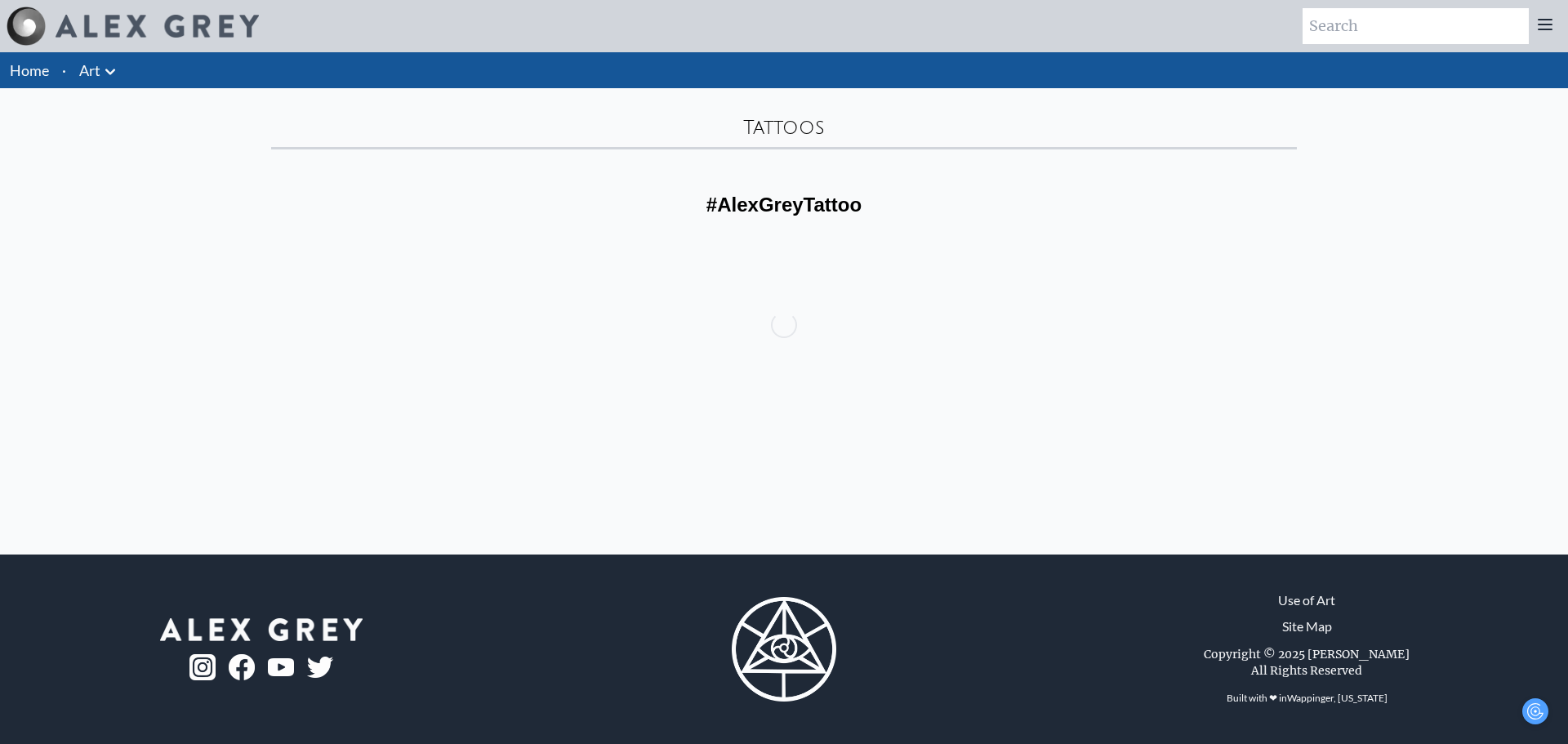
click at [112, 67] on icon at bounding box center [110, 72] width 20 height 20
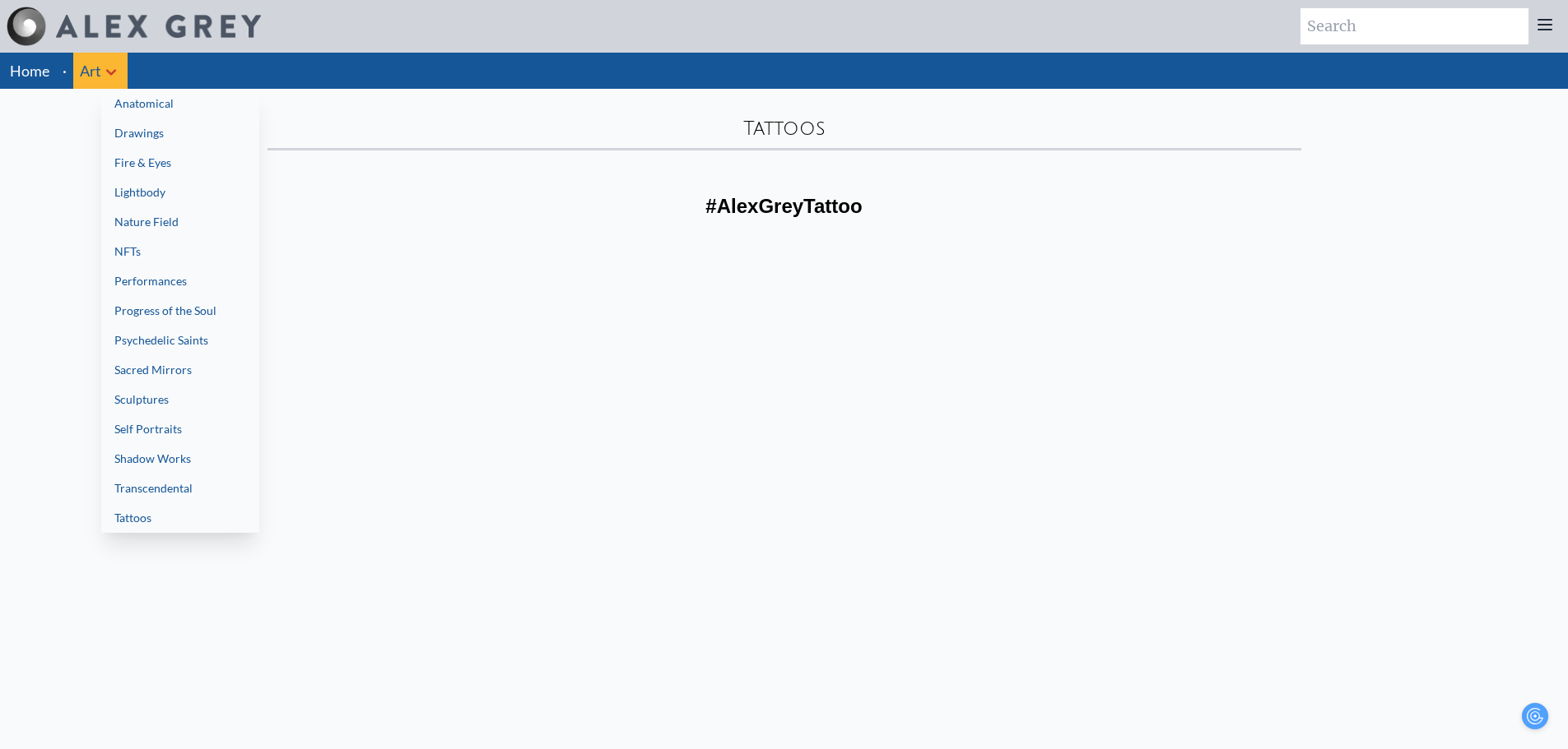
click at [158, 132] on link "Drawings" at bounding box center [180, 133] width 158 height 30
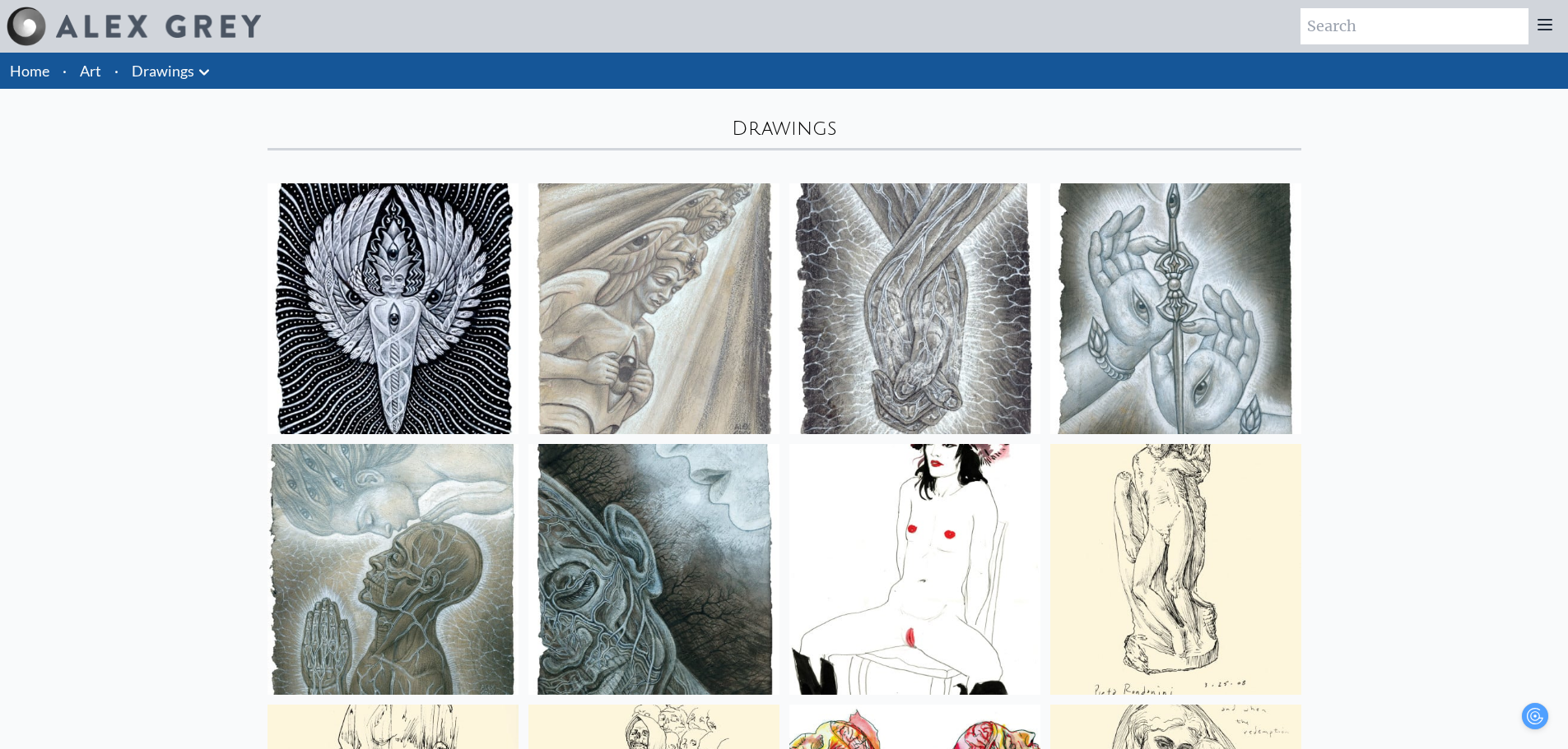
click at [170, 66] on link "Drawings" at bounding box center [163, 71] width 63 height 23
click at [201, 75] on icon at bounding box center [204, 72] width 20 height 20
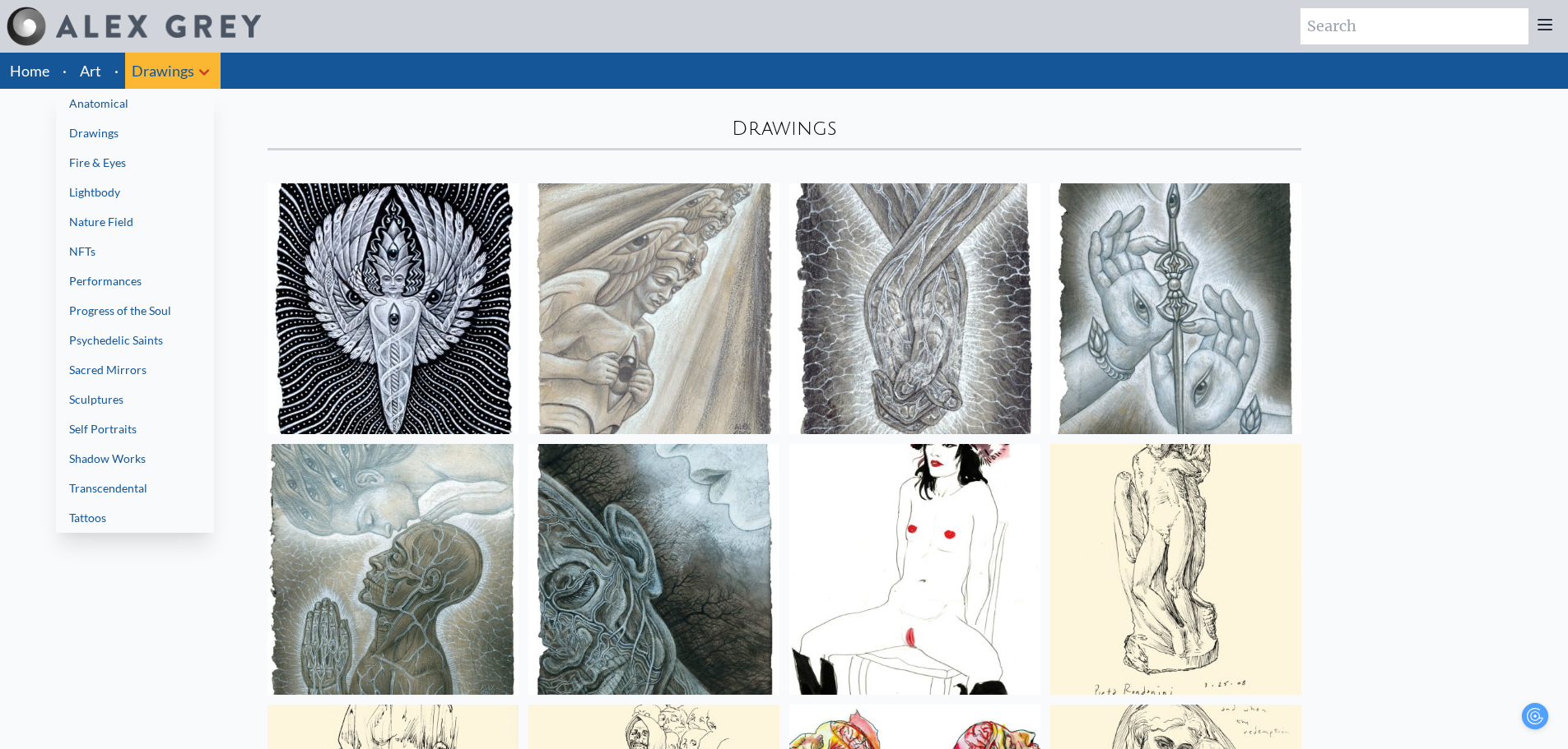
click at [170, 165] on link "Fire & Eyes" at bounding box center [135, 163] width 158 height 30
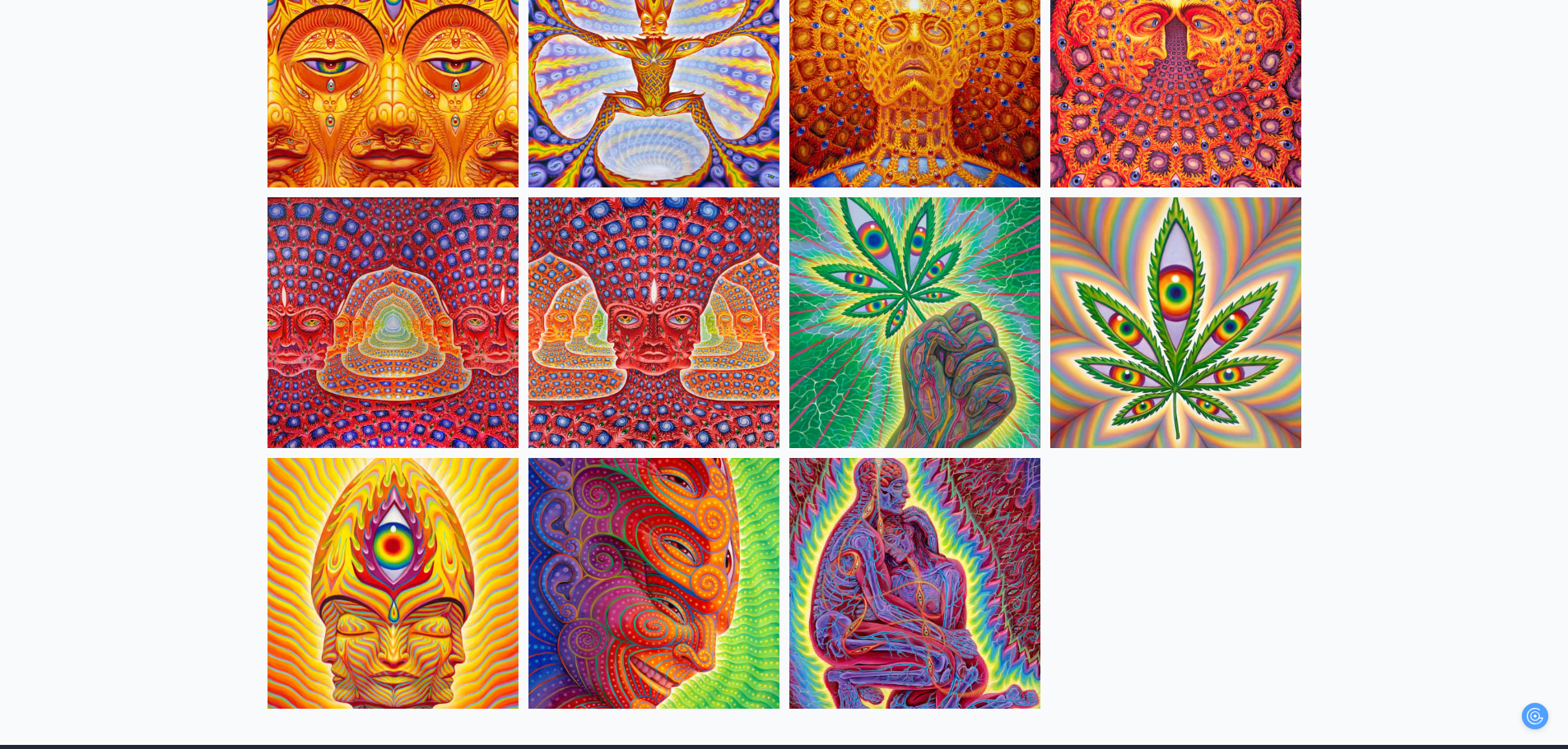
scroll to position [1737, 0]
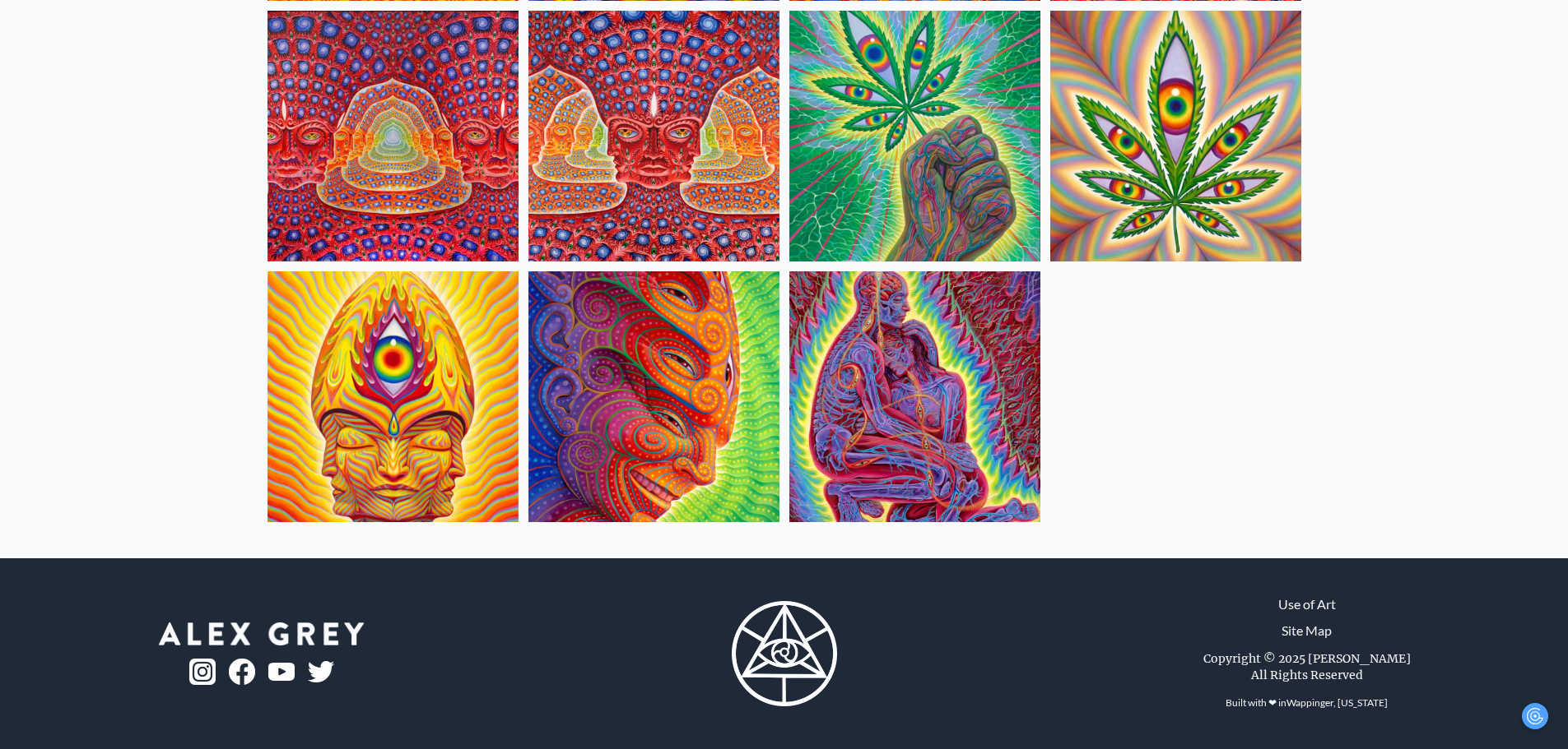
click at [938, 415] on img at bounding box center [914, 397] width 251 height 251
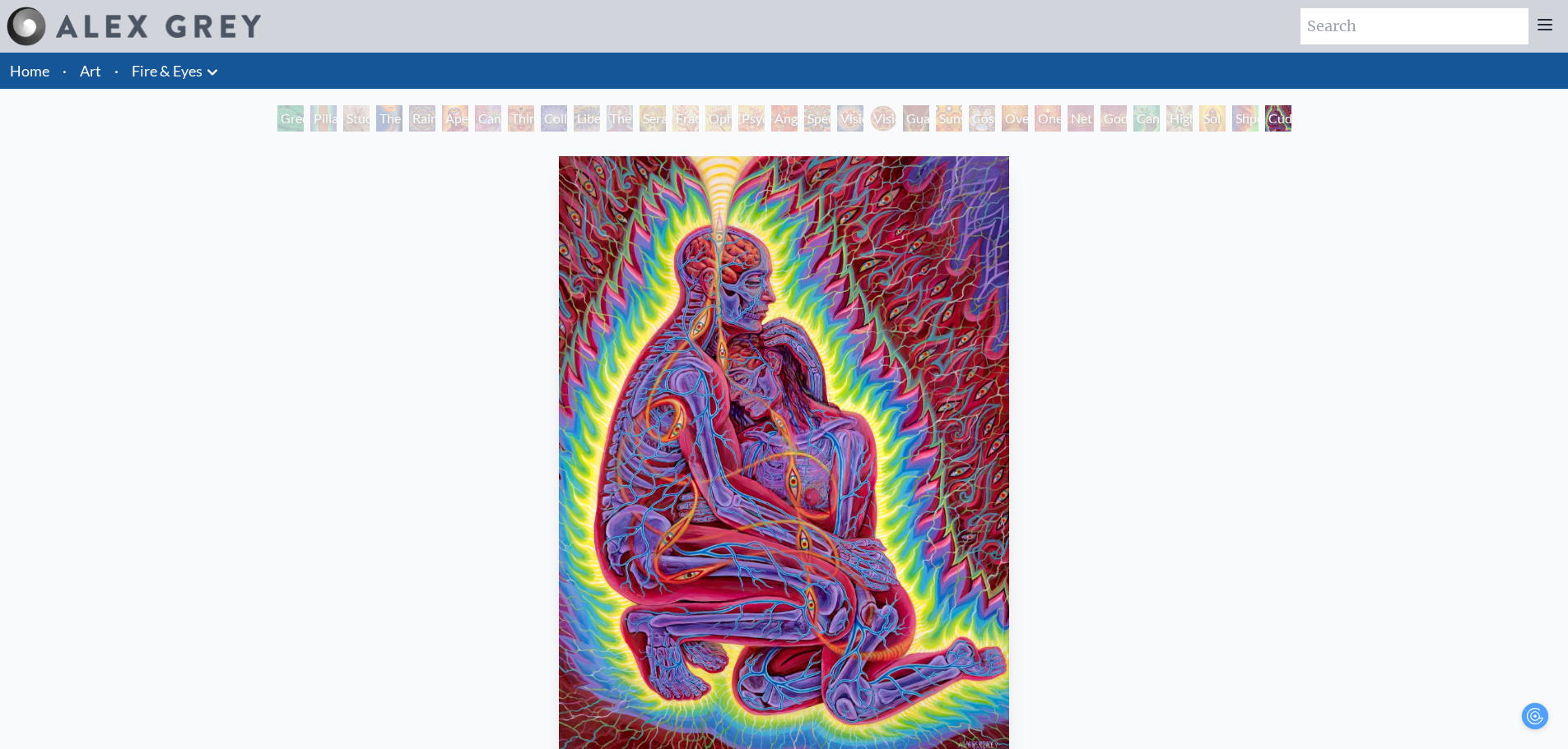
click at [567, 127] on div "Collective Vision" at bounding box center [554, 119] width 26 height 26
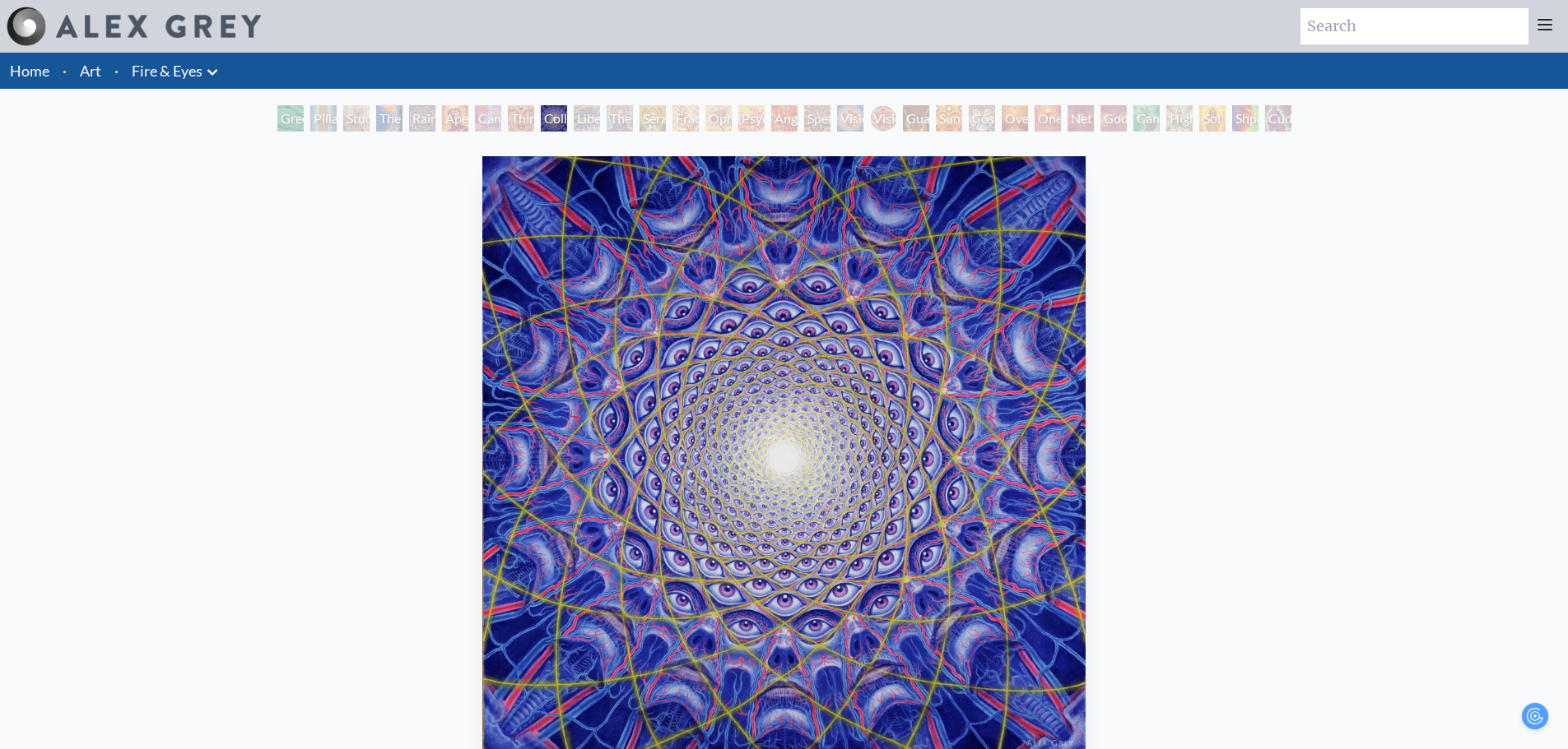
click at [202, 70] on link "Fire & Eyes" at bounding box center [167, 71] width 71 height 23
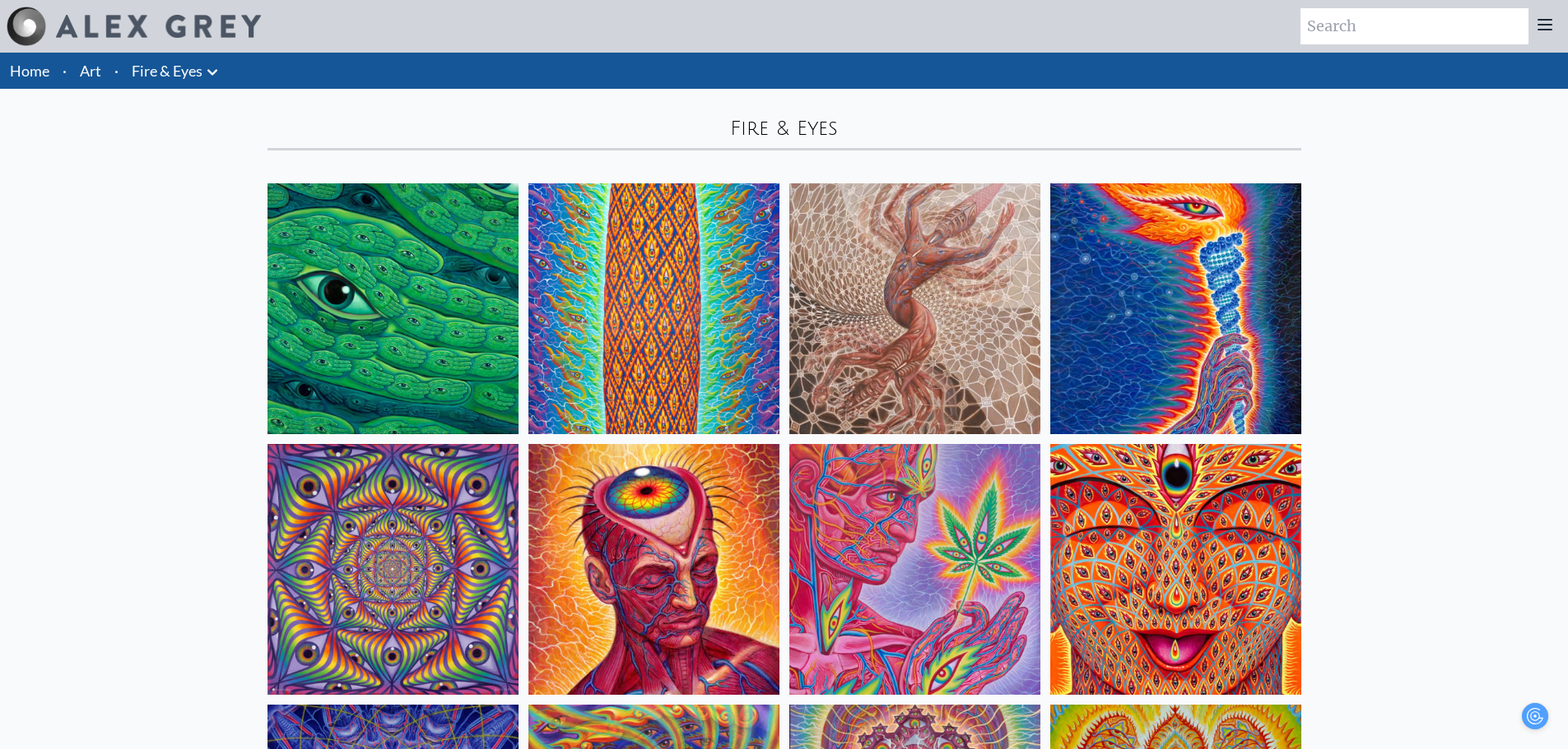
click at [192, 68] on link "Fire & Eyes" at bounding box center [167, 71] width 71 height 23
click at [205, 67] on icon at bounding box center [212, 72] width 20 height 20
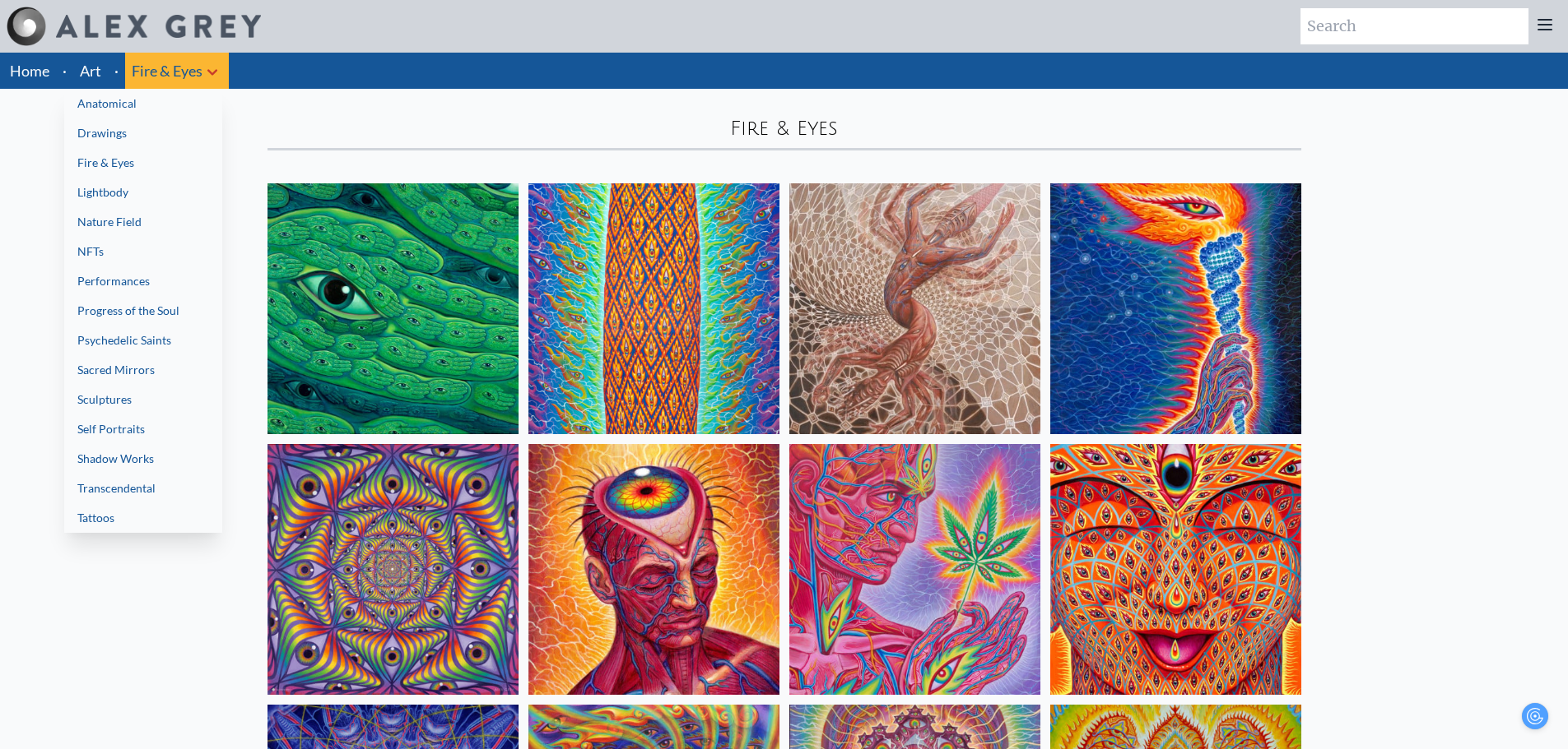
click at [160, 194] on link "Lightbody" at bounding box center [143, 193] width 158 height 30
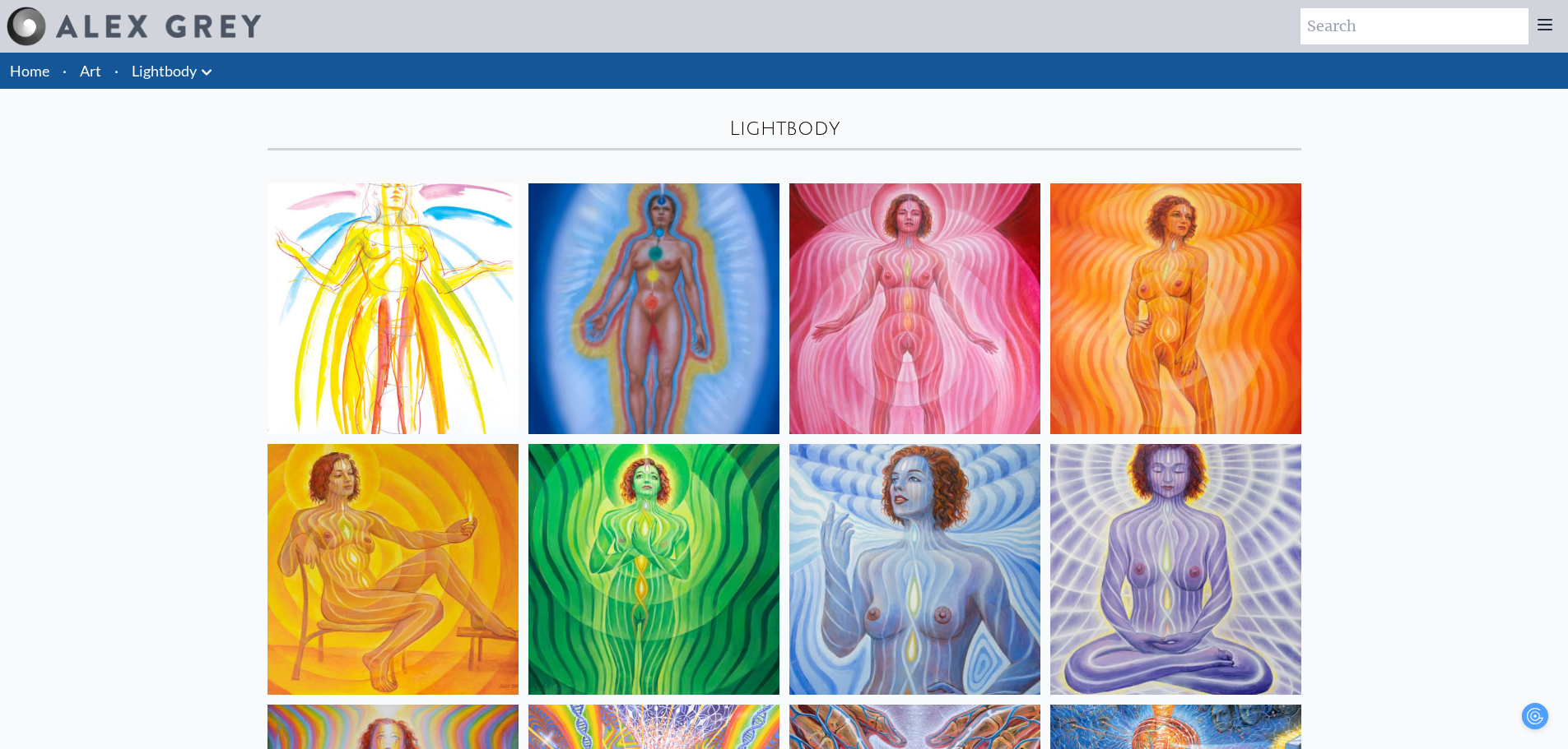
click at [208, 63] on icon at bounding box center [207, 72] width 20 height 20
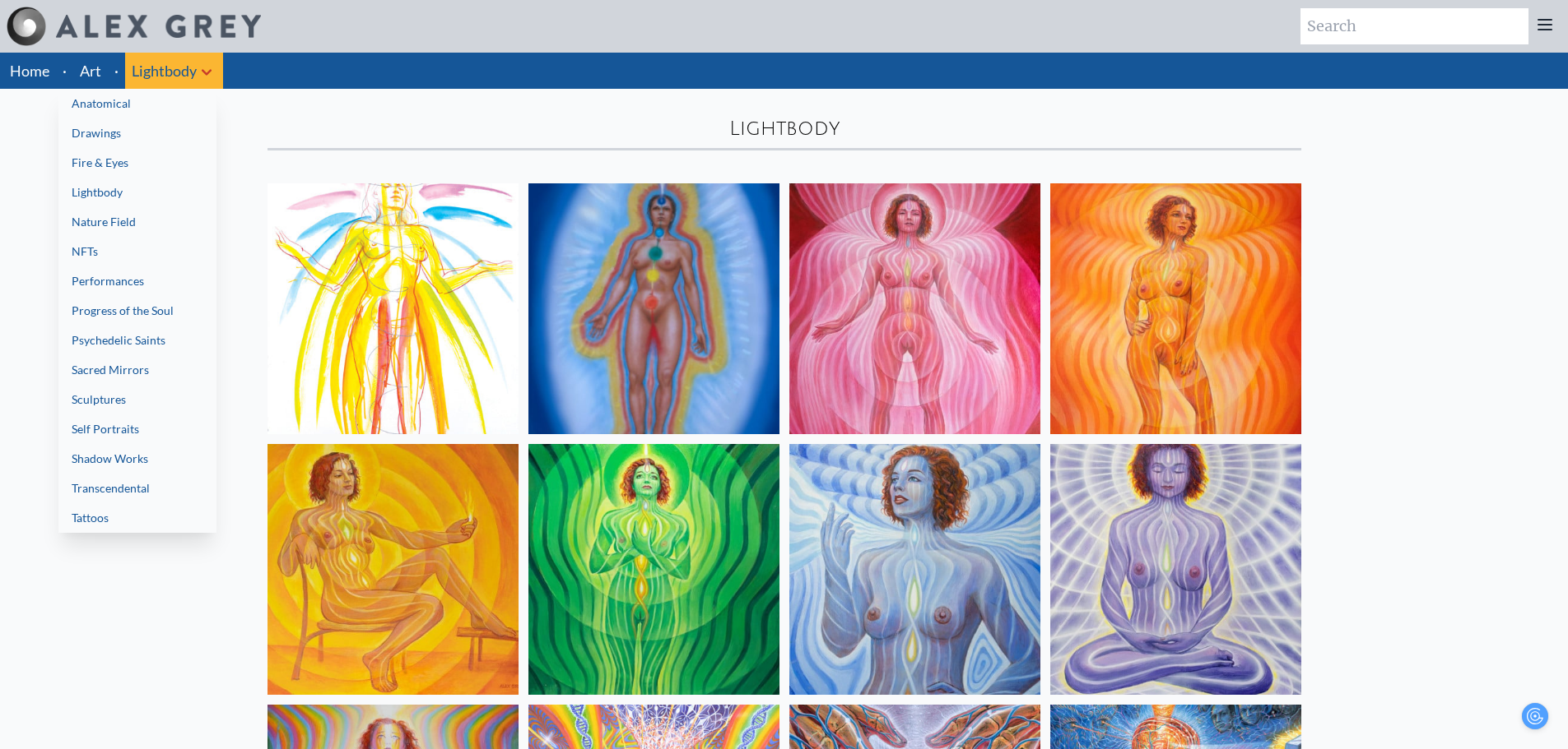
click at [180, 280] on link "Performances" at bounding box center [138, 281] width 158 height 30
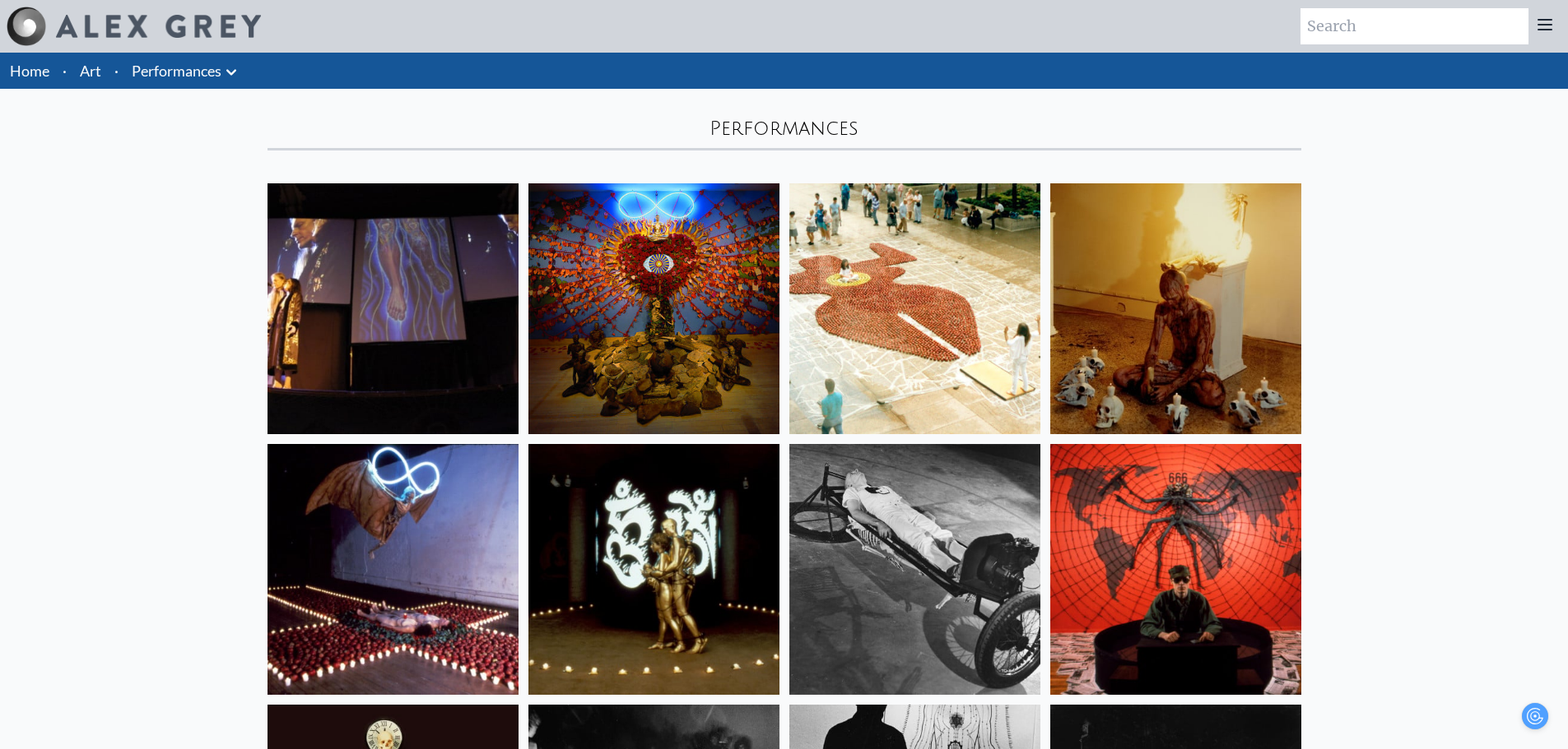
click at [218, 77] on link "Performances" at bounding box center [176, 71] width 90 height 23
click at [234, 77] on icon at bounding box center [231, 72] width 20 height 20
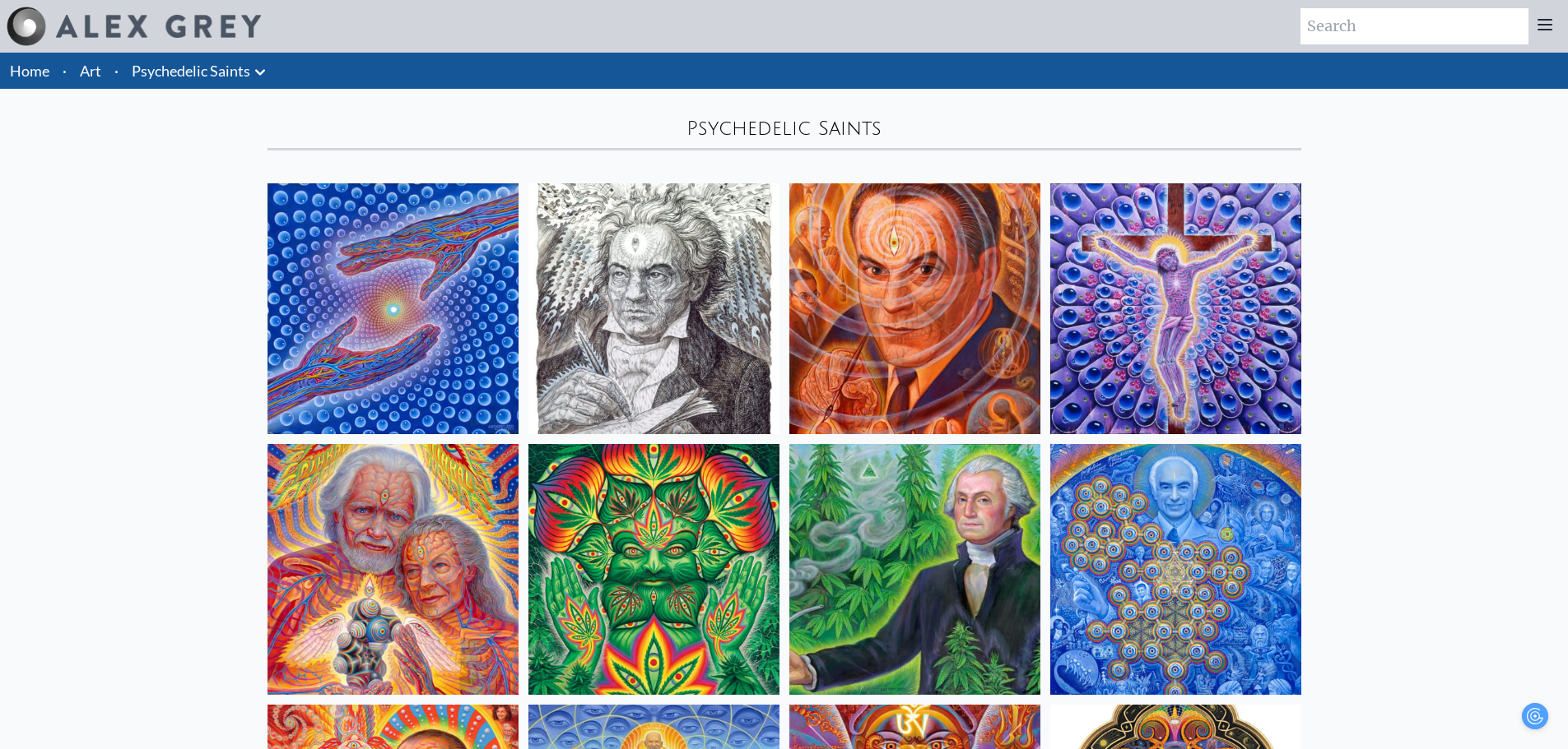
click at [359, 277] on img at bounding box center [393, 309] width 251 height 251
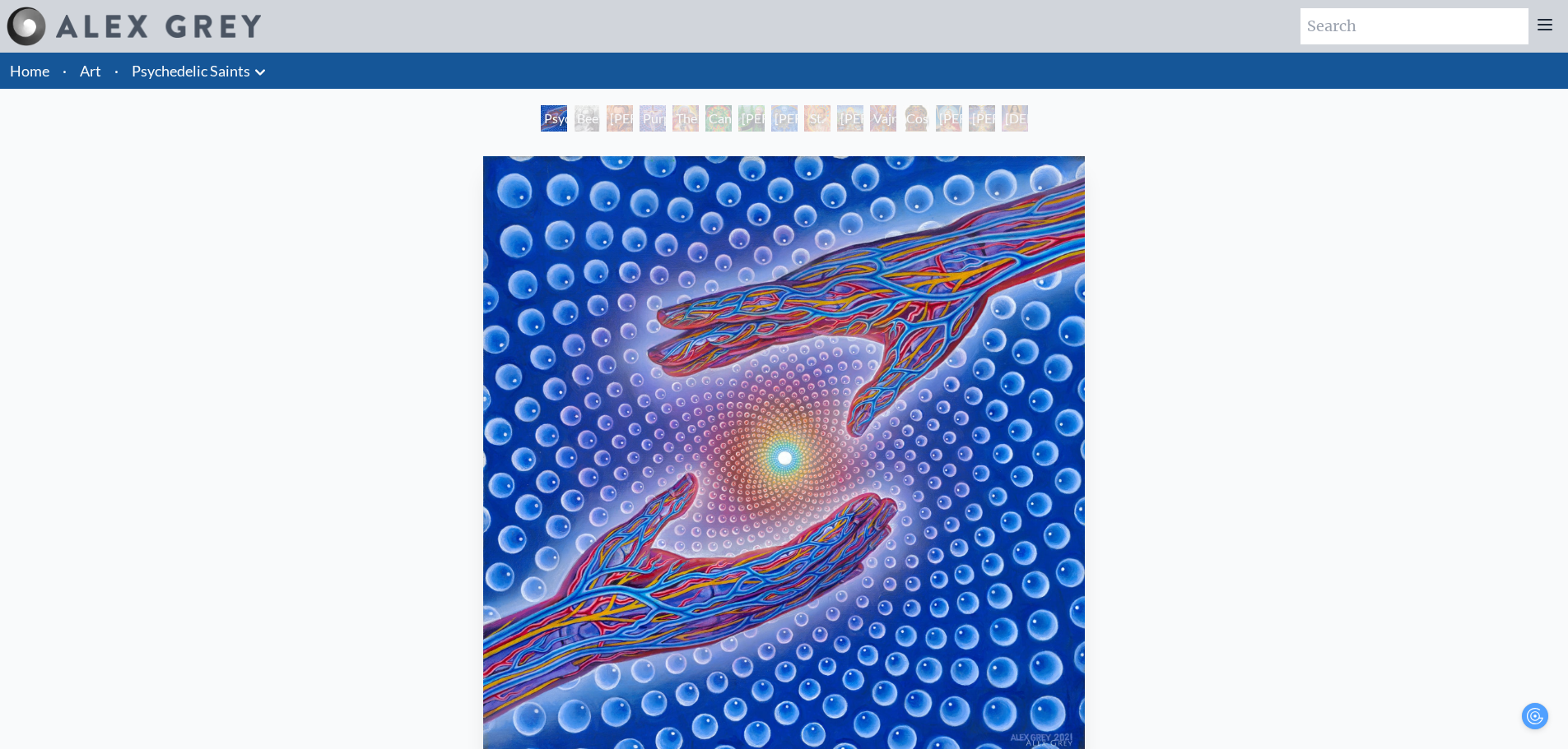
click at [36, 72] on link "Home" at bounding box center [30, 71] width 40 height 18
